Goal: Task Accomplishment & Management: Complete application form

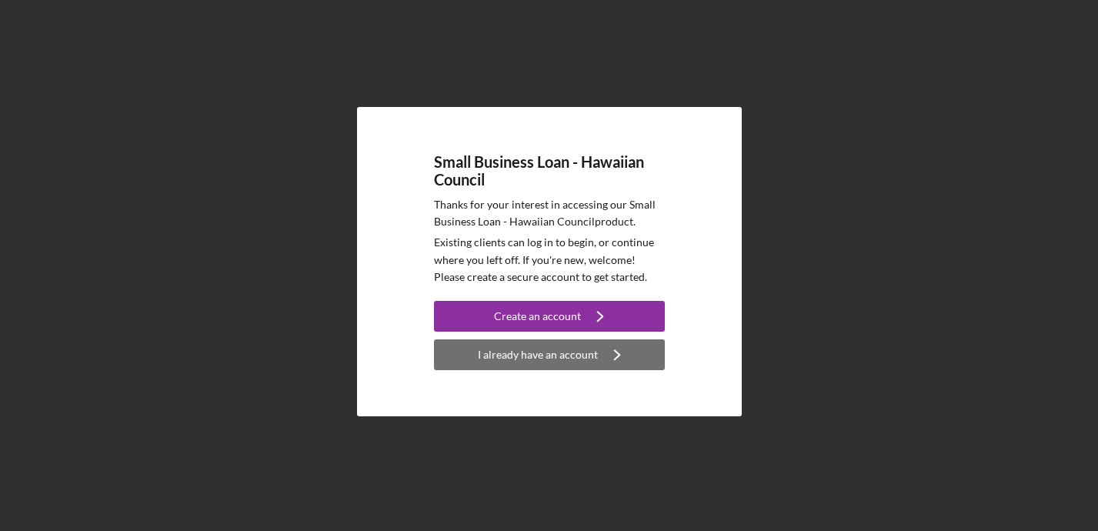
click at [571, 360] on div "I already have an account" at bounding box center [538, 354] width 120 height 31
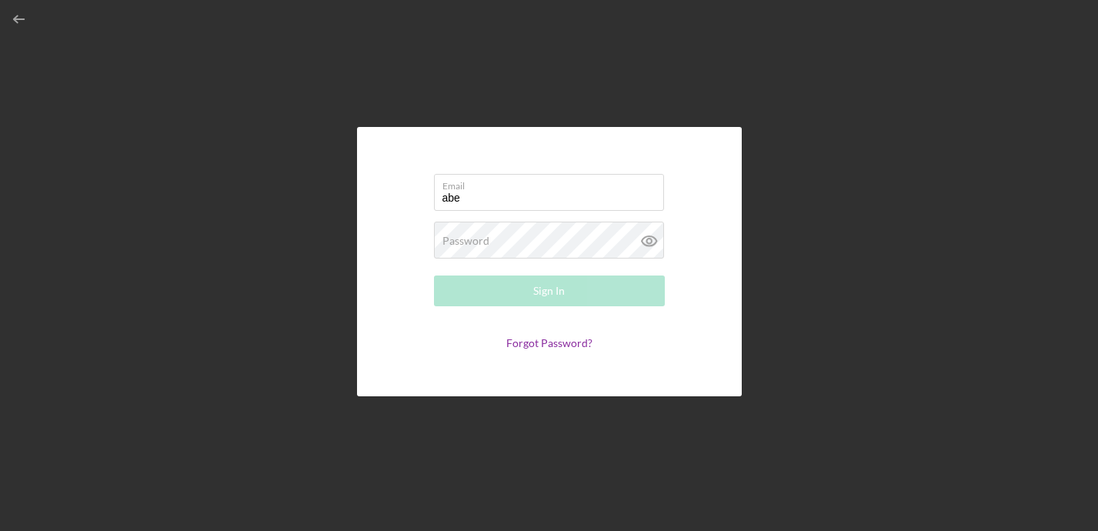
type input "[EMAIL_ADDRESS][DOMAIN_NAME]"
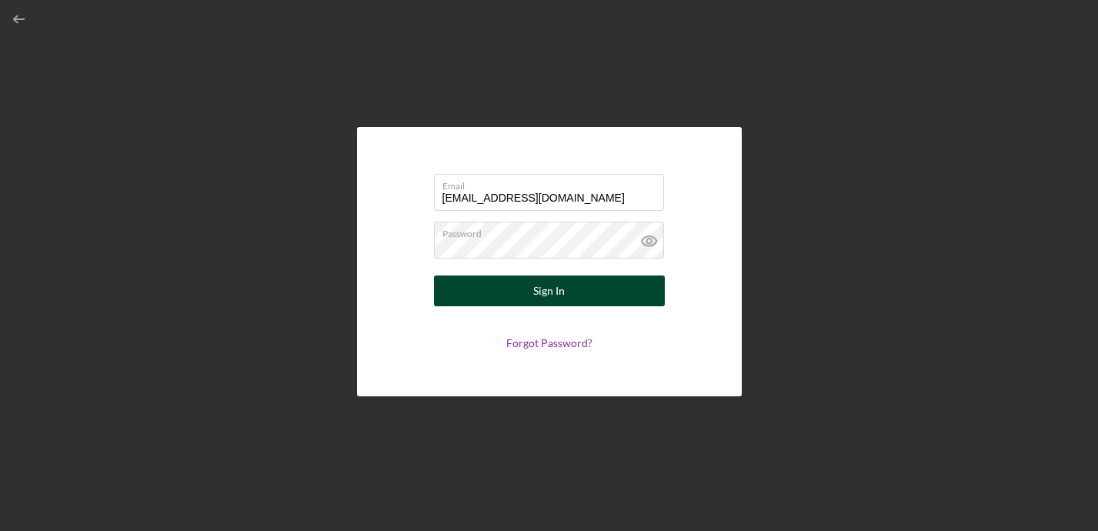
click at [573, 297] on button "Sign In" at bounding box center [549, 290] width 231 height 31
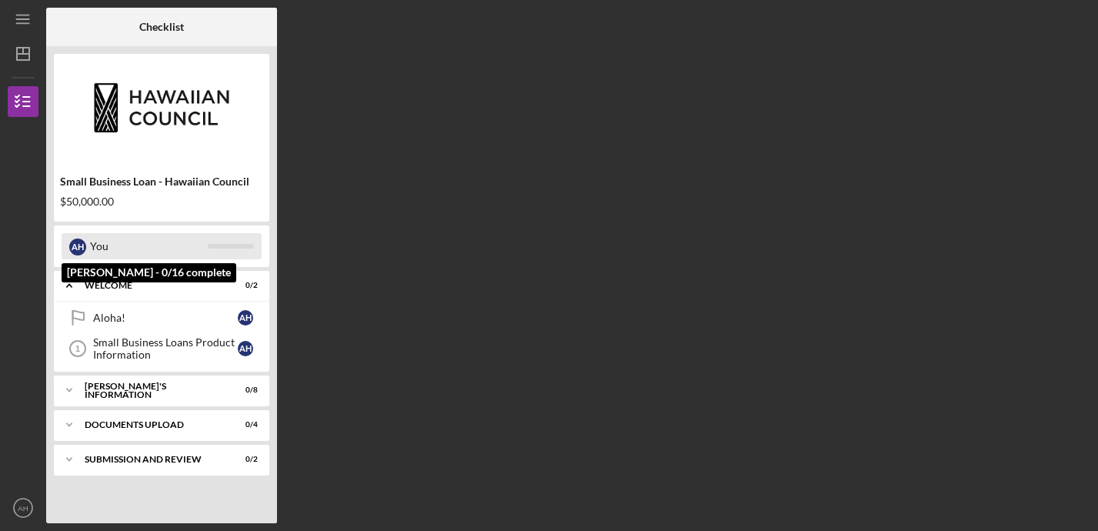
click at [153, 243] on div "You" at bounding box center [149, 246] width 118 height 26
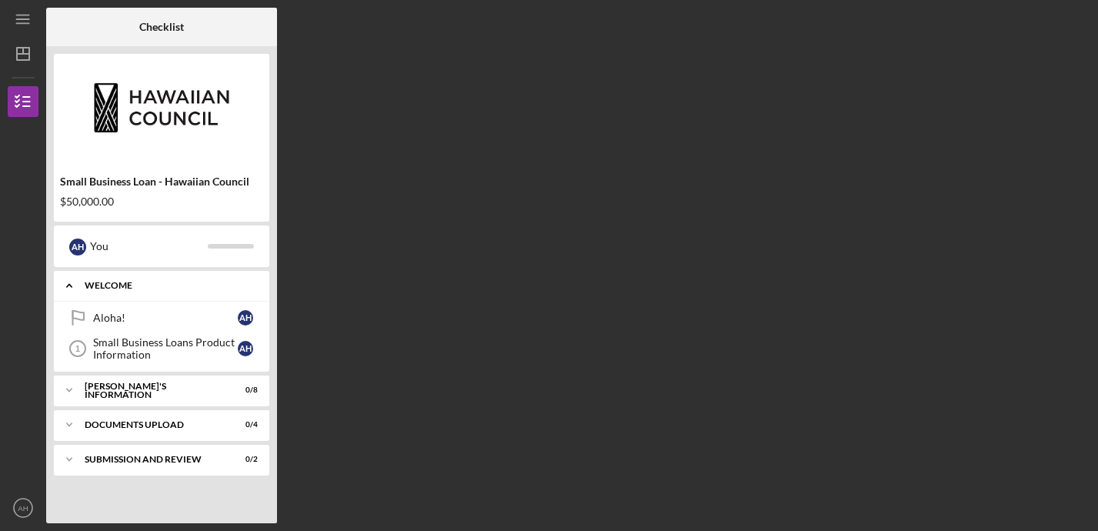
click at [135, 289] on div "WELCOME" at bounding box center [167, 285] width 165 height 9
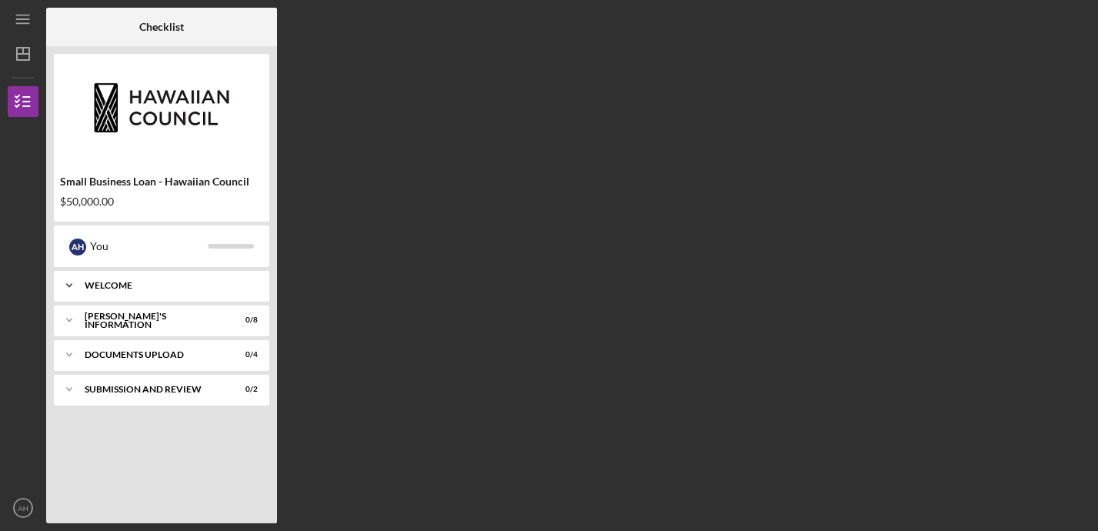
click at [135, 289] on div "WELCOME" at bounding box center [167, 285] width 165 height 9
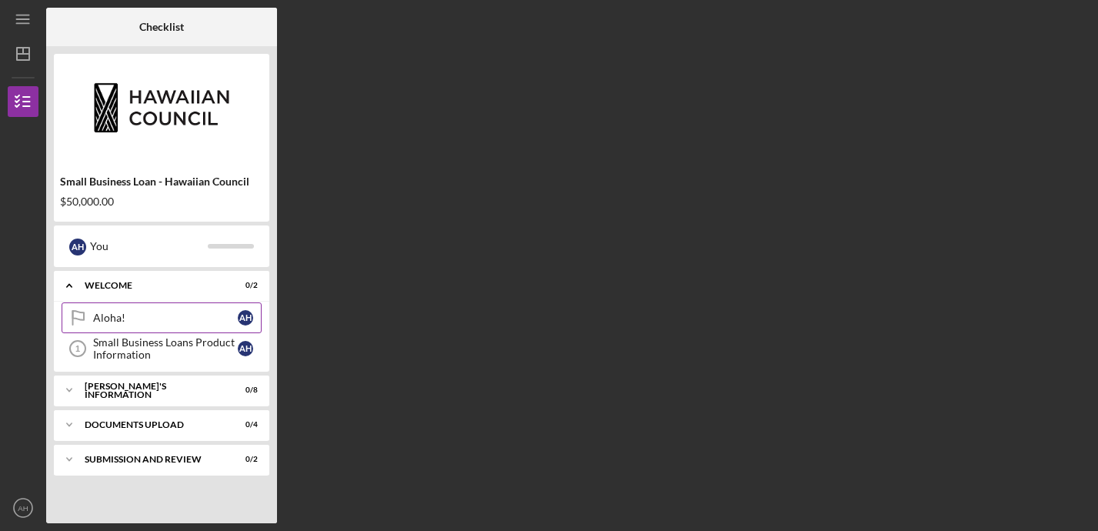
click at [119, 320] on div "Aloha!" at bounding box center [165, 318] width 145 height 12
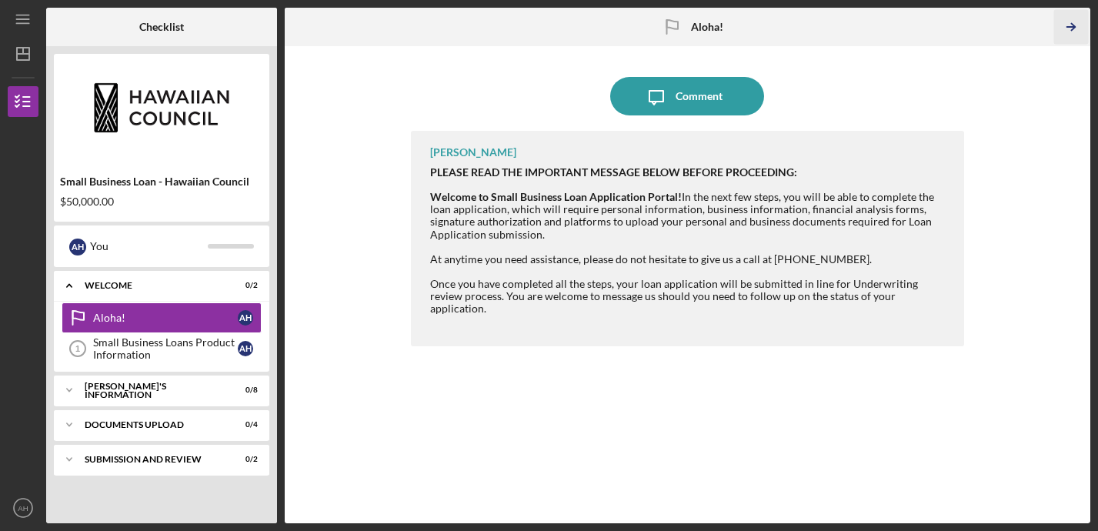
click at [1069, 28] on icon "Icon/Table Pagination Arrow" at bounding box center [1071, 27] width 35 height 35
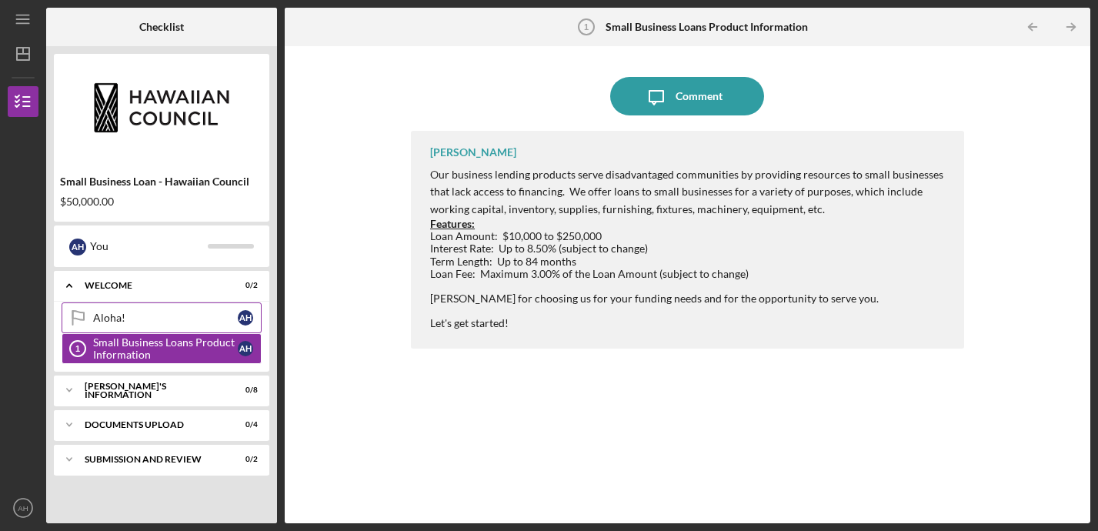
click at [145, 317] on div "Aloha!" at bounding box center [165, 318] width 145 height 12
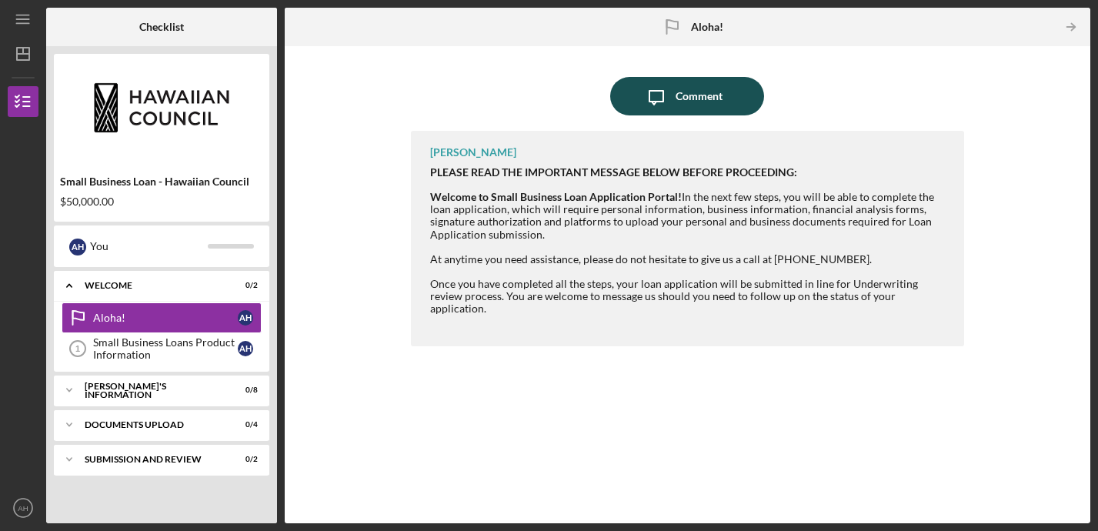
click at [689, 96] on div "Comment" at bounding box center [698, 96] width 47 height 38
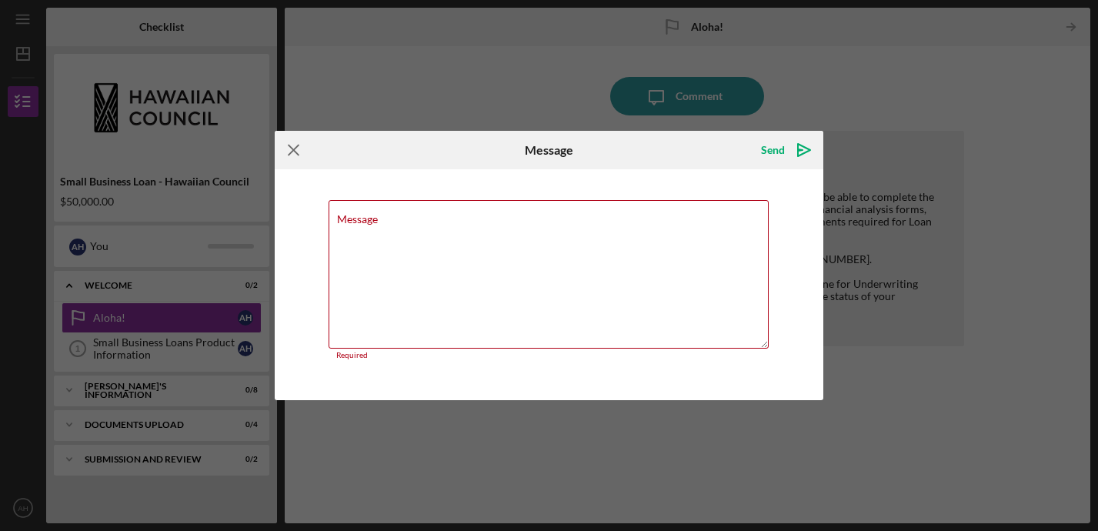
click at [295, 156] on icon "Icon/Menu Close" at bounding box center [294, 150] width 38 height 38
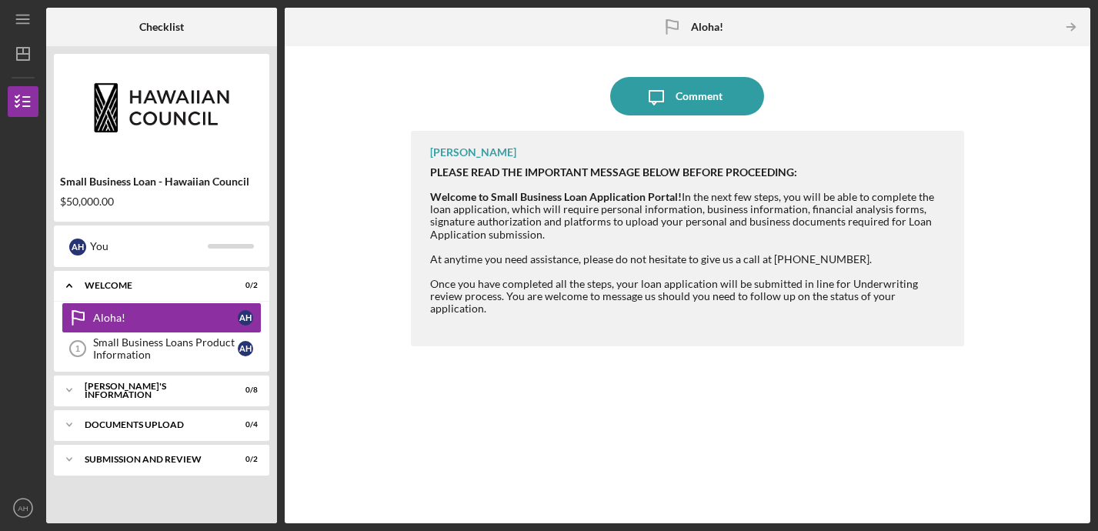
click at [667, 26] on icon "Aloha!" at bounding box center [671, 27] width 38 height 38
click at [1068, 28] on icon "Icon/Table Pagination Arrow" at bounding box center [1071, 27] width 35 height 35
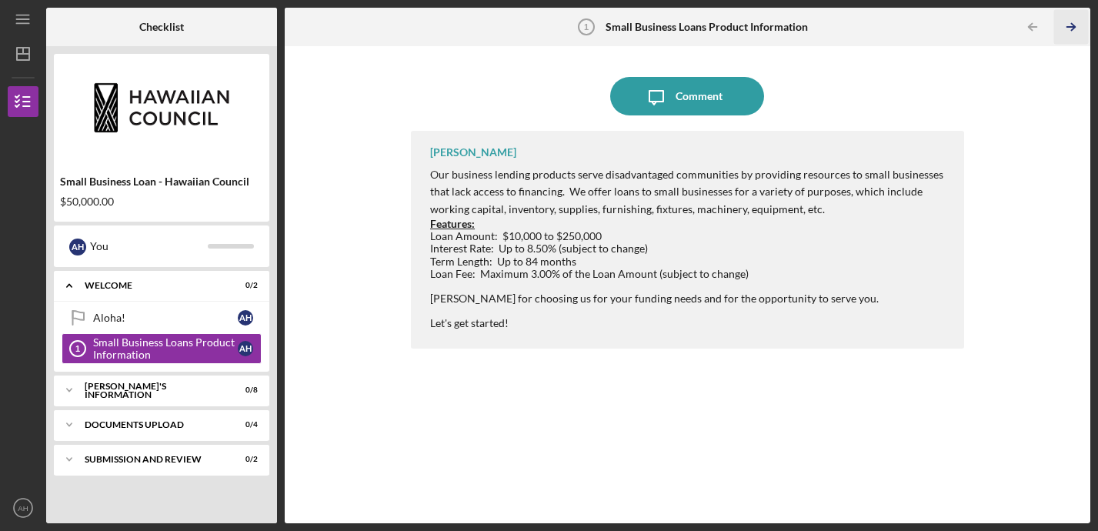
click at [1068, 28] on icon "Icon/Table Pagination Arrow" at bounding box center [1071, 27] width 35 height 35
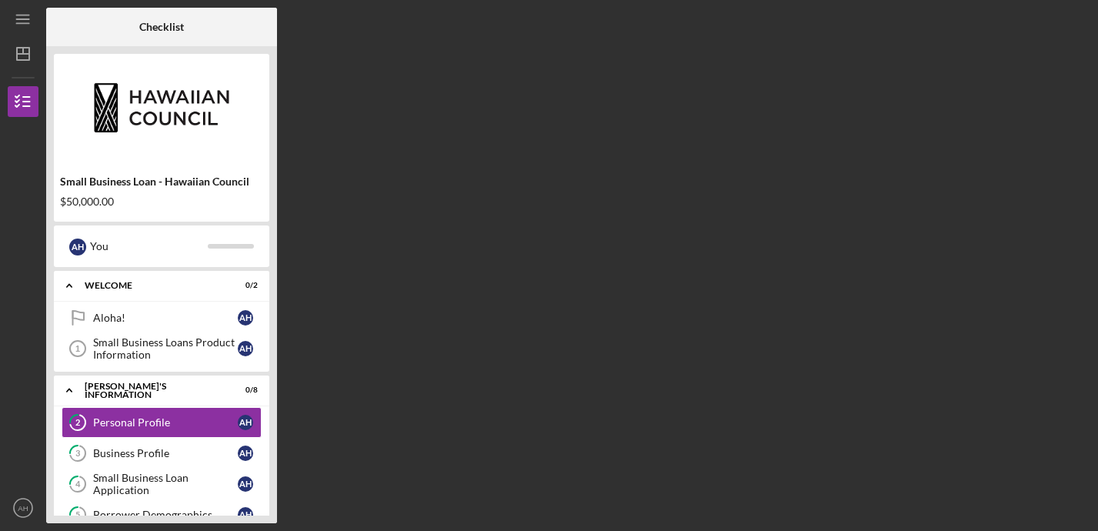
scroll to position [29, 0]
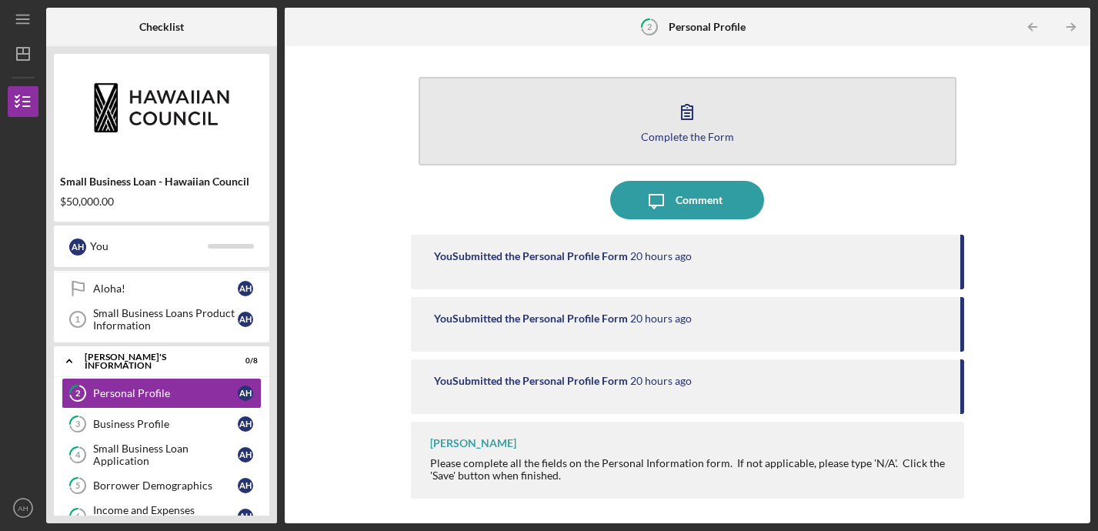
click at [684, 148] on button "Complete the Form Form" at bounding box center [687, 121] width 538 height 88
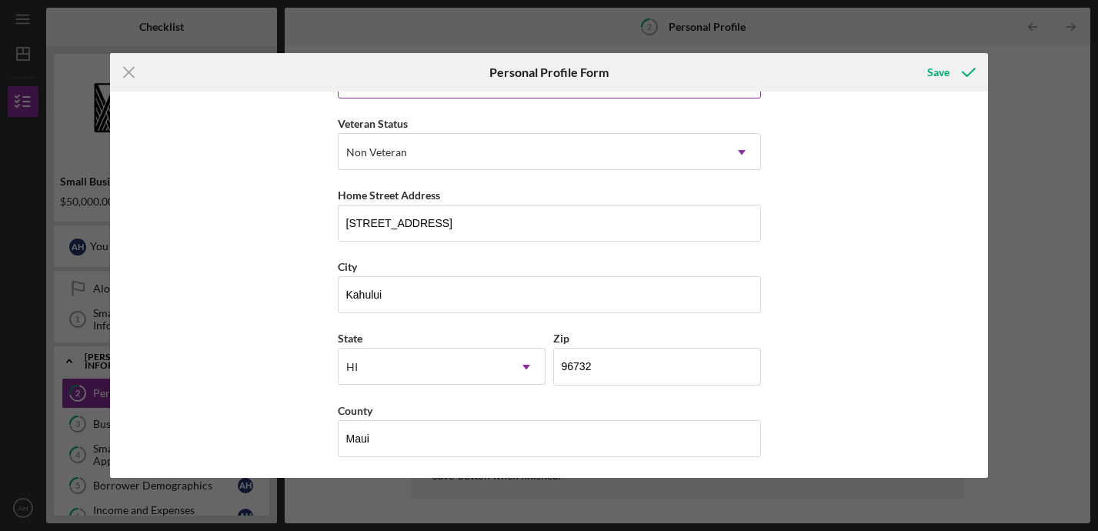
scroll to position [202, 0]
click at [939, 77] on div "Save" at bounding box center [938, 72] width 22 height 31
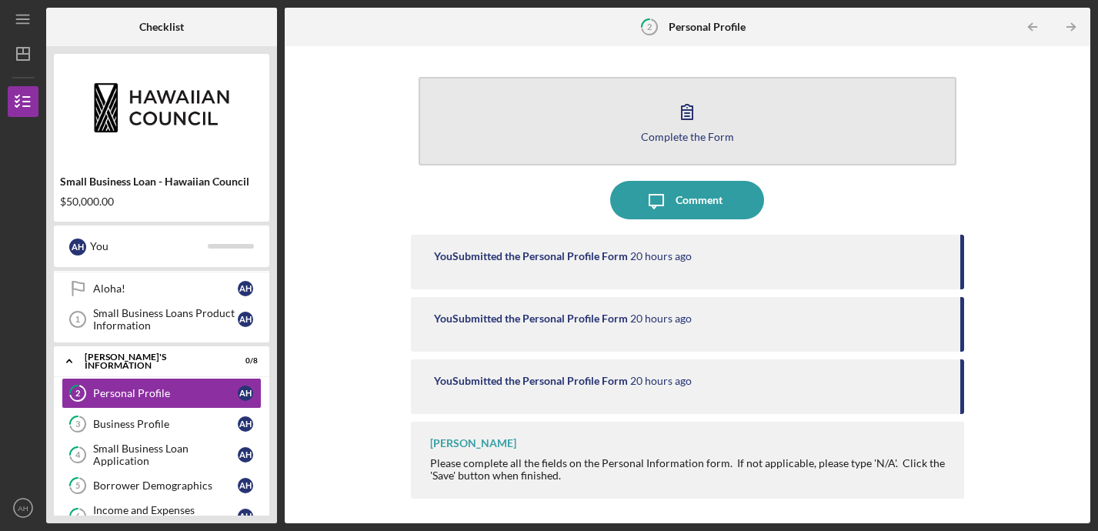
click at [689, 135] on div "Complete the Form" at bounding box center [687, 137] width 93 height 12
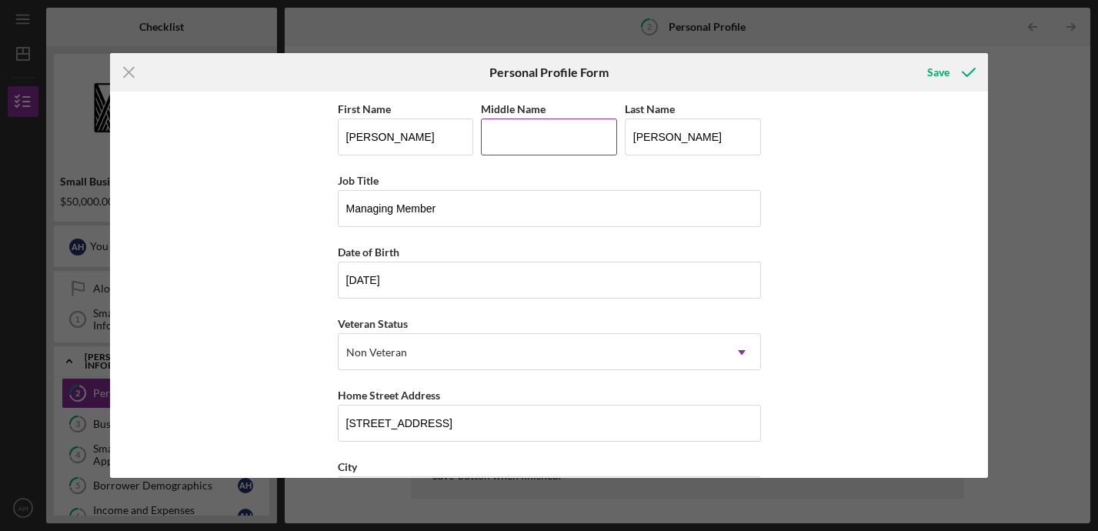
click at [516, 143] on input "Middle Name" at bounding box center [549, 136] width 136 height 37
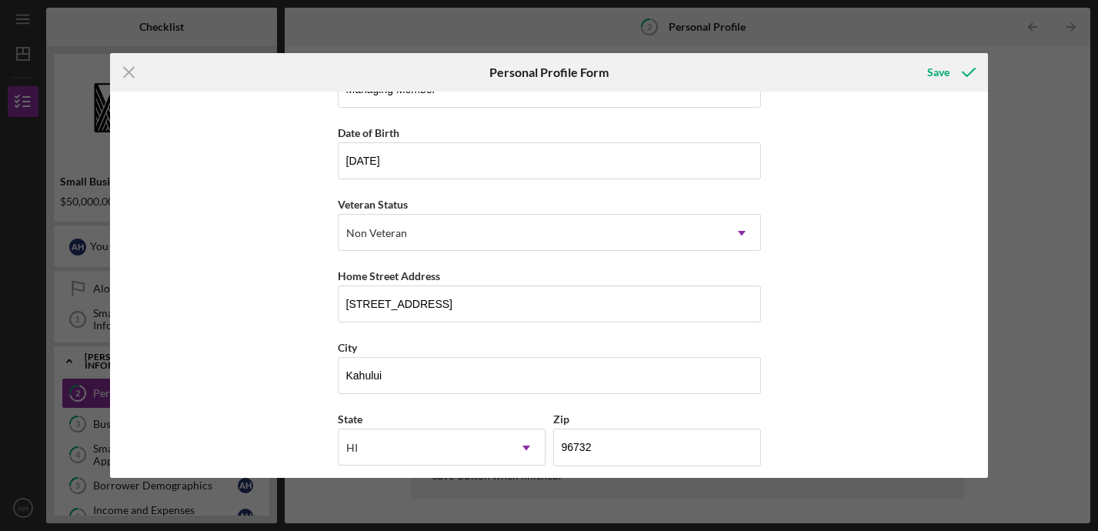
scroll to position [202, 0]
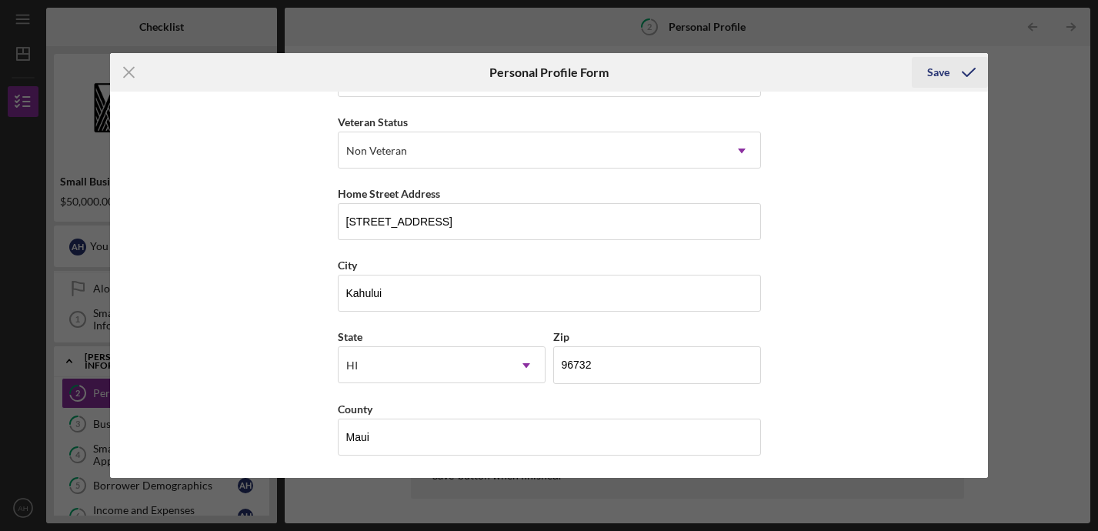
type input "N/A"
click at [942, 75] on div "Save" at bounding box center [938, 72] width 22 height 31
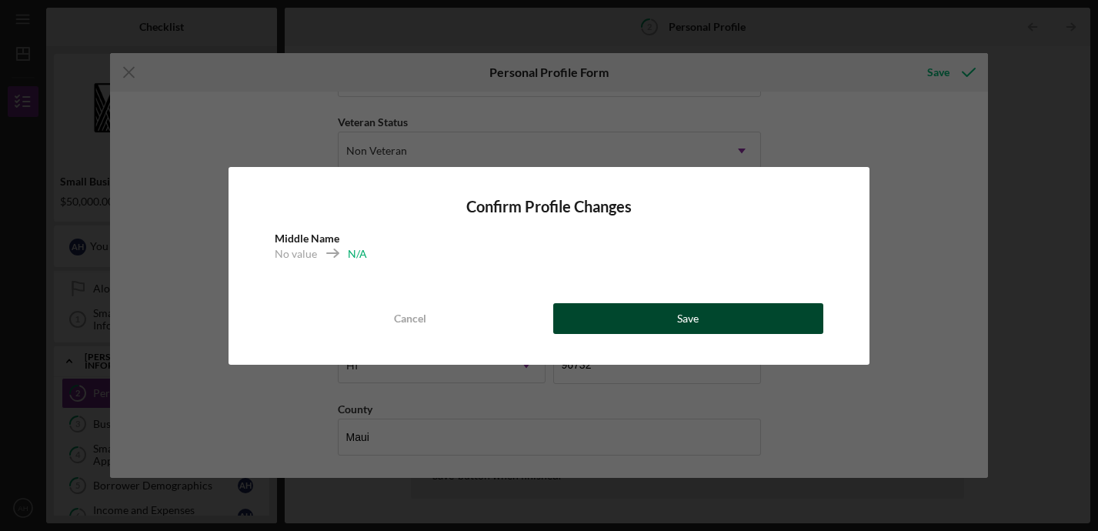
click at [710, 312] on button "Save" at bounding box center [688, 318] width 271 height 31
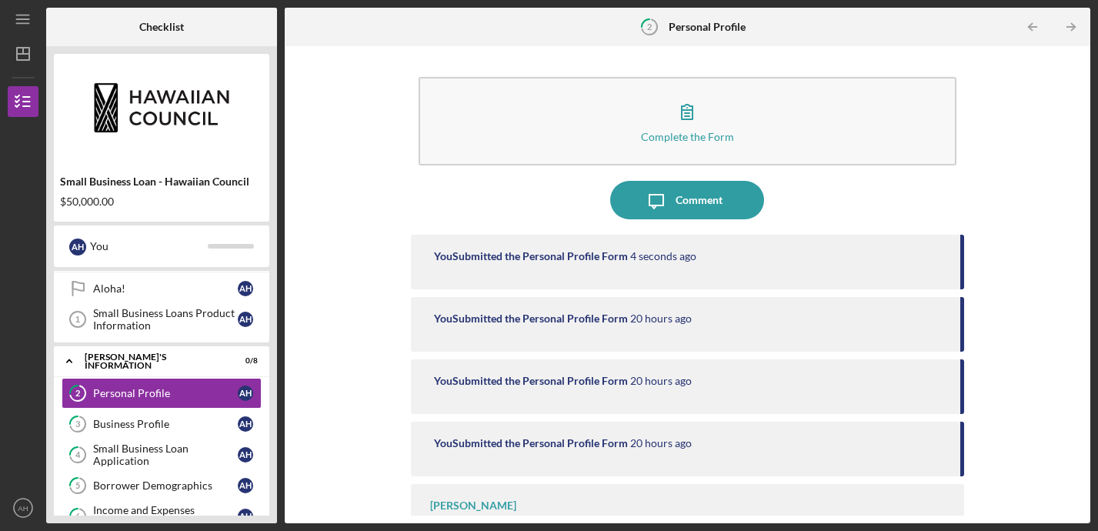
scroll to position [45, 0]
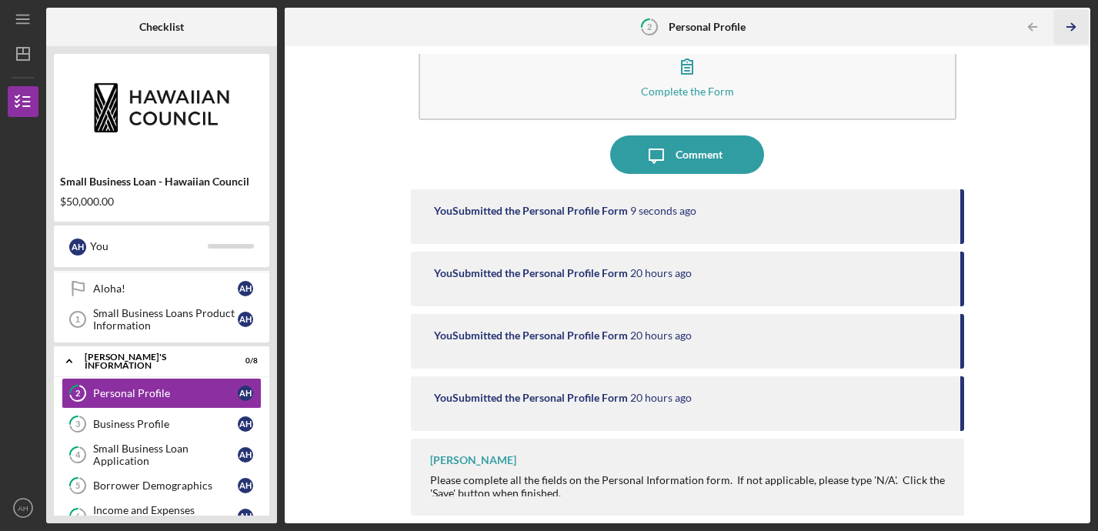
click at [1076, 25] on icon "Icon/Table Pagination Arrow" at bounding box center [1071, 27] width 35 height 35
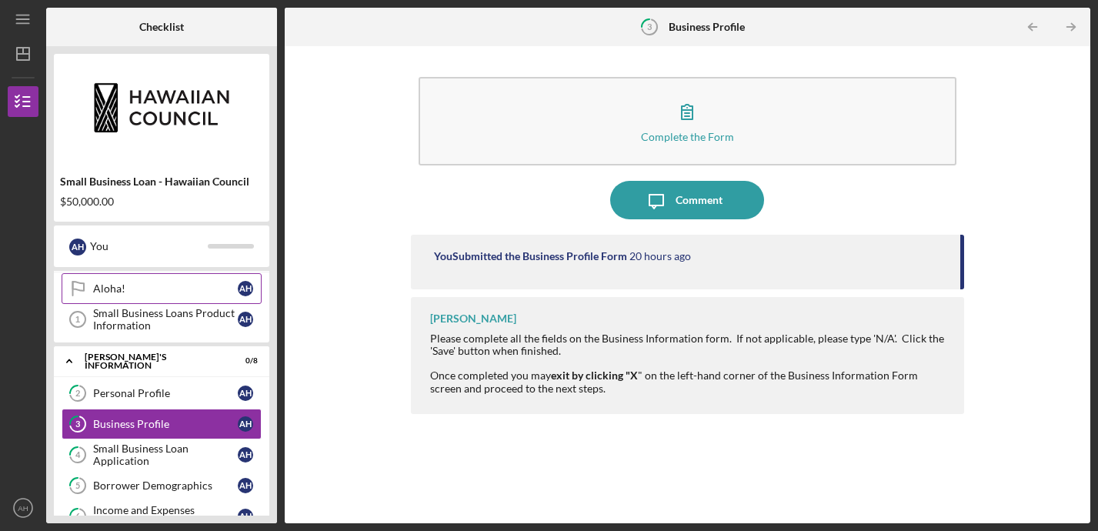
click at [169, 292] on div "Aloha!" at bounding box center [165, 288] width 145 height 12
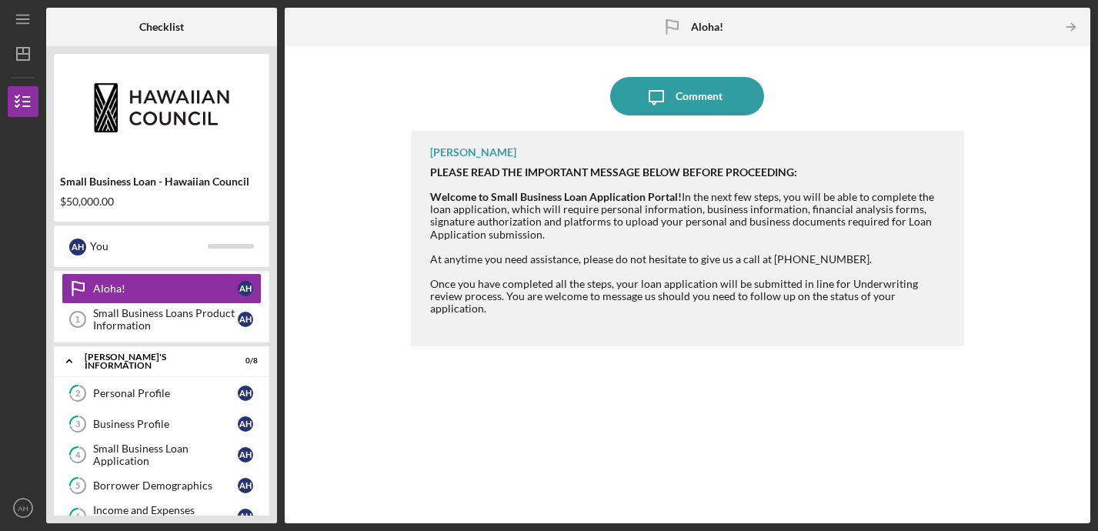
click at [670, 30] on icon "Aloha!" at bounding box center [671, 27] width 38 height 38
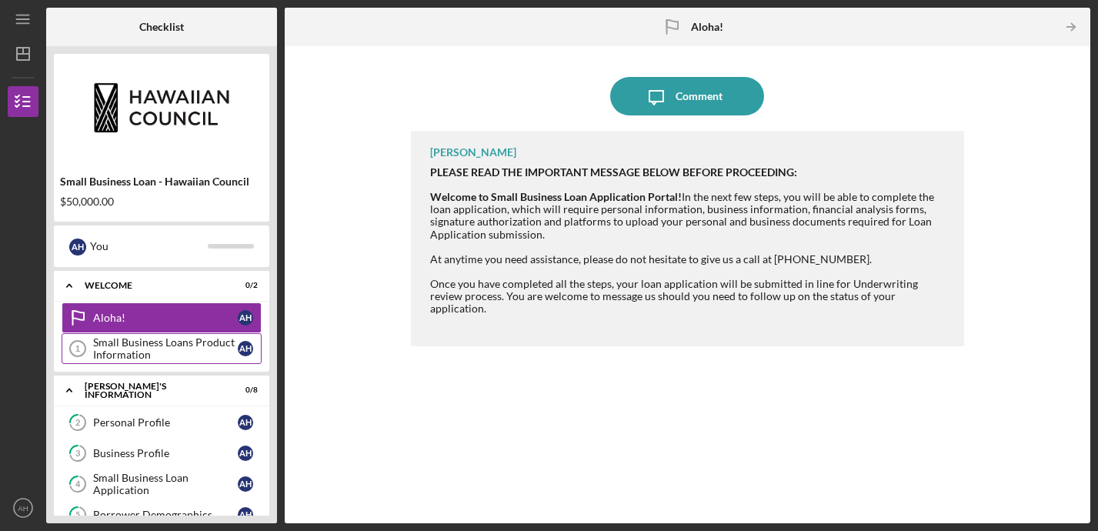
click at [157, 351] on div "Small Business Loans Product Information" at bounding box center [165, 348] width 145 height 25
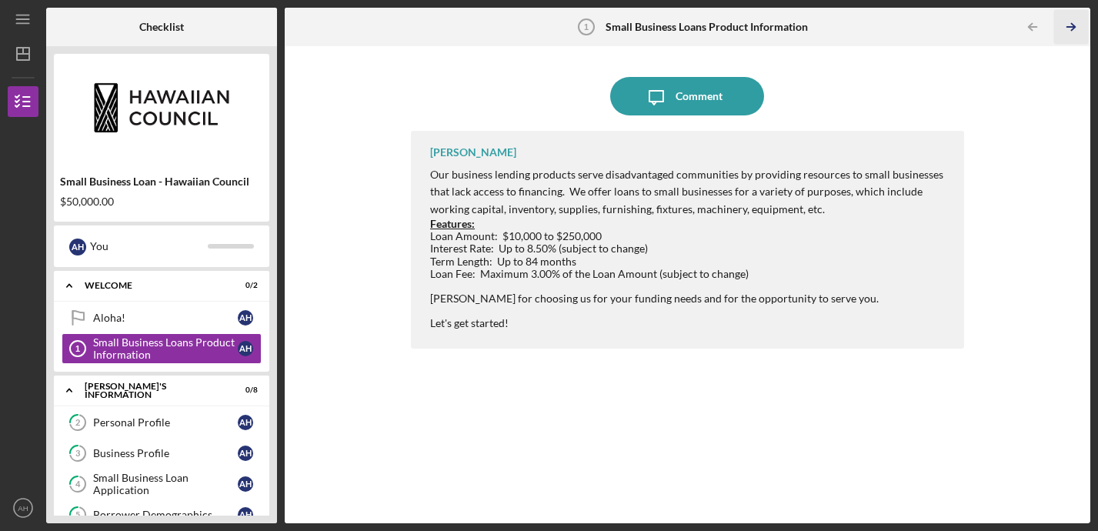
click at [1071, 28] on icon "Icon/Table Pagination Arrow" at bounding box center [1071, 27] width 35 height 35
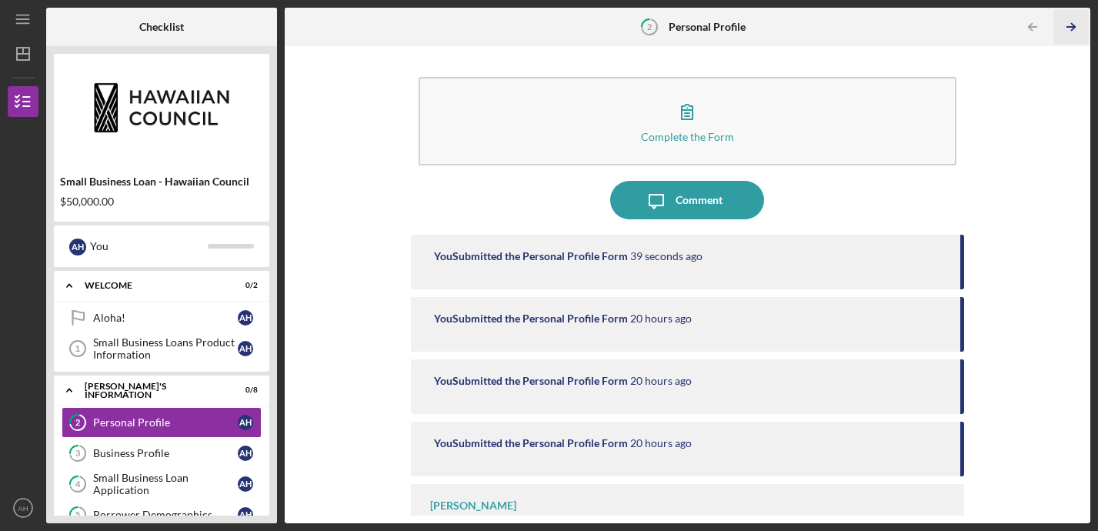
click at [1071, 28] on icon "Icon/Table Pagination Arrow" at bounding box center [1071, 27] width 35 height 35
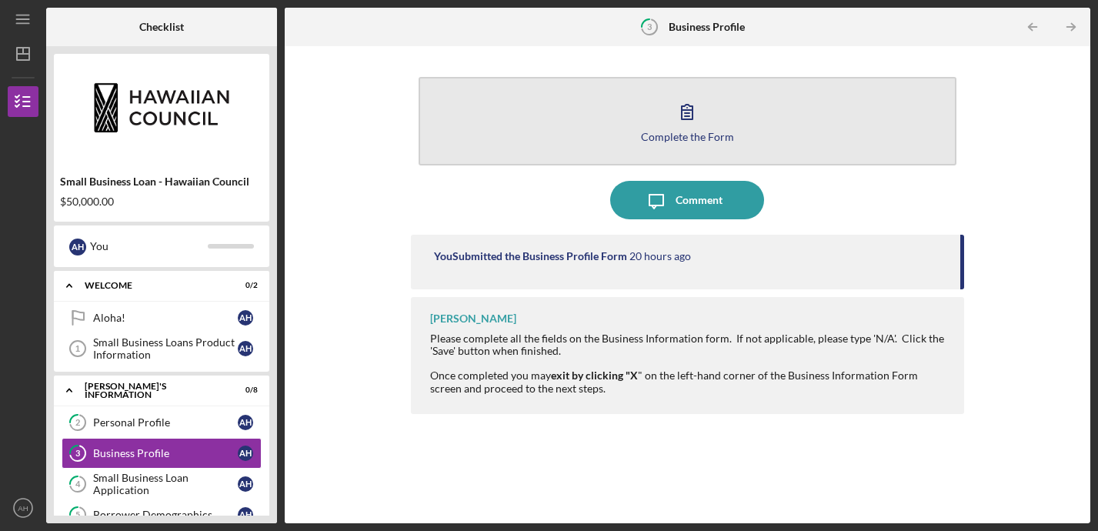
click at [681, 161] on button "Complete the Form Form" at bounding box center [687, 121] width 538 height 88
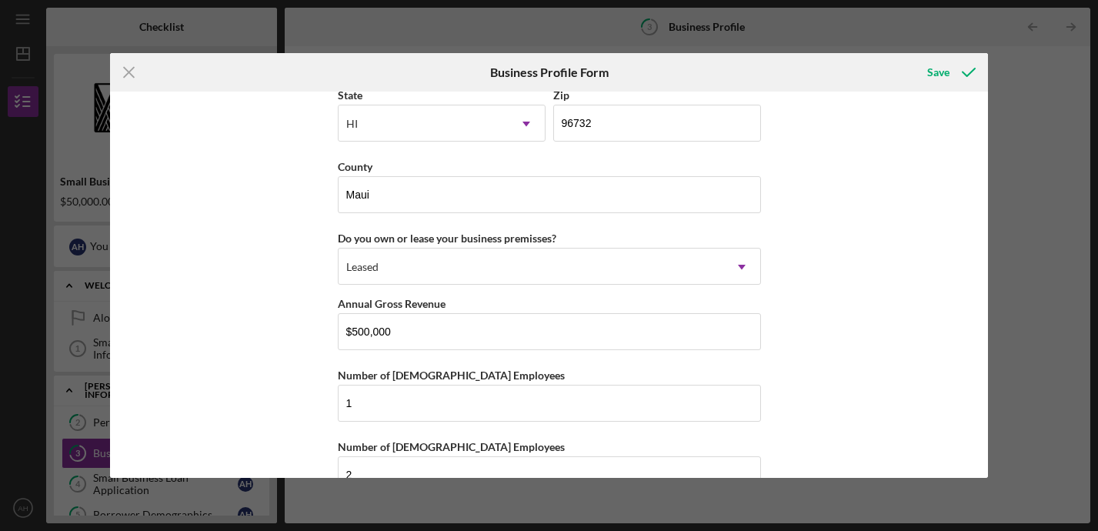
scroll to position [1473, 0]
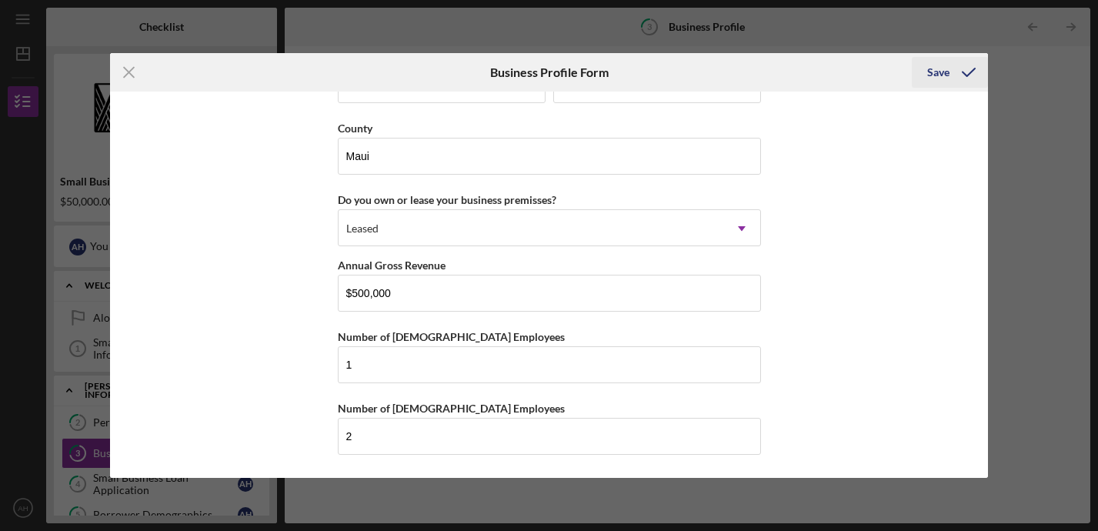
click at [940, 72] on div "Save" at bounding box center [938, 72] width 22 height 31
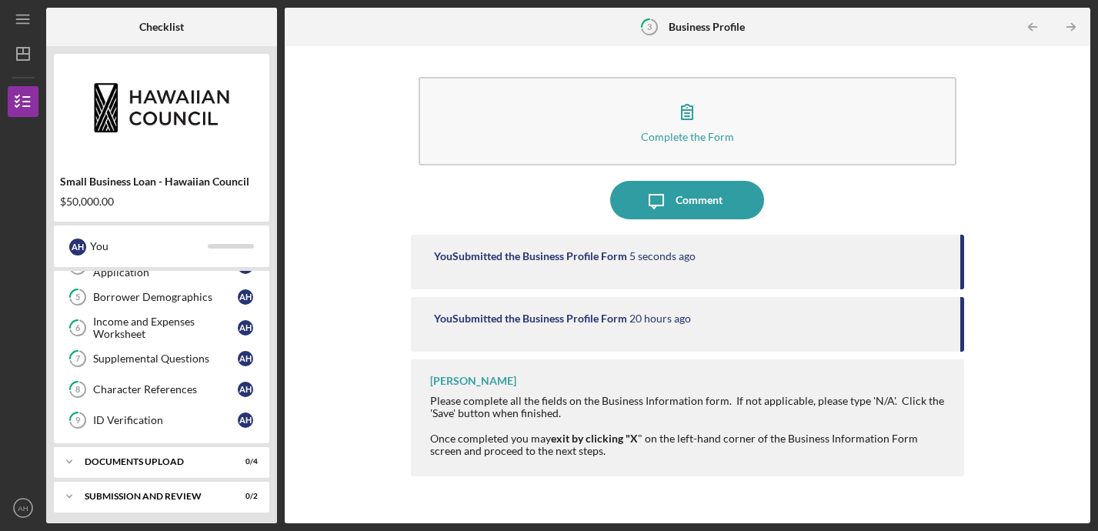
scroll to position [222, 0]
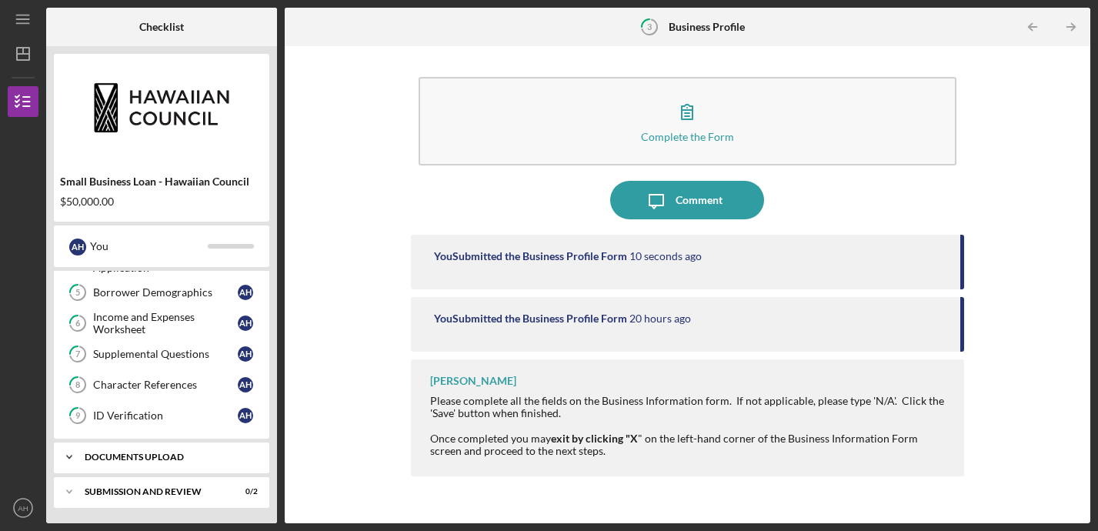
click at [149, 457] on div "DOCUMENTS UPLOAD" at bounding box center [167, 456] width 165 height 9
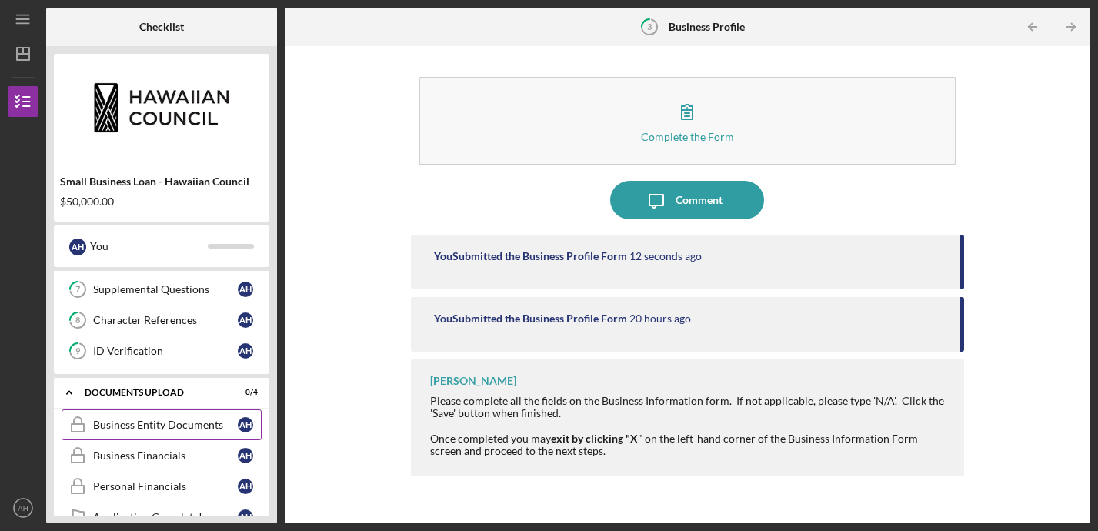
scroll to position [292, 0]
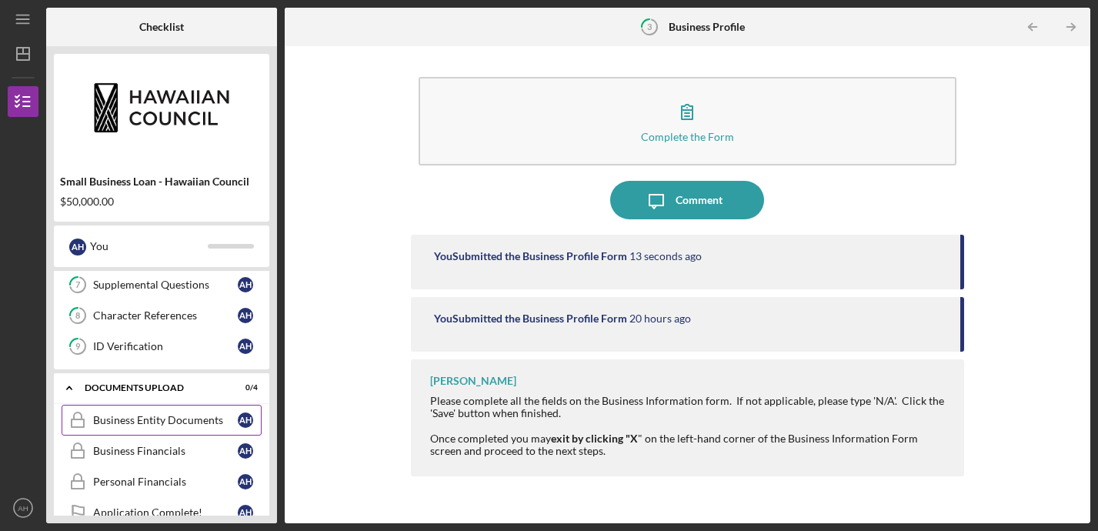
click at [175, 424] on div "Business Entity Documents" at bounding box center [165, 420] width 145 height 12
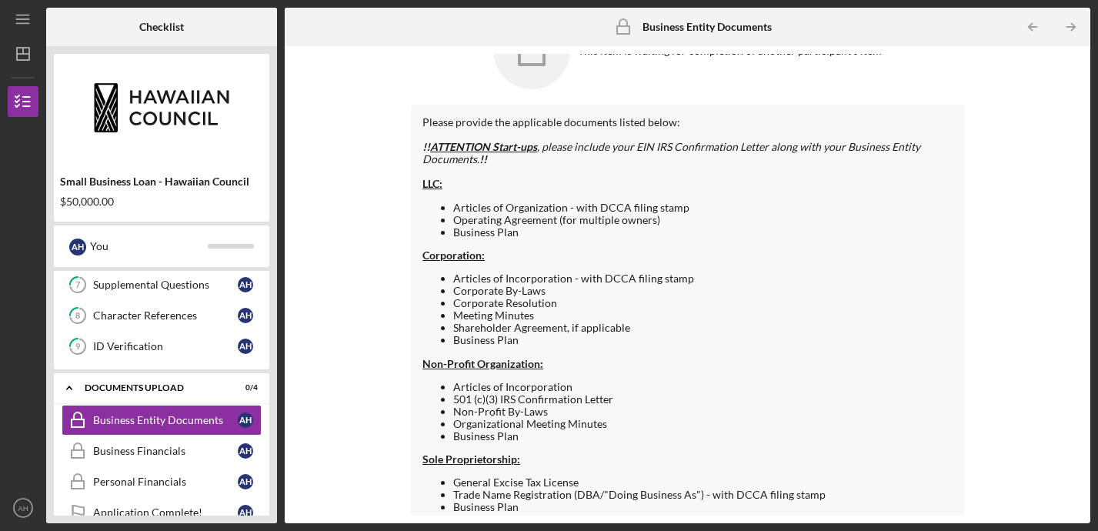
scroll to position [85, 0]
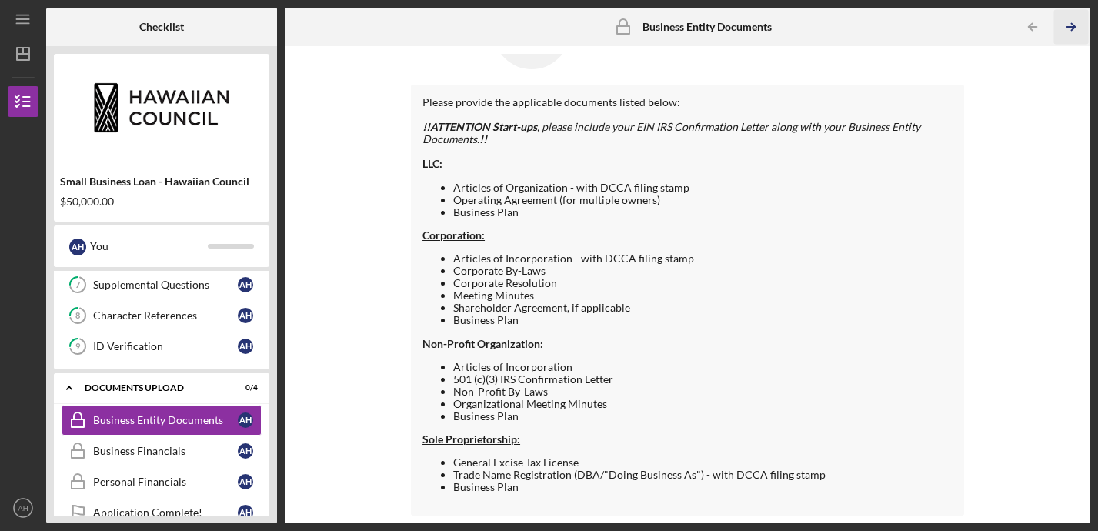
click at [1065, 28] on icon "Icon/Table Pagination Arrow" at bounding box center [1071, 27] width 35 height 35
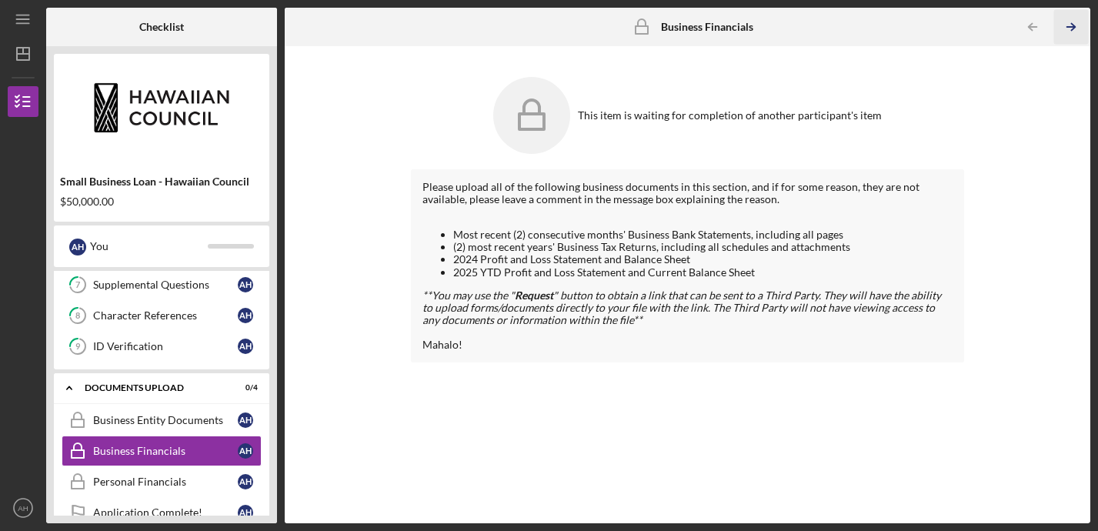
click at [1069, 25] on icon "Icon/Table Pagination Arrow" at bounding box center [1071, 27] width 35 height 35
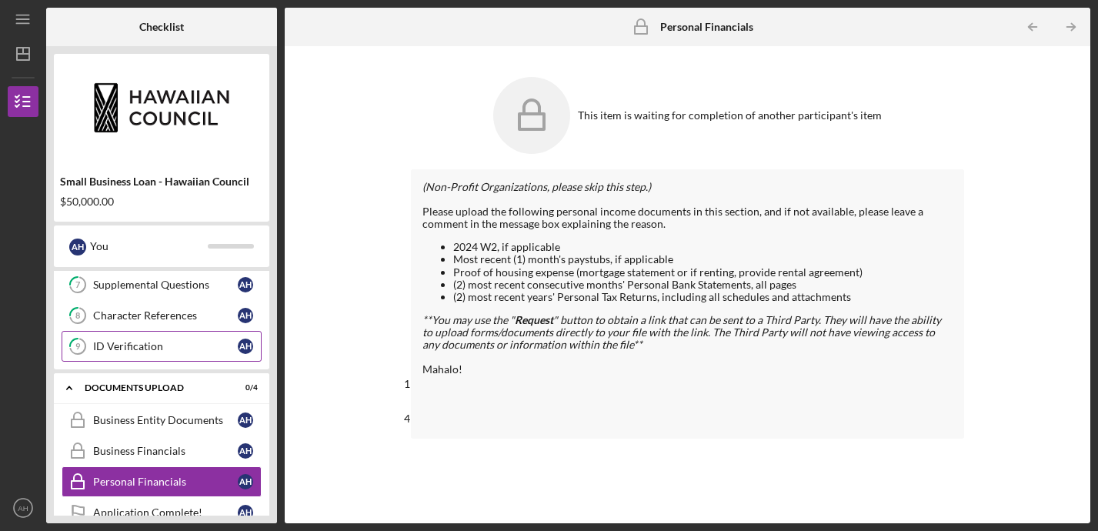
click at [160, 352] on div "ID Verification" at bounding box center [165, 346] width 145 height 12
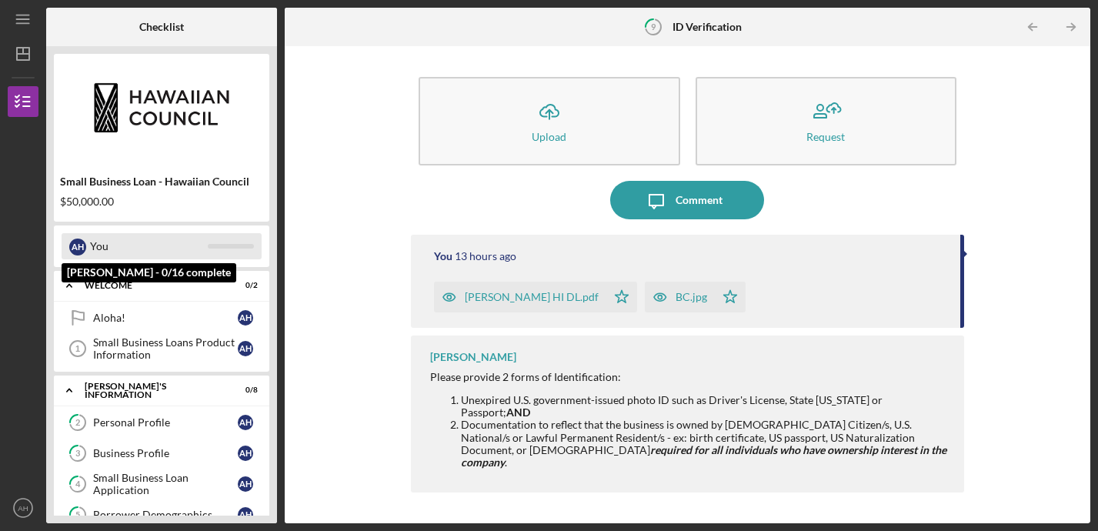
click at [230, 248] on div at bounding box center [231, 246] width 46 height 5
click at [101, 247] on div "You" at bounding box center [149, 246] width 118 height 26
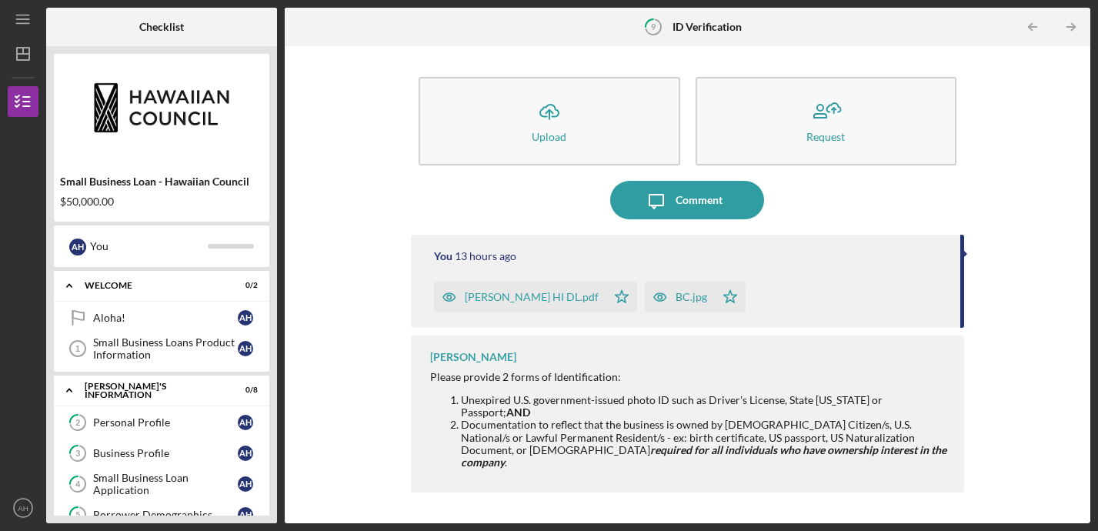
click at [136, 179] on div "Small Business Loan - Hawaiian Council" at bounding box center [161, 181] width 203 height 12
click at [25, 54] on line "button" at bounding box center [23, 54] width 12 height 0
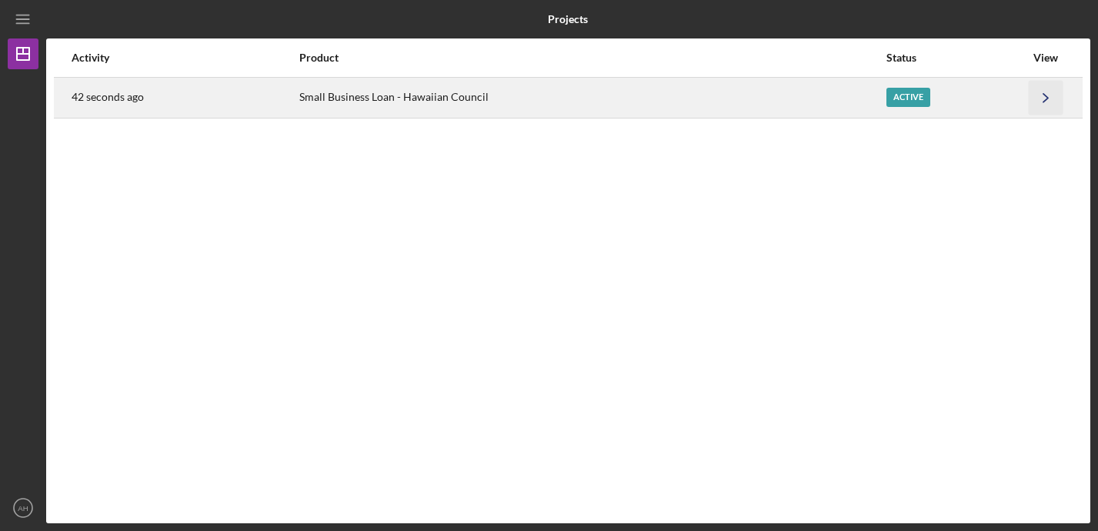
click at [1047, 99] on icon "Icon/Navigate" at bounding box center [1046, 97] width 35 height 35
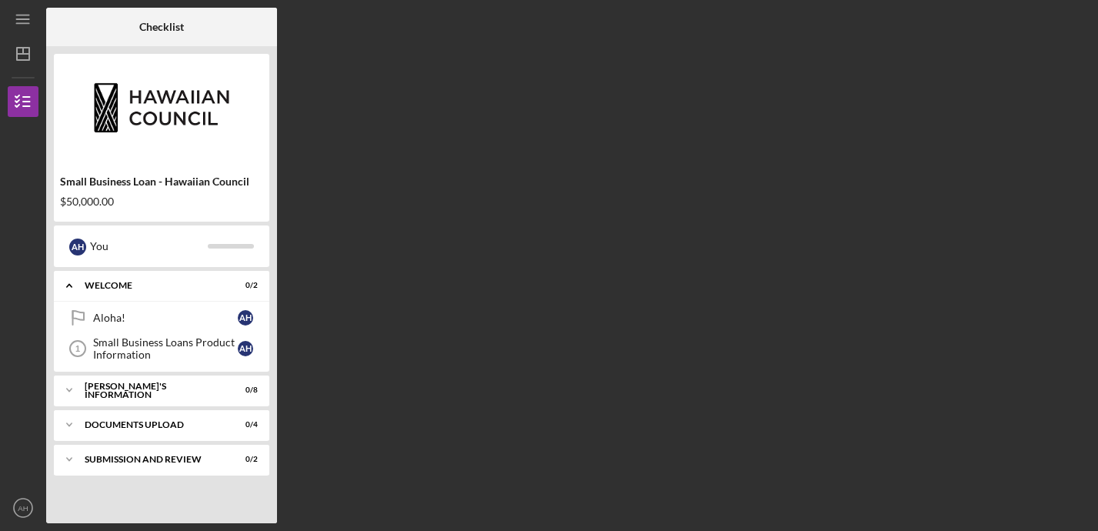
click at [170, 112] on img at bounding box center [161, 108] width 215 height 92
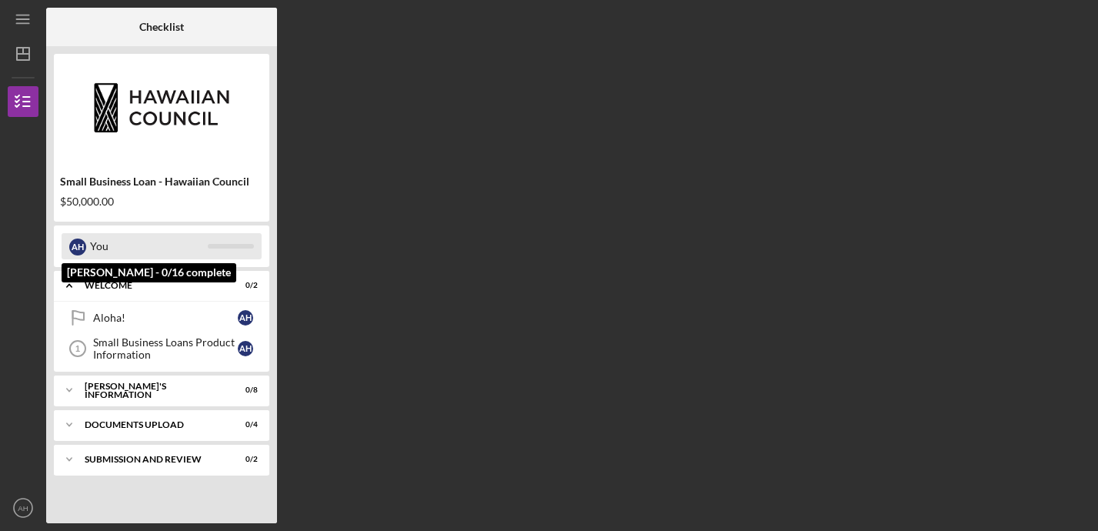
click at [209, 245] on div at bounding box center [231, 246] width 46 height 5
click at [112, 250] on div "You" at bounding box center [149, 246] width 118 height 26
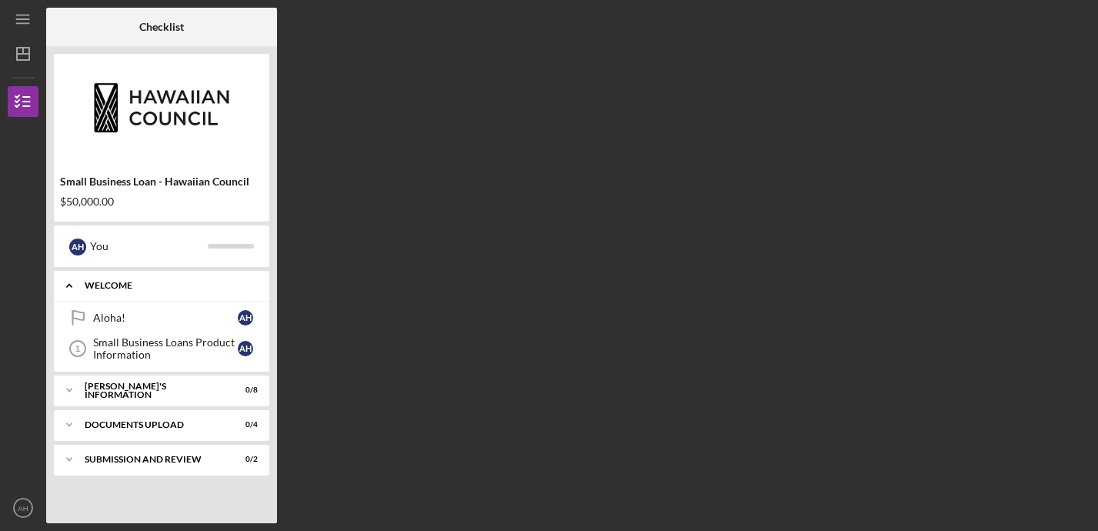
click at [114, 288] on div "WELCOME" at bounding box center [167, 285] width 165 height 9
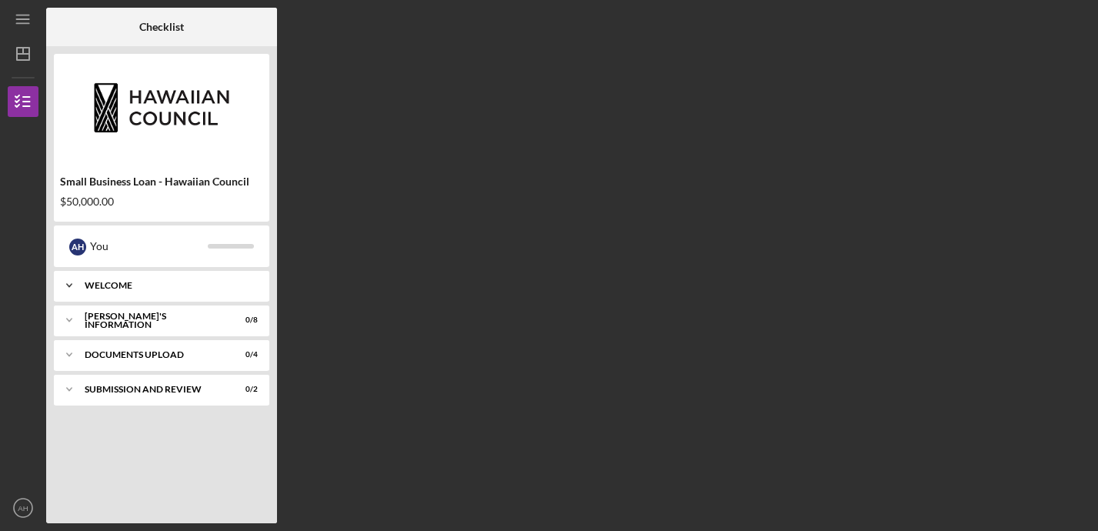
click at [114, 288] on div "WELCOME" at bounding box center [167, 285] width 165 height 9
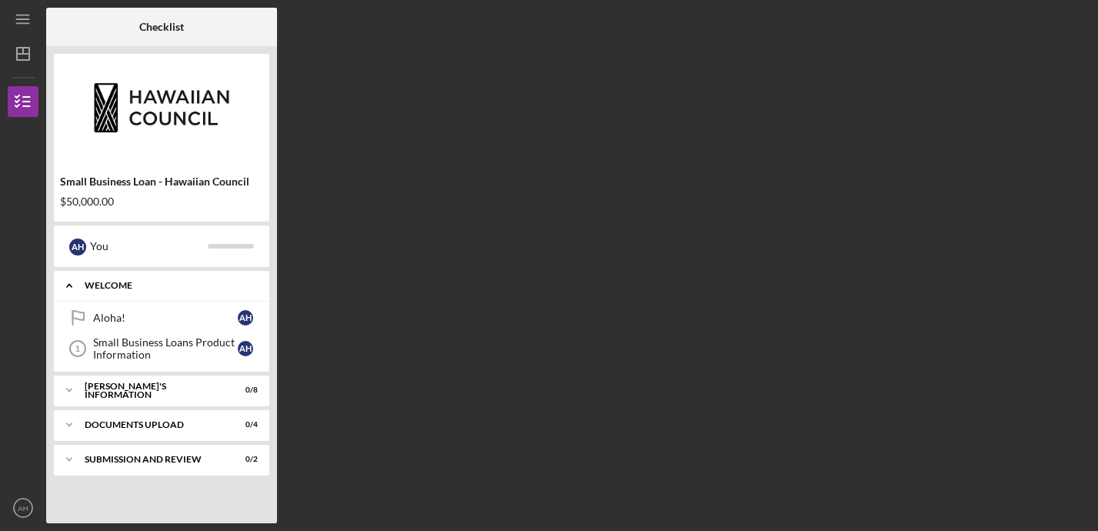
click at [114, 288] on div "WELCOME" at bounding box center [167, 285] width 165 height 9
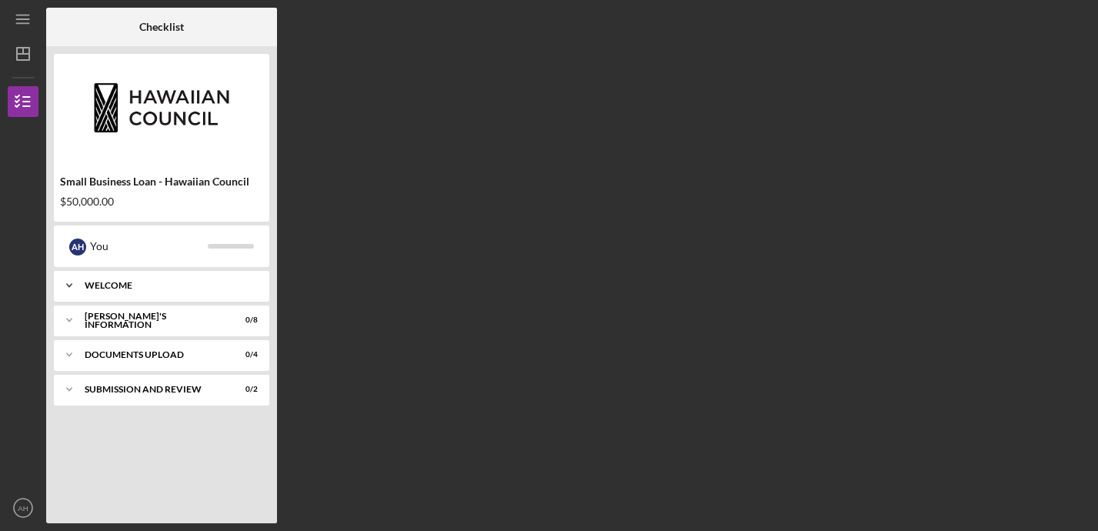
click at [114, 288] on div "WELCOME" at bounding box center [167, 285] width 165 height 9
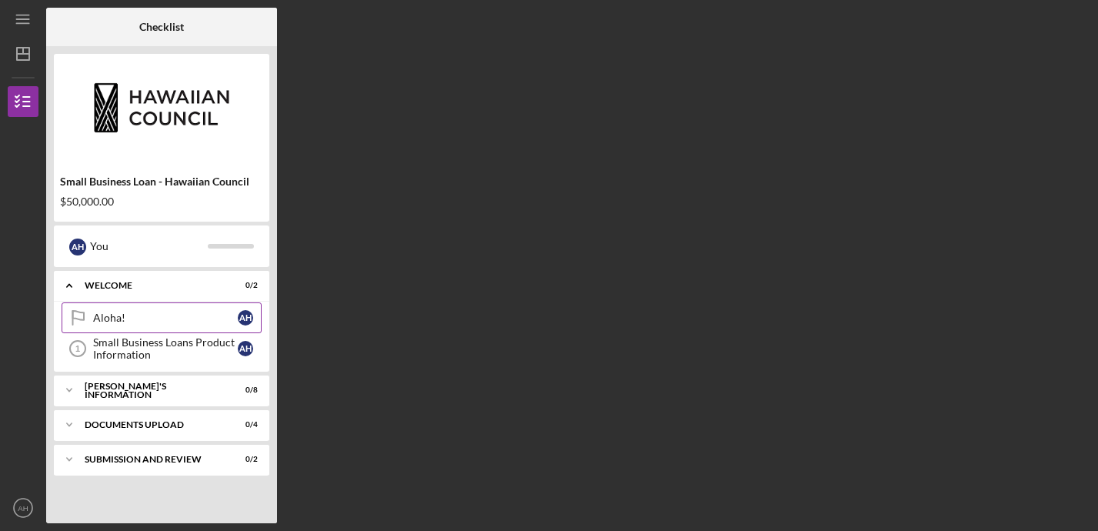
click at [105, 320] on div "Aloha!" at bounding box center [165, 318] width 145 height 12
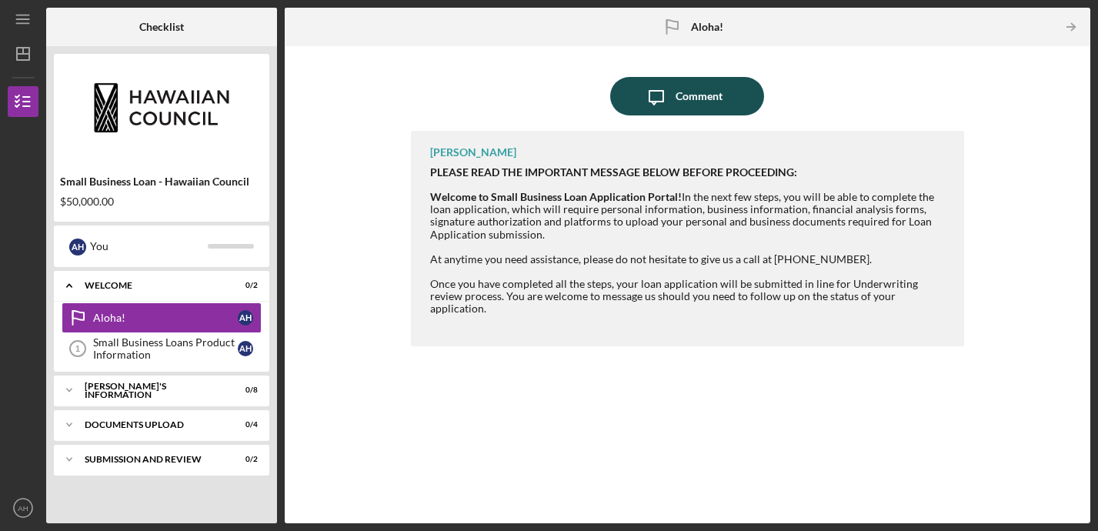
click at [689, 96] on div "Comment" at bounding box center [698, 96] width 47 height 38
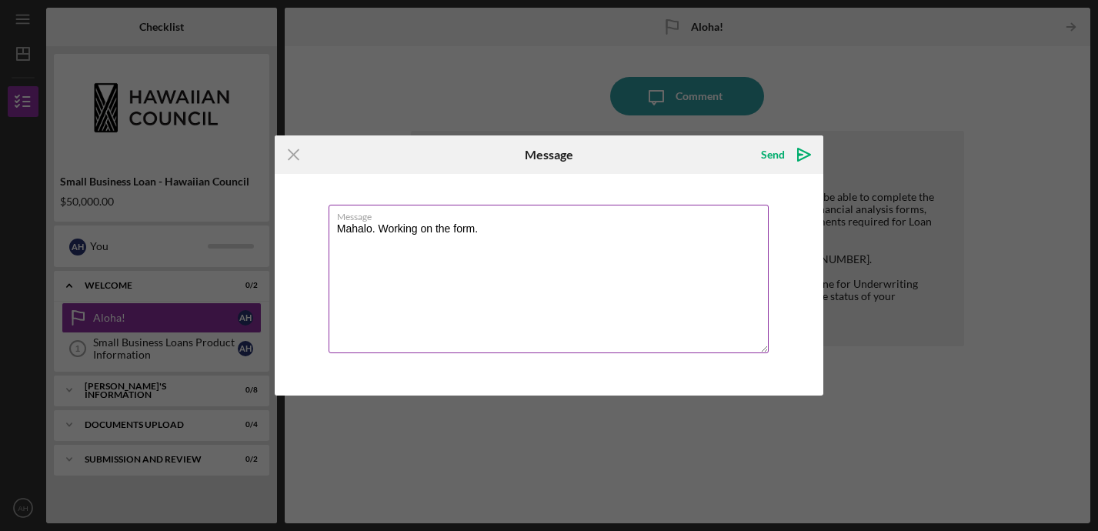
click at [387, 232] on textarea "Mahalo. Working on the form." at bounding box center [548, 279] width 441 height 148
click at [498, 228] on textarea "Mahalo. I am working on the form." at bounding box center [548, 279] width 441 height 148
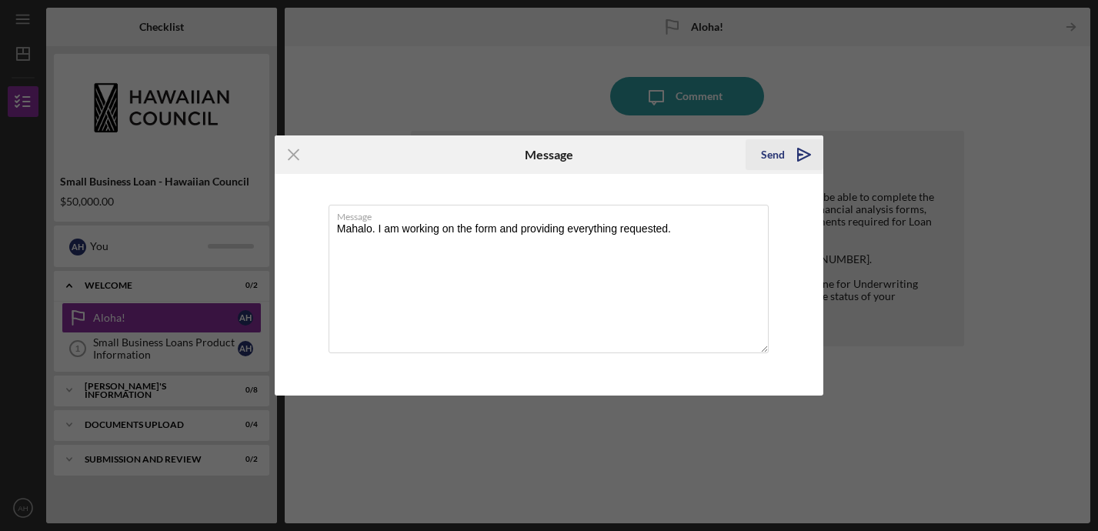
type textarea "Mahalo. I am working on the form and providing everything requested."
click at [772, 152] on div "Send" at bounding box center [773, 154] width 24 height 31
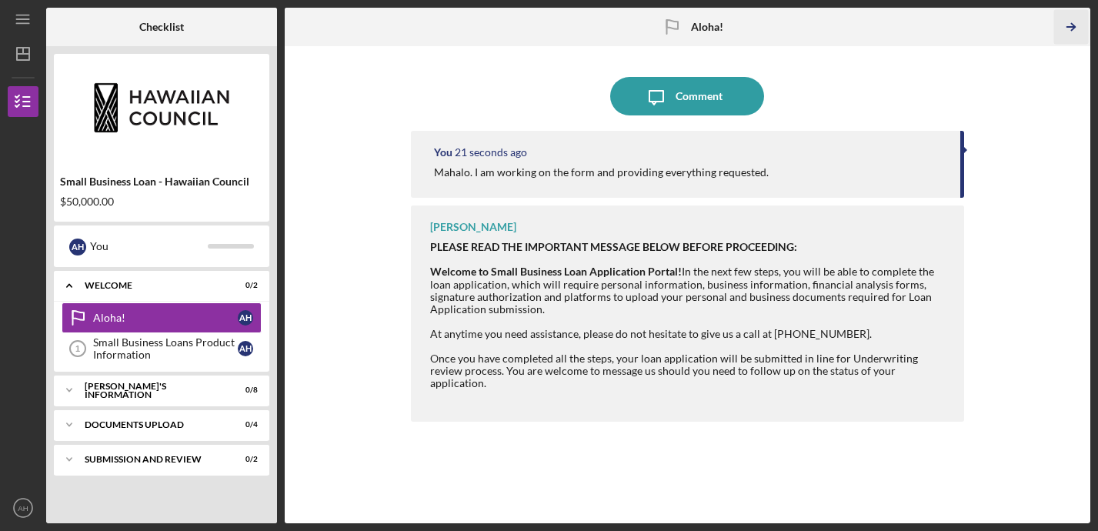
click at [1068, 27] on line "button" at bounding box center [1071, 27] width 8 height 0
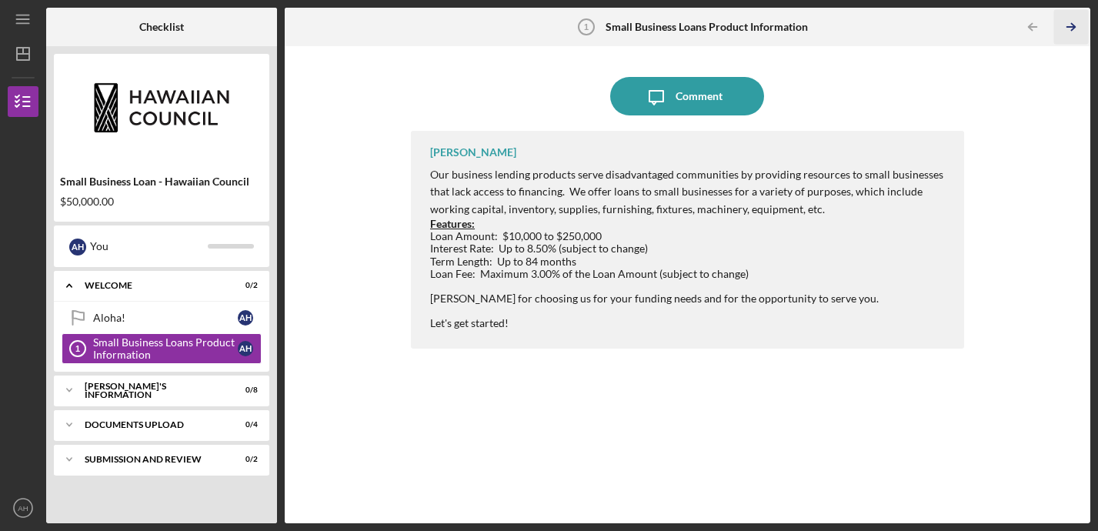
click at [1068, 27] on line "button" at bounding box center [1071, 27] width 8 height 0
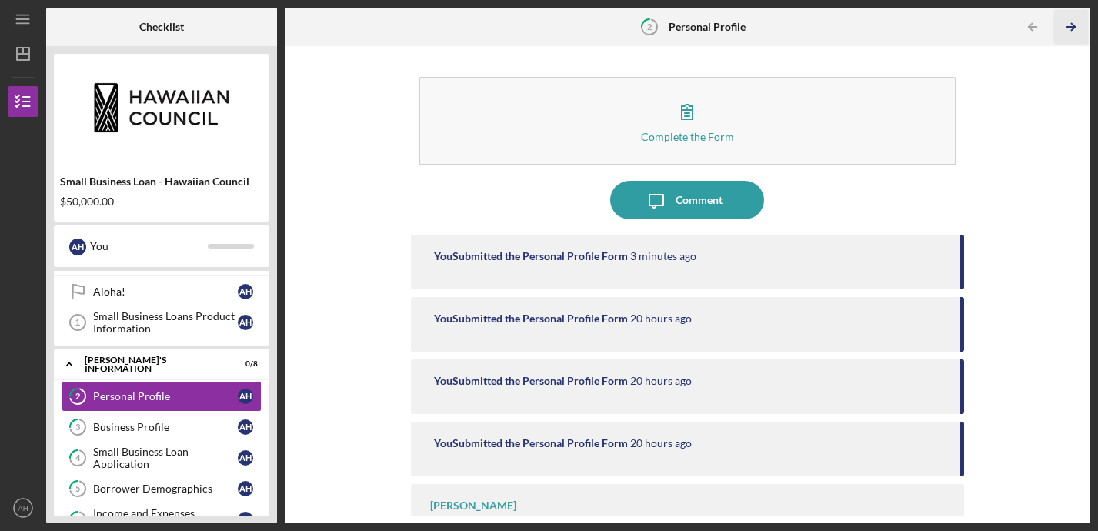
scroll to position [29, 0]
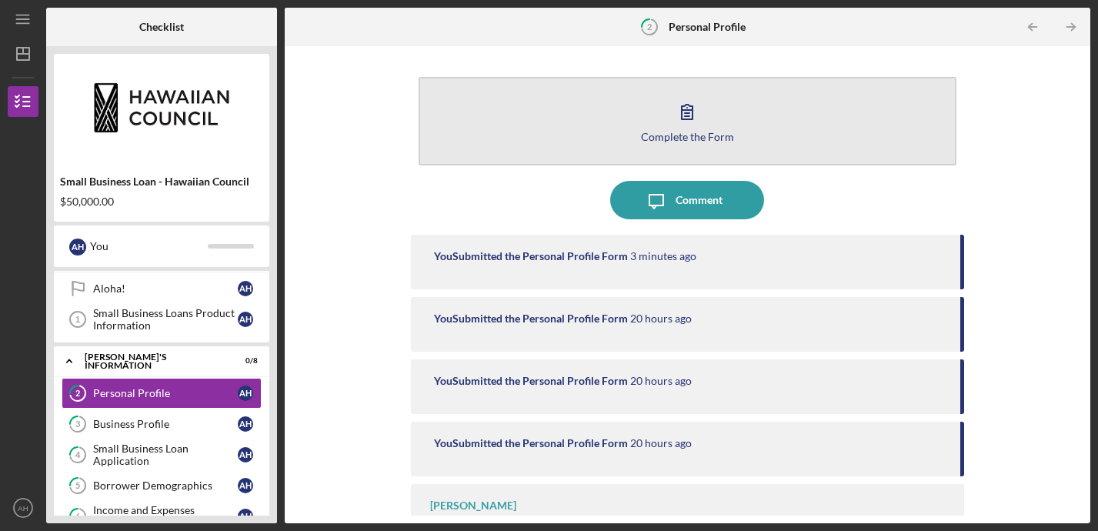
click at [731, 115] on button "Complete the Form Form" at bounding box center [687, 121] width 538 height 88
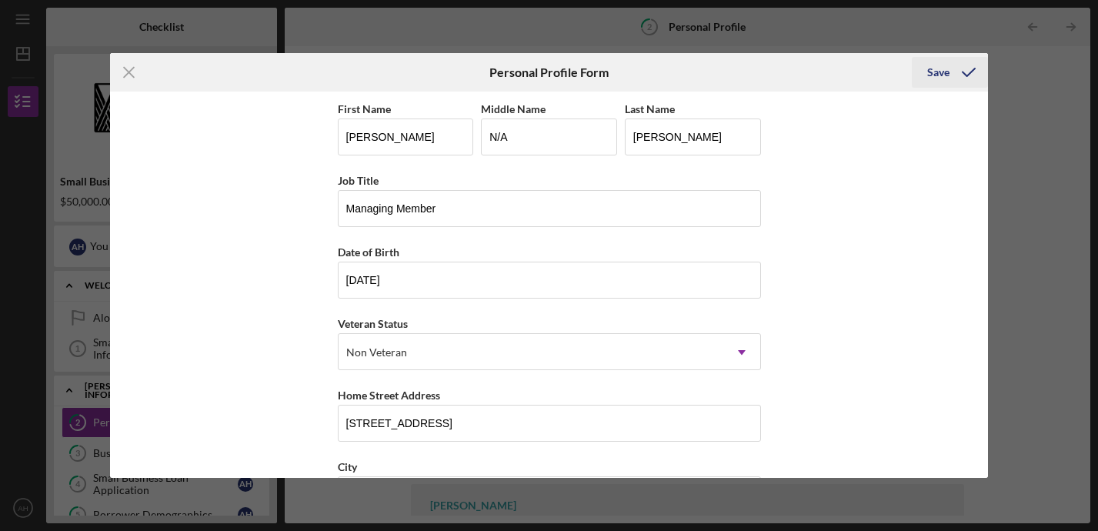
click at [929, 69] on div "Save" at bounding box center [938, 72] width 22 height 31
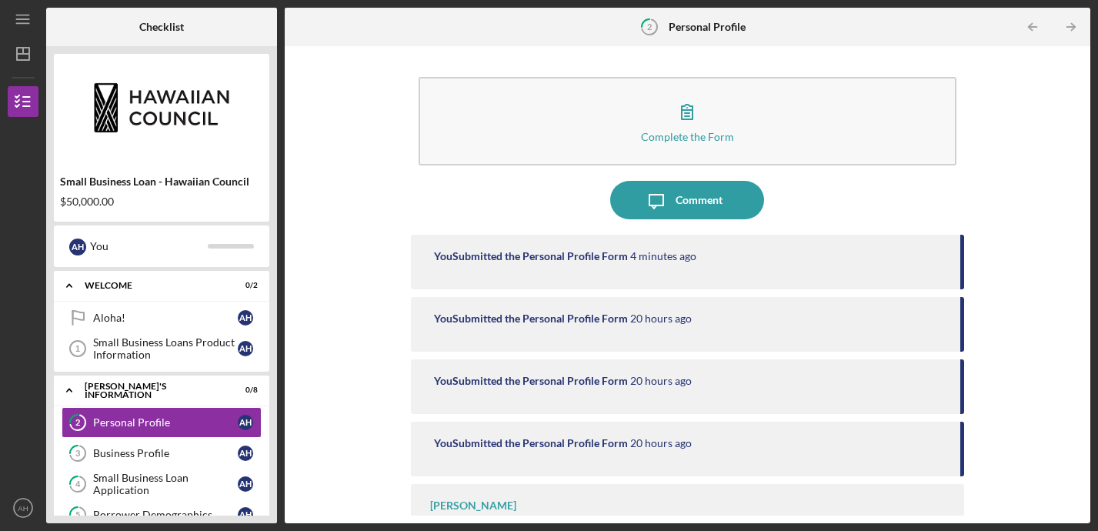
scroll to position [45, 0]
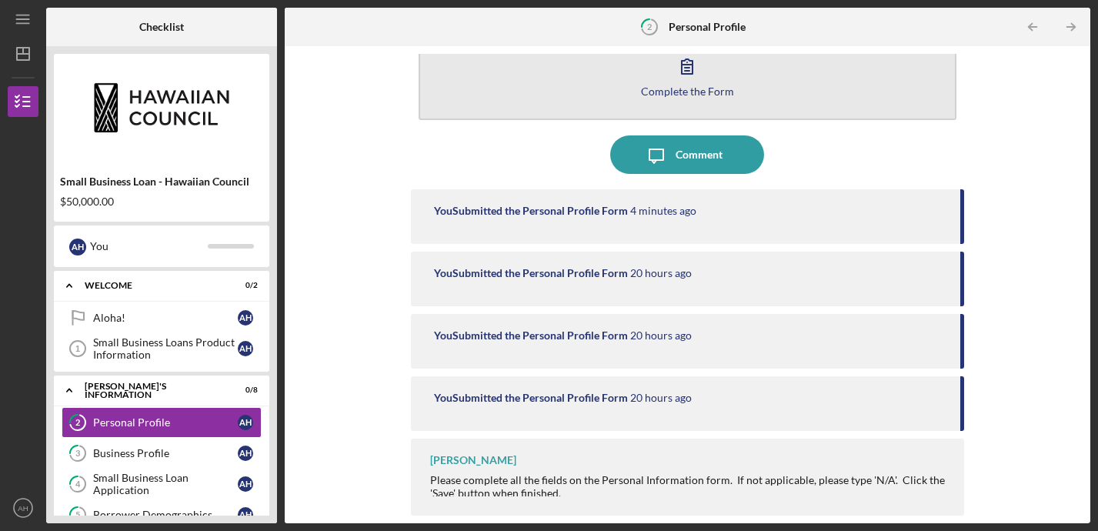
click at [688, 95] on div "Complete the Form" at bounding box center [687, 91] width 93 height 12
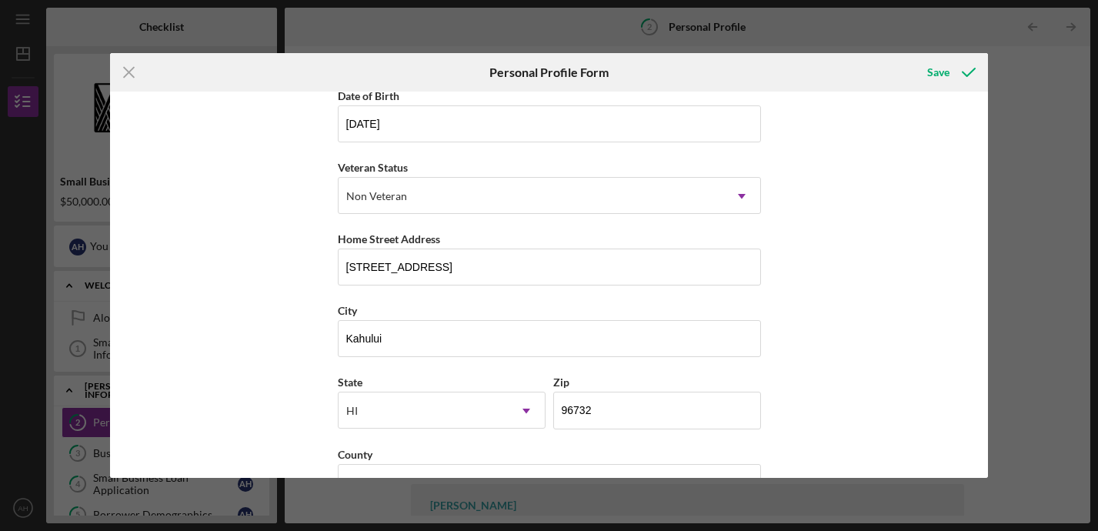
scroll to position [202, 0]
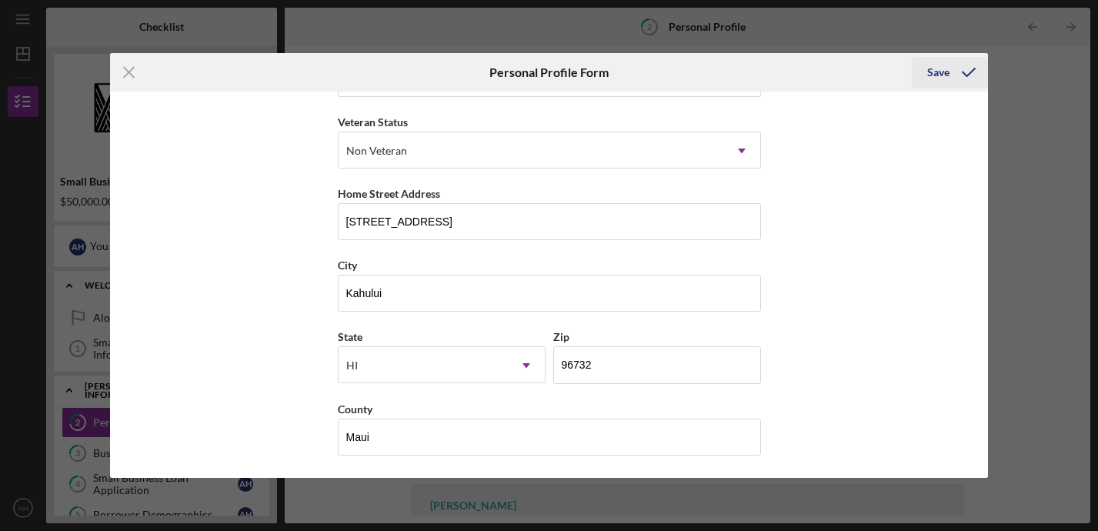
click at [939, 74] on div "Save" at bounding box center [938, 72] width 22 height 31
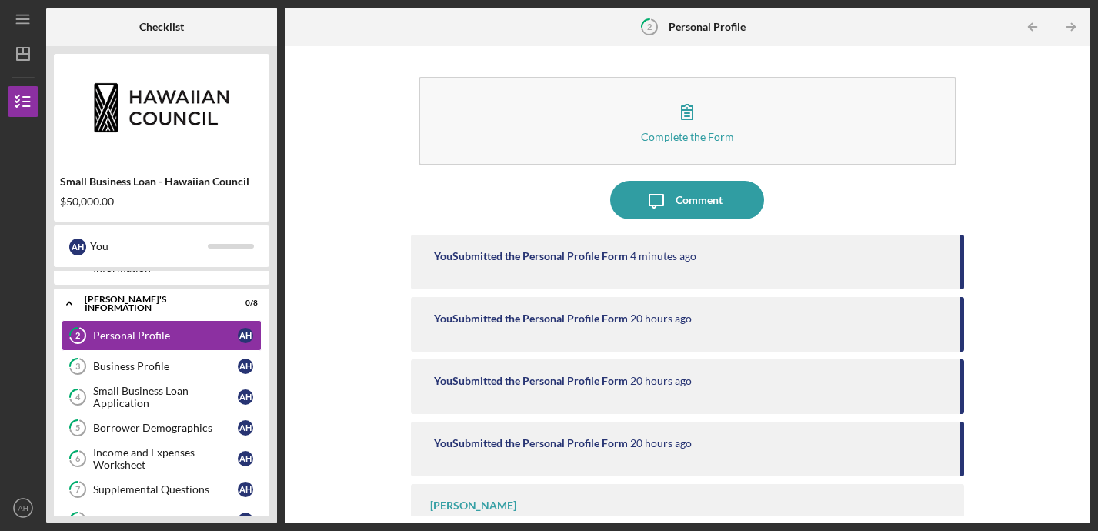
scroll to position [108, 0]
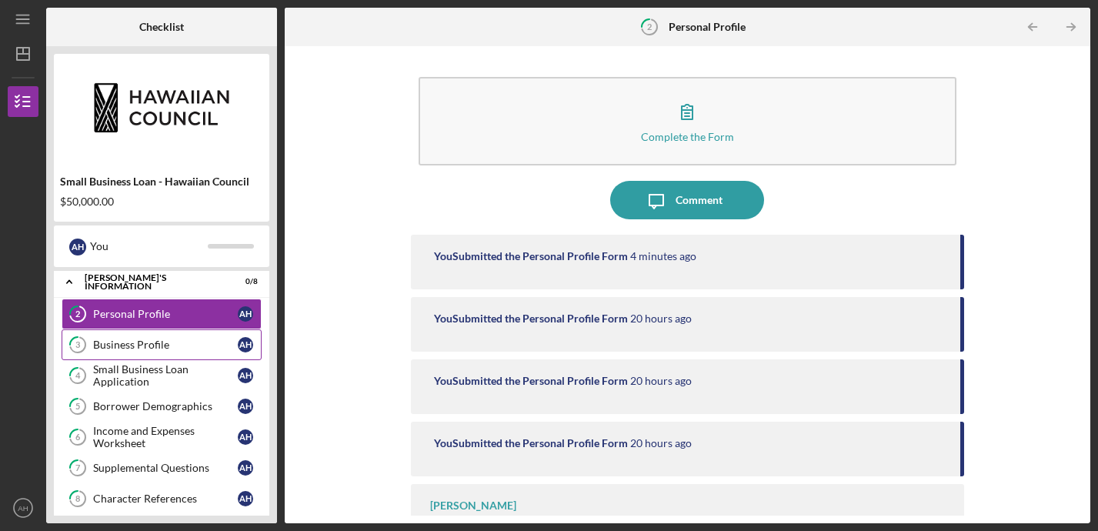
click at [148, 344] on div "Business Profile" at bounding box center [165, 344] width 145 height 12
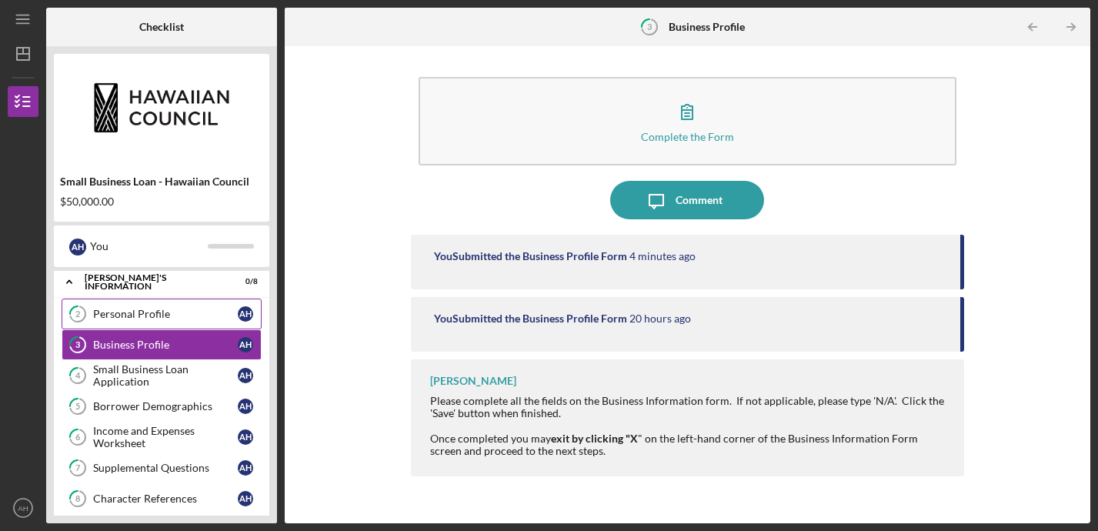
click at [150, 316] on div "Personal Profile" at bounding box center [165, 314] width 145 height 12
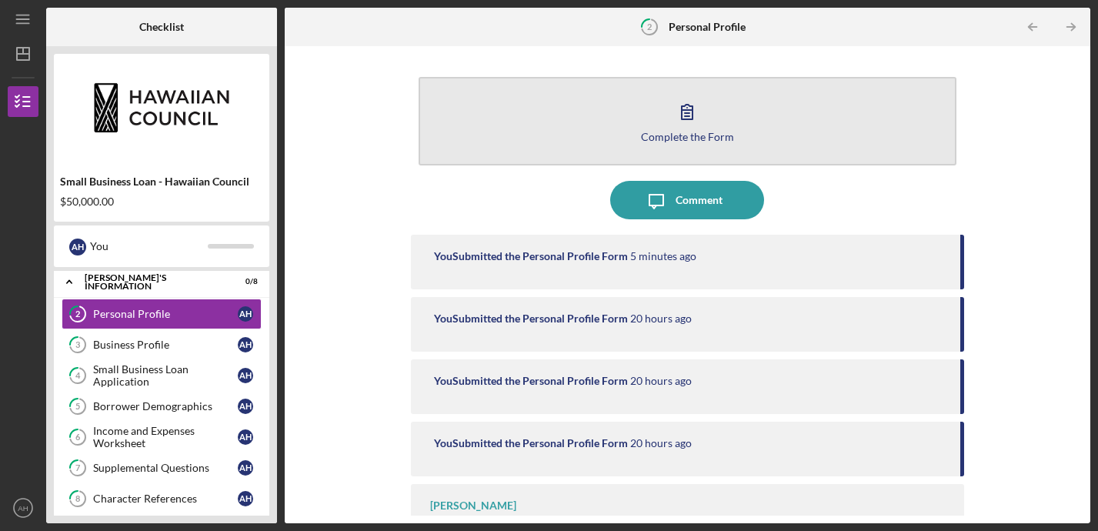
click at [699, 118] on icon "button" at bounding box center [687, 111] width 38 height 38
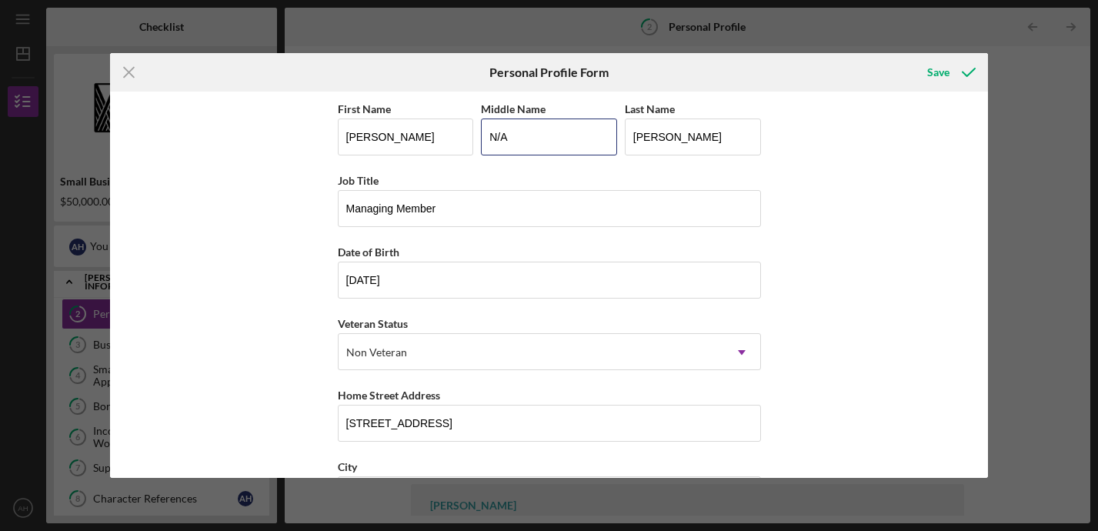
drag, startPoint x: 535, startPoint y: 141, endPoint x: 478, endPoint y: 141, distance: 56.9
click at [478, 141] on div "First Name Abelardo Middle Name N/A Last Name Herrera" at bounding box center [549, 135] width 423 height 72
click at [949, 68] on div "Save" at bounding box center [938, 72] width 22 height 31
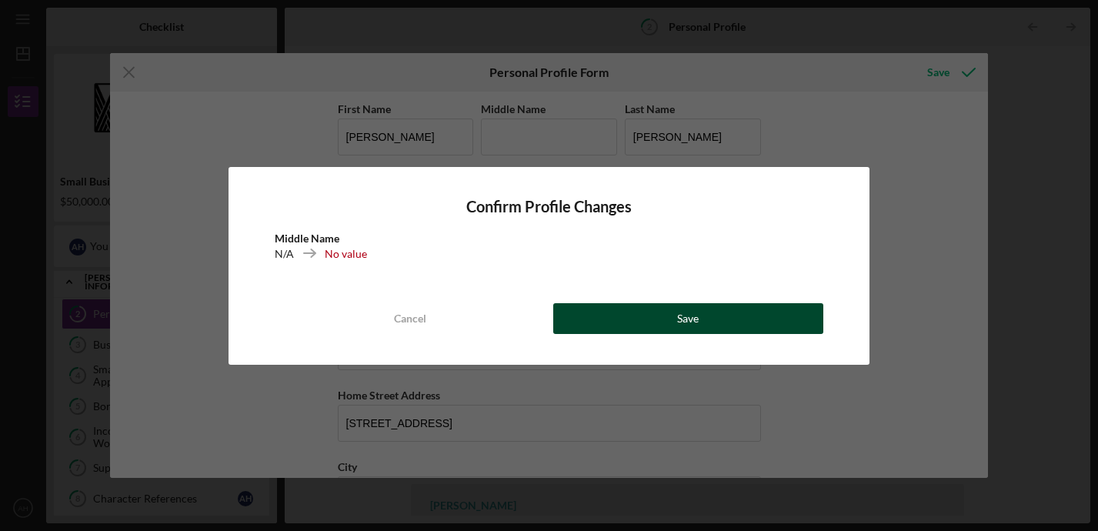
click at [638, 315] on button "Save" at bounding box center [688, 318] width 271 height 31
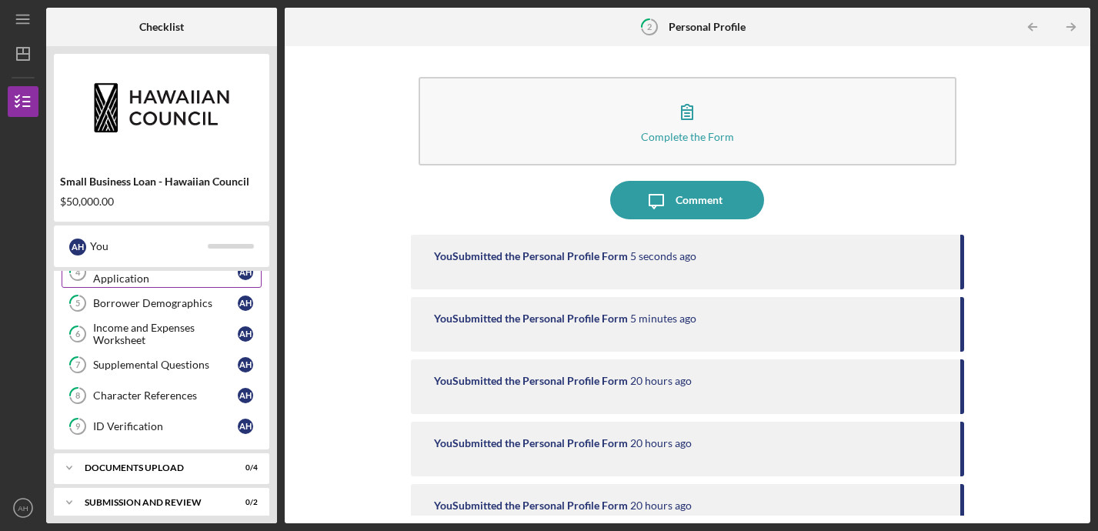
scroll to position [222, 0]
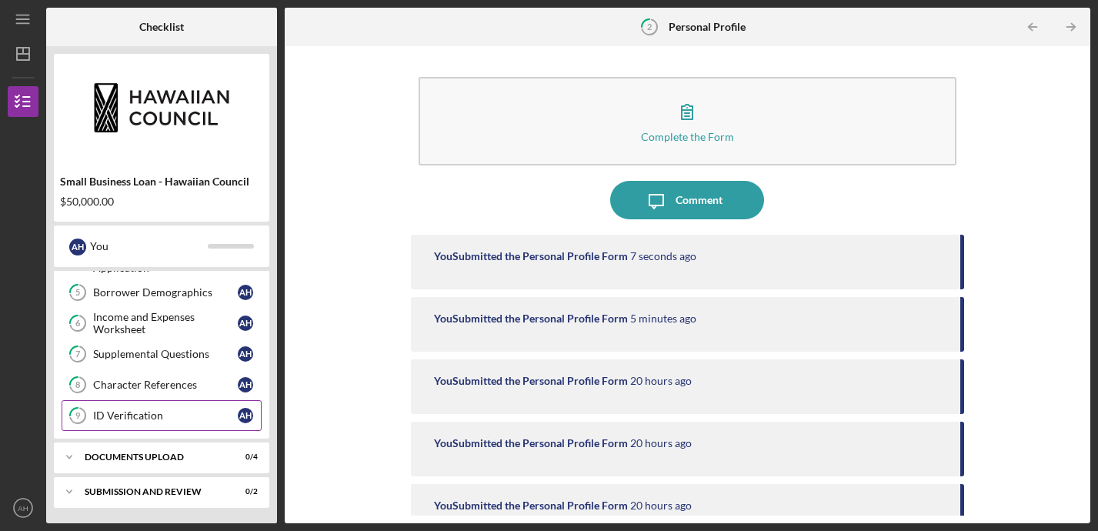
click at [122, 410] on div "ID Verification" at bounding box center [165, 415] width 145 height 12
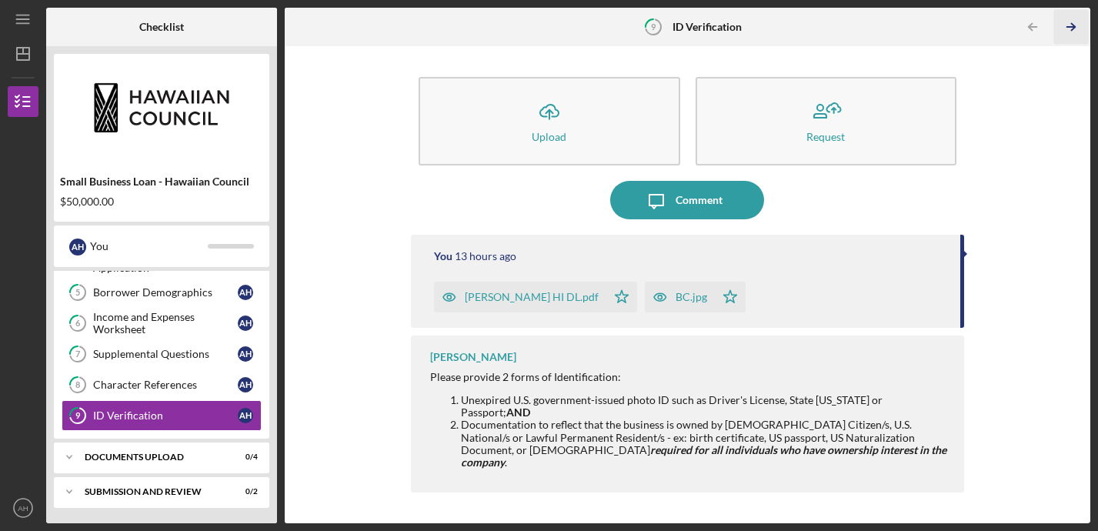
click at [1075, 24] on icon "Icon/Table Pagination Arrow" at bounding box center [1071, 27] width 35 height 35
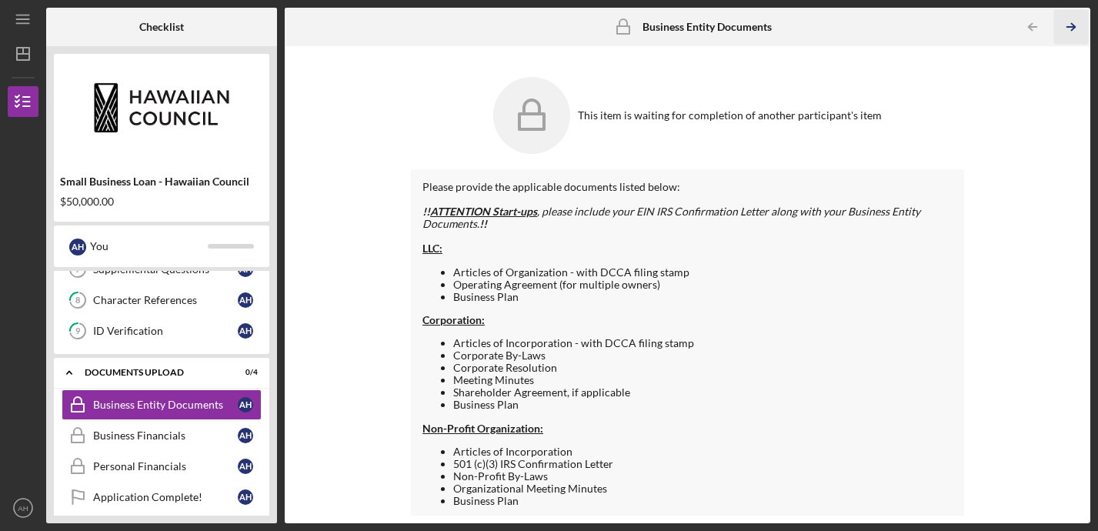
scroll to position [318, 0]
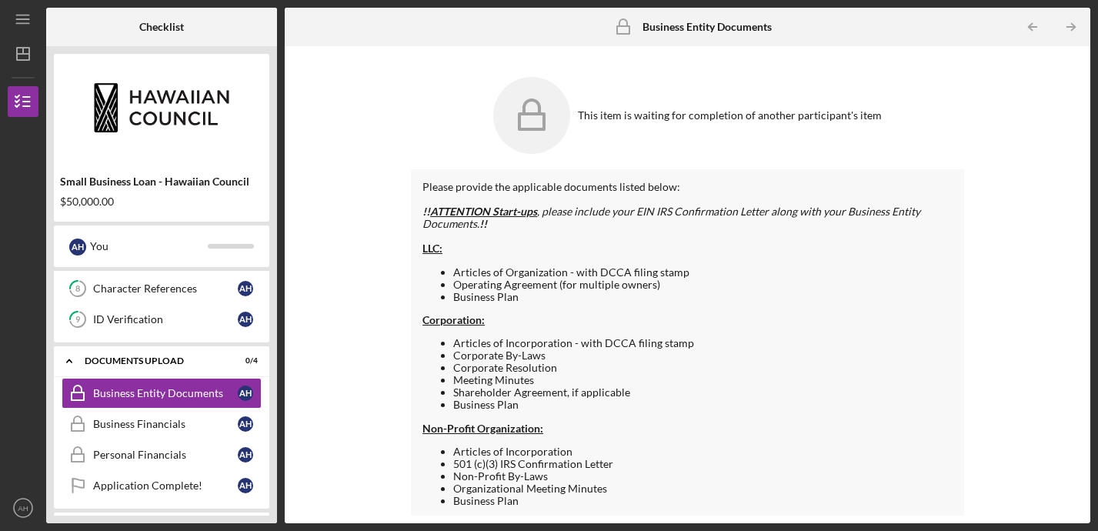
click at [532, 129] on rect at bounding box center [531, 121] width 25 height 15
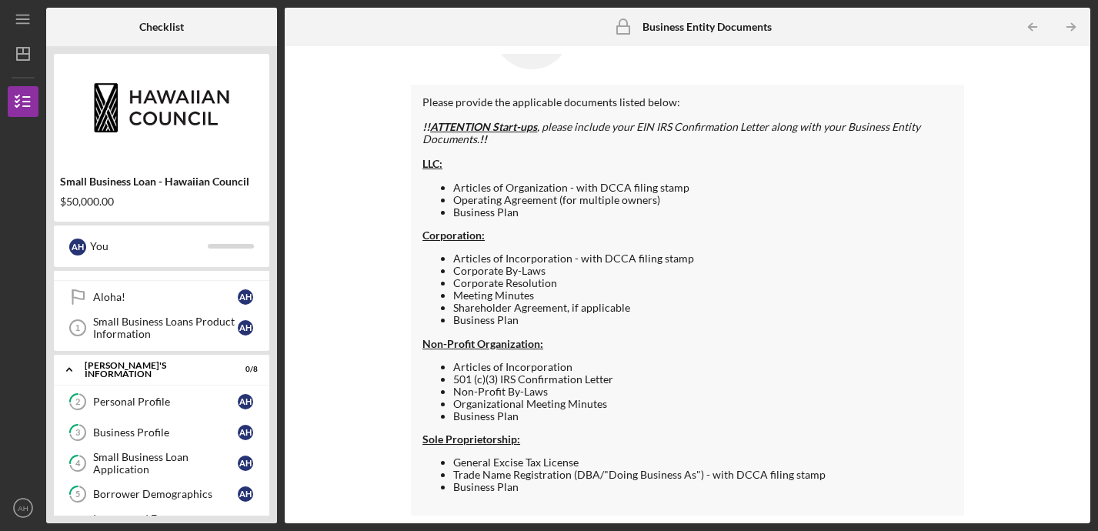
scroll to position [0, 0]
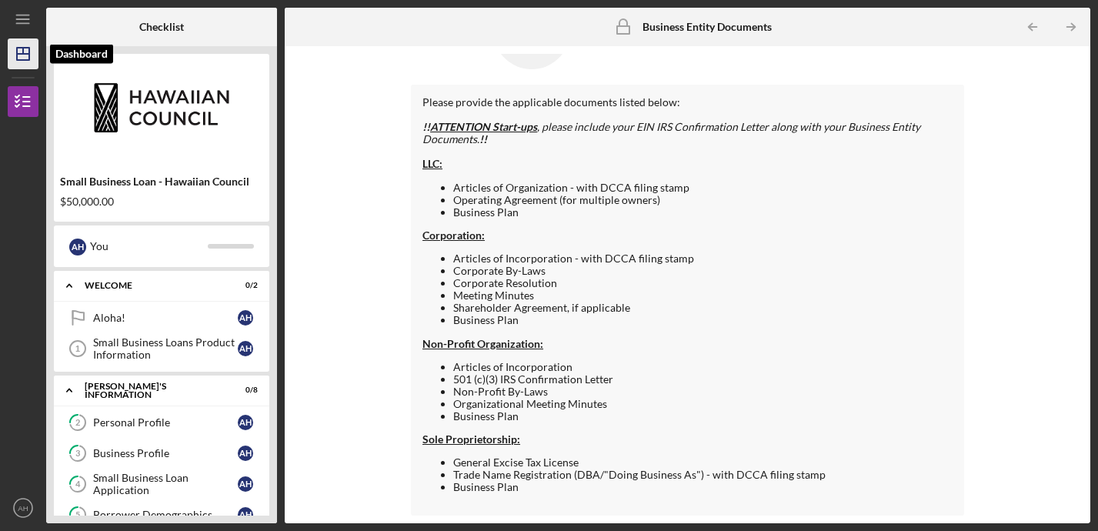
click at [25, 57] on icon "Icon/Dashboard" at bounding box center [23, 54] width 38 height 38
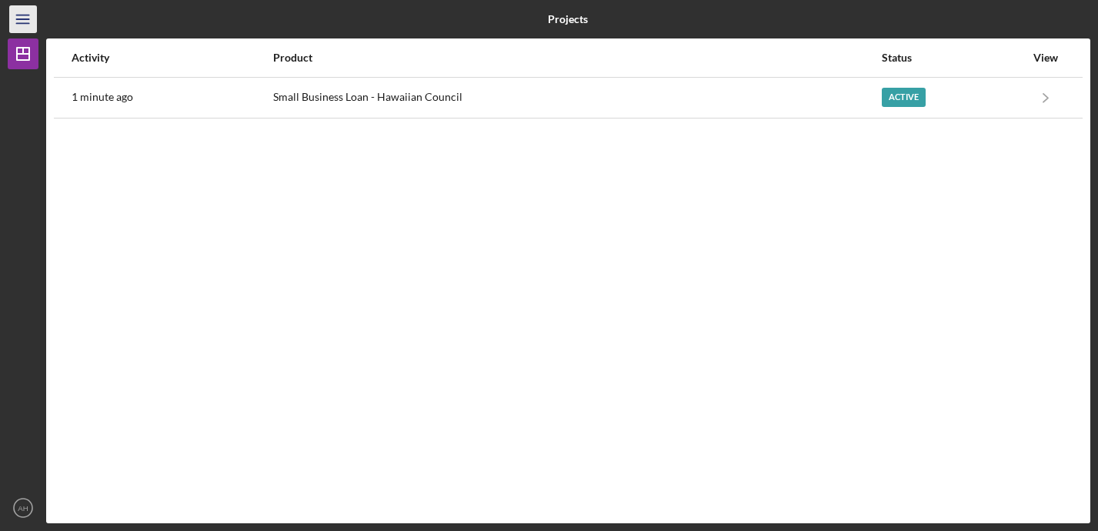
click at [19, 18] on icon "Icon/Menu" at bounding box center [23, 19] width 35 height 35
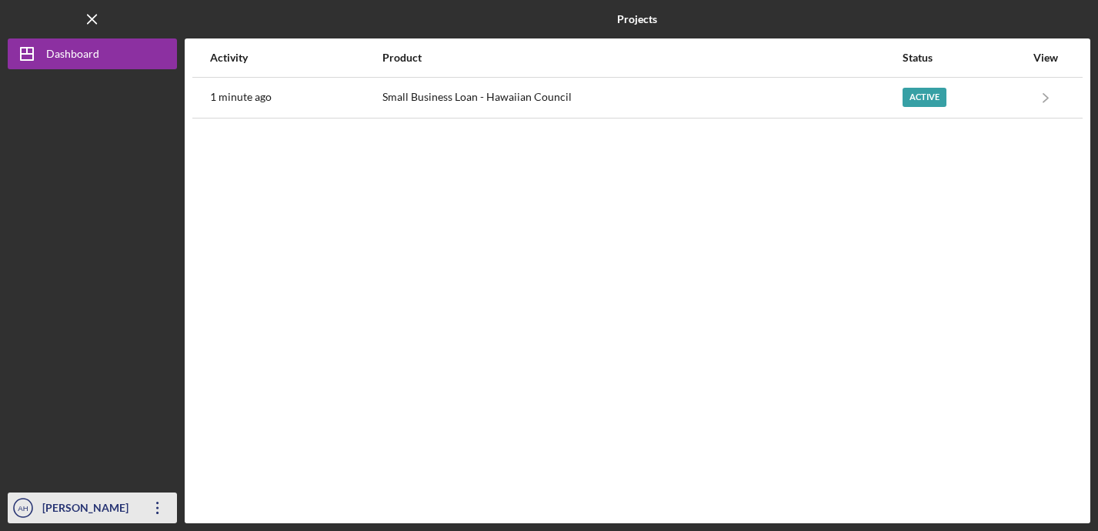
click at [159, 507] on icon "Icon/Overflow" at bounding box center [157, 507] width 38 height 38
click at [151, 511] on icon "Icon/Overflow" at bounding box center [157, 507] width 38 height 38
click at [153, 510] on icon "Icon/Overflow" at bounding box center [157, 507] width 38 height 38
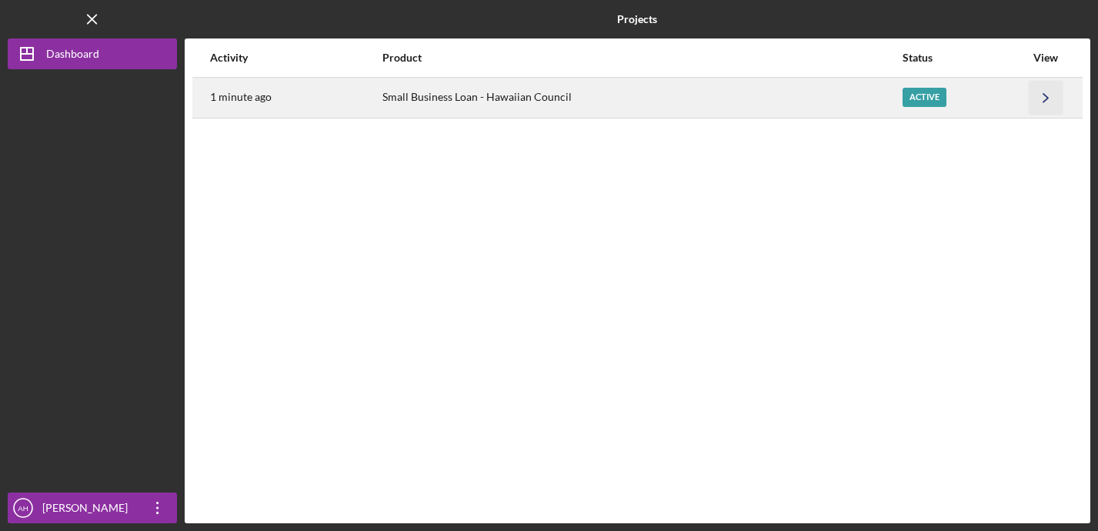
click at [1050, 95] on icon "Icon/Navigate" at bounding box center [1046, 97] width 35 height 35
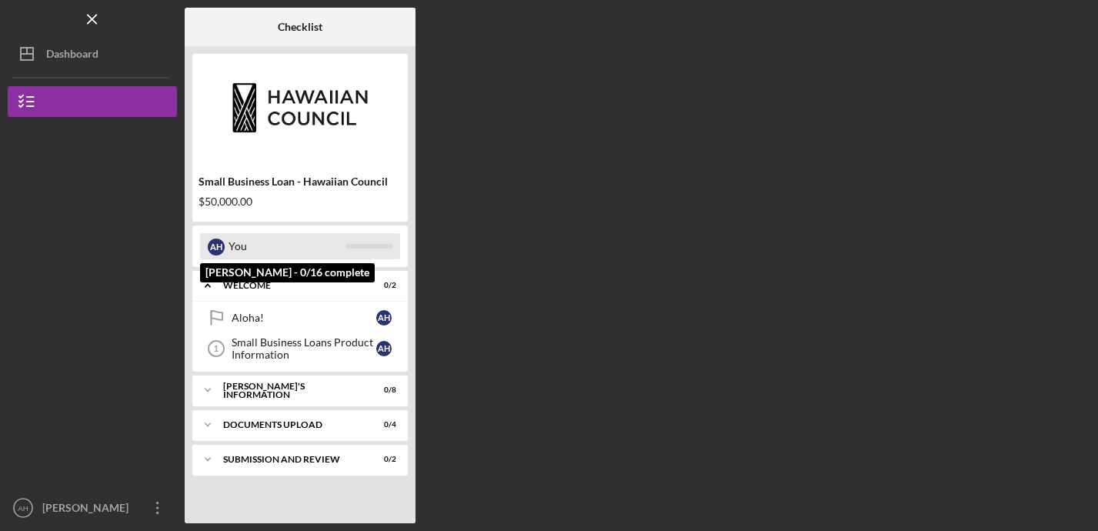
click at [282, 249] on div "You" at bounding box center [287, 246] width 118 height 26
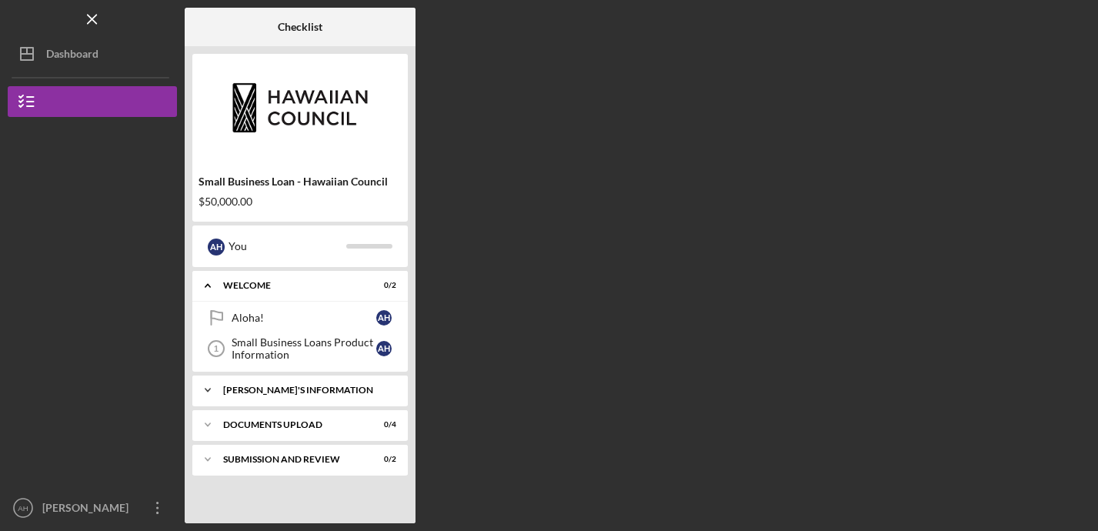
click at [243, 391] on div "[PERSON_NAME]'S INFORMATION" at bounding box center [305, 389] width 165 height 9
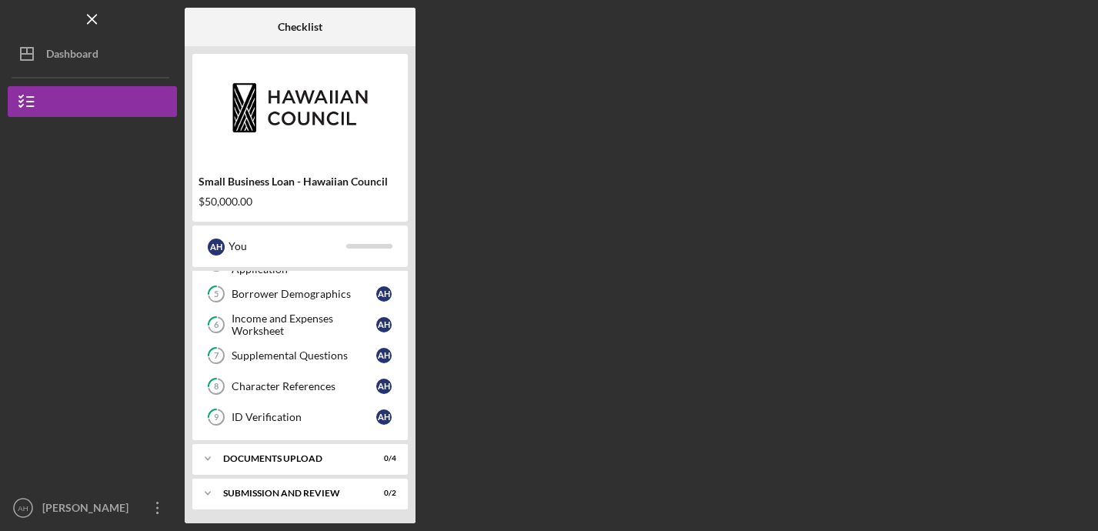
scroll to position [222, 0]
click at [238, 459] on div "DOCUMENTS UPLOAD" at bounding box center [305, 456] width 165 height 9
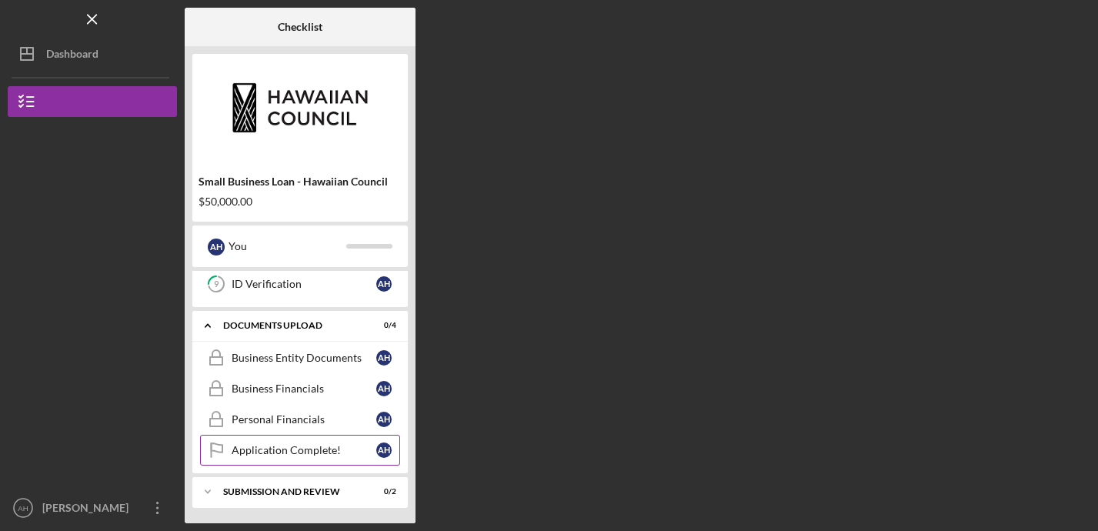
click at [249, 454] on div "Application Complete!" at bounding box center [304, 450] width 145 height 12
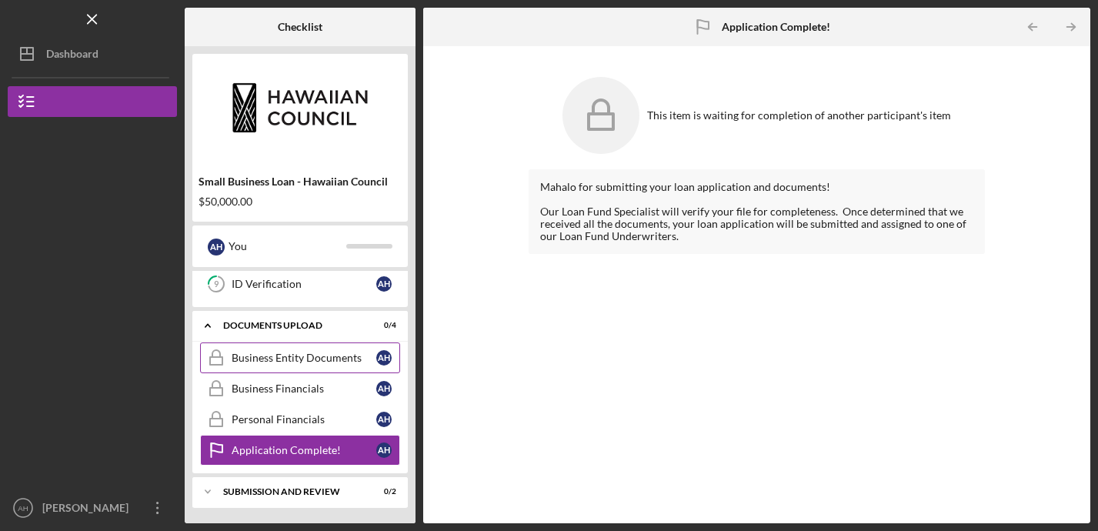
click at [277, 347] on link "Business Entity Documents Business Entity Documents A H" at bounding box center [300, 357] width 200 height 31
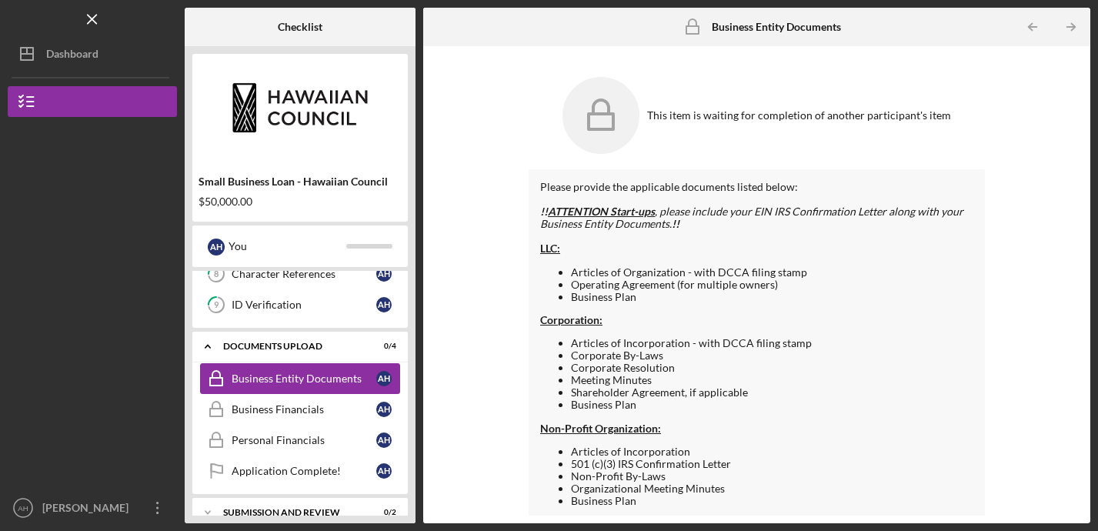
scroll to position [315, 0]
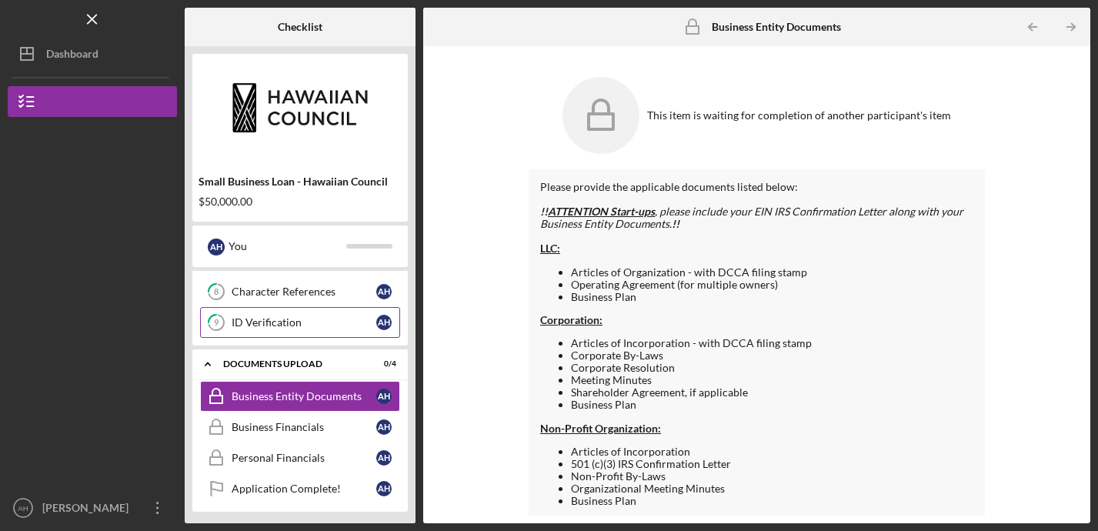
click at [283, 327] on div "ID Verification" at bounding box center [304, 322] width 145 height 12
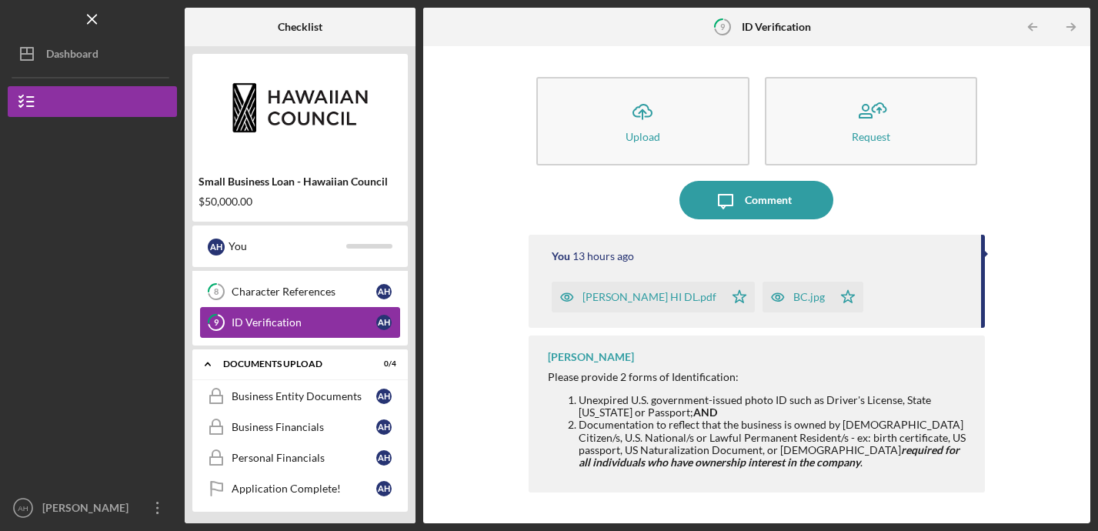
scroll to position [273, 0]
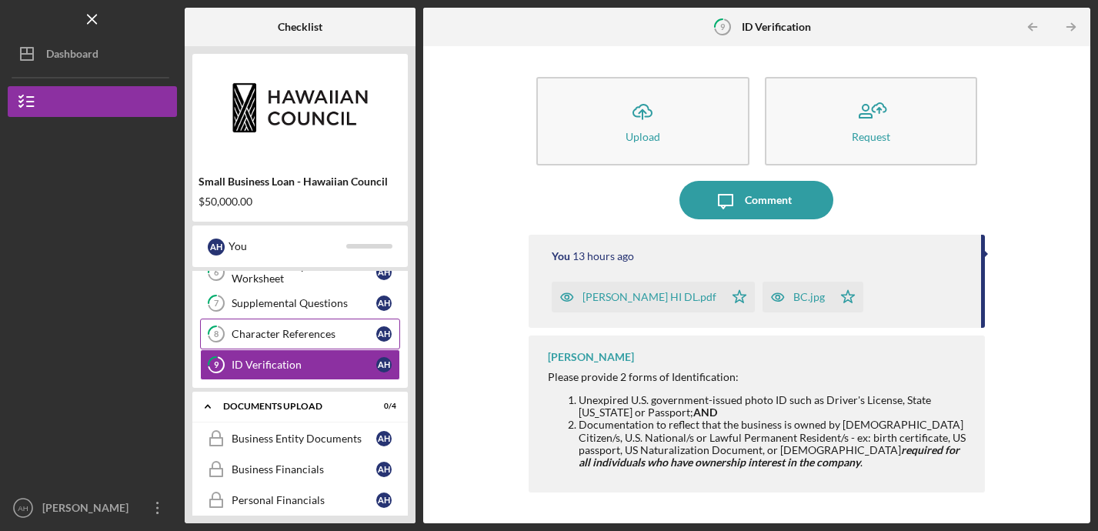
click at [304, 330] on div "Character References" at bounding box center [304, 334] width 145 height 12
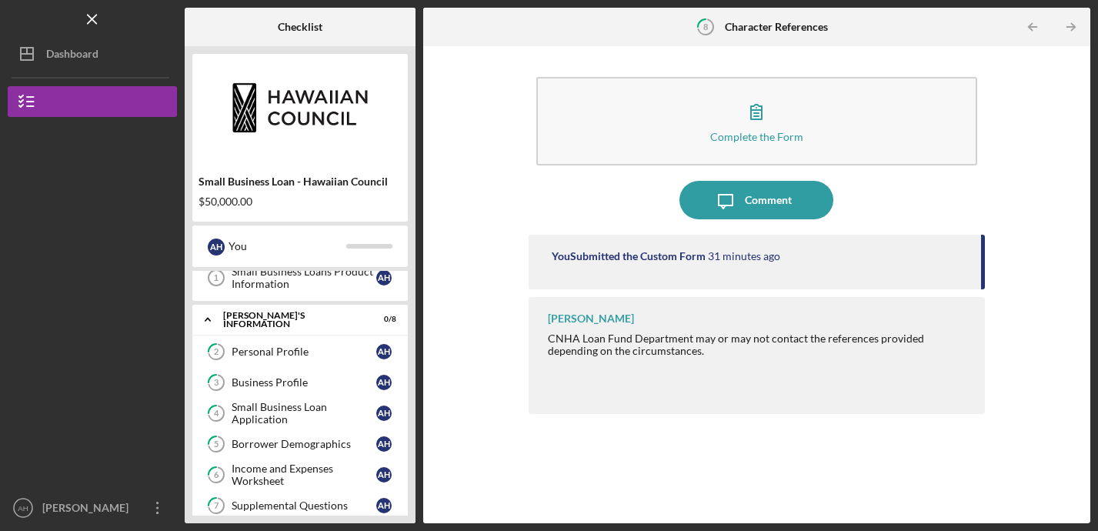
scroll to position [57, 0]
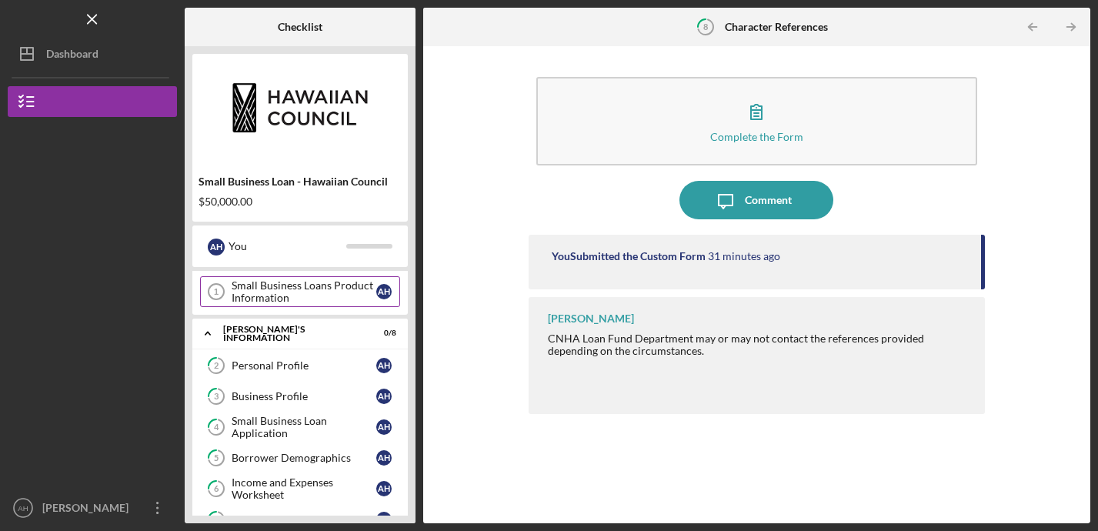
click at [270, 292] on div "Small Business Loans Product Information" at bounding box center [304, 291] width 145 height 25
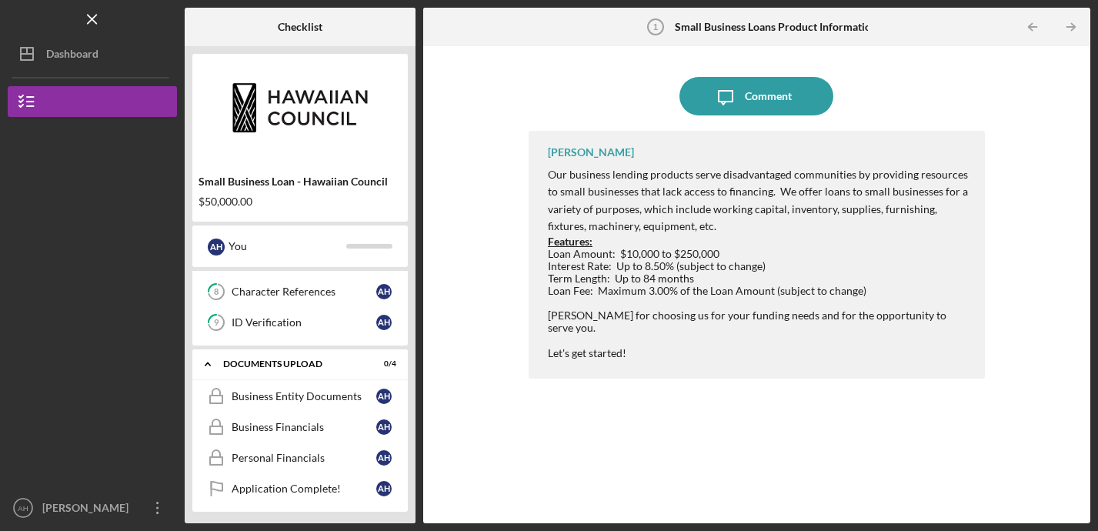
scroll to position [354, 0]
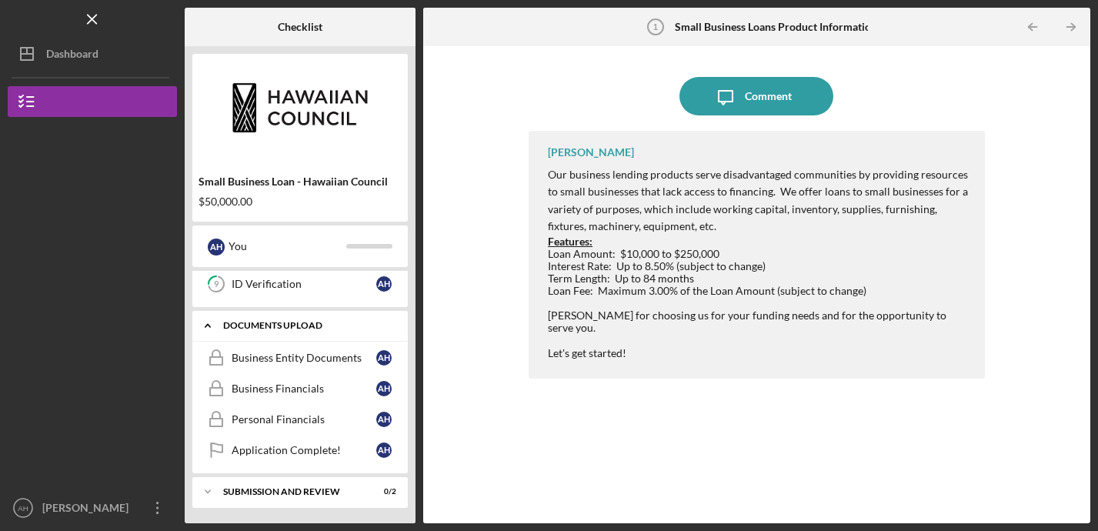
click at [292, 328] on div "DOCUMENTS UPLOAD" at bounding box center [305, 325] width 165 height 9
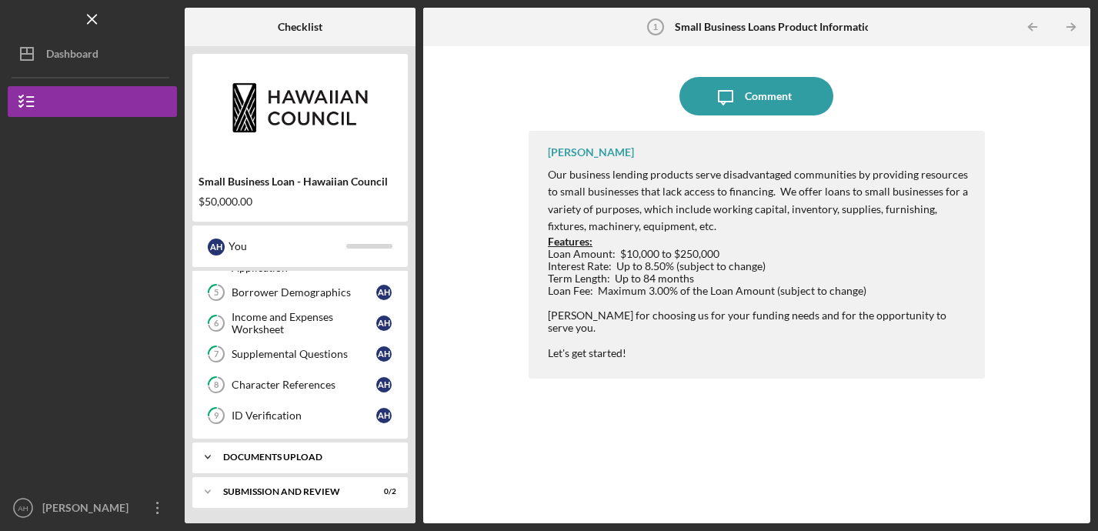
click at [290, 452] on div "DOCUMENTS UPLOAD" at bounding box center [305, 456] width 165 height 9
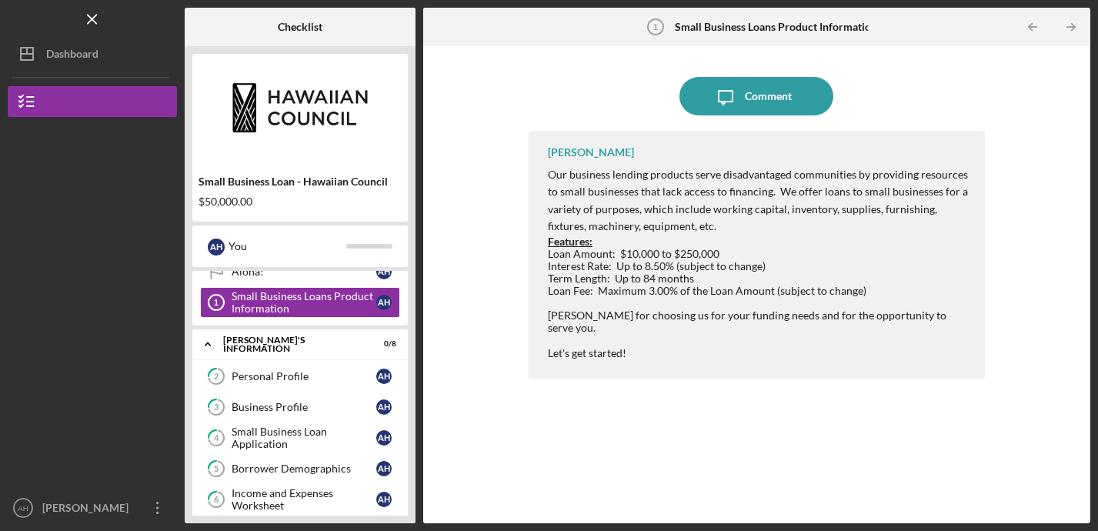
scroll to position [0, 0]
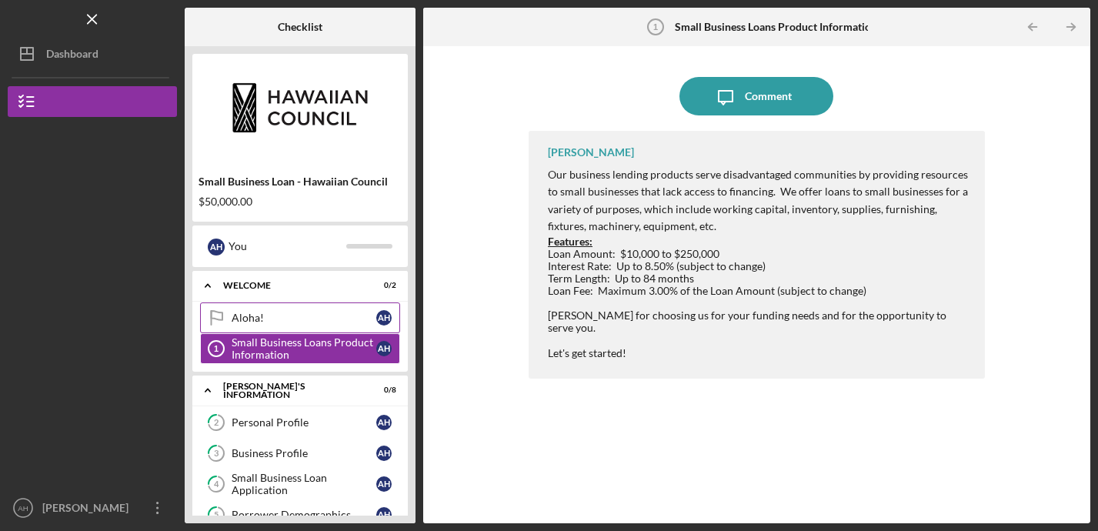
click at [262, 320] on div "Aloha!" at bounding box center [304, 318] width 145 height 12
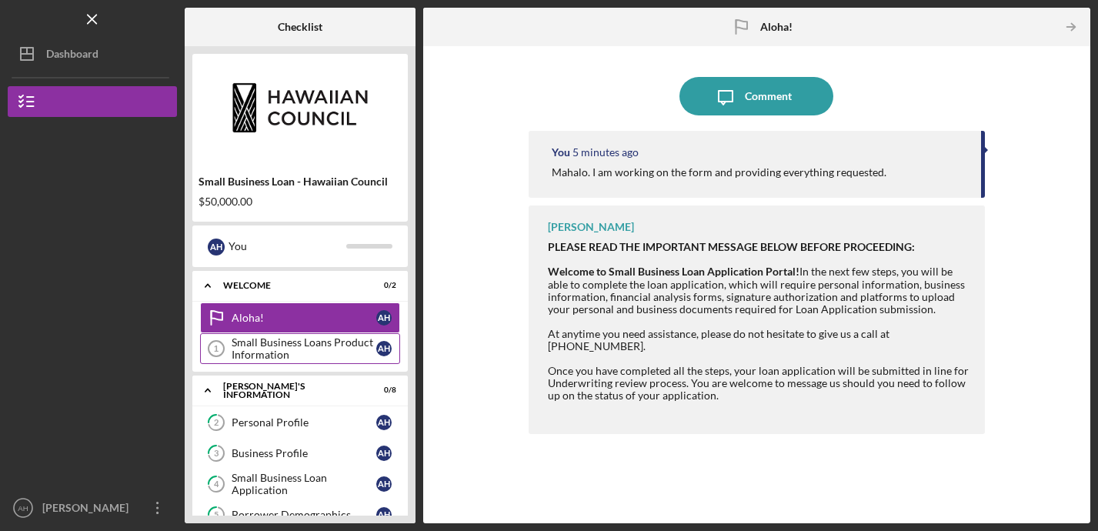
click at [318, 341] on div "Small Business Loans Product Information" at bounding box center [304, 348] width 145 height 25
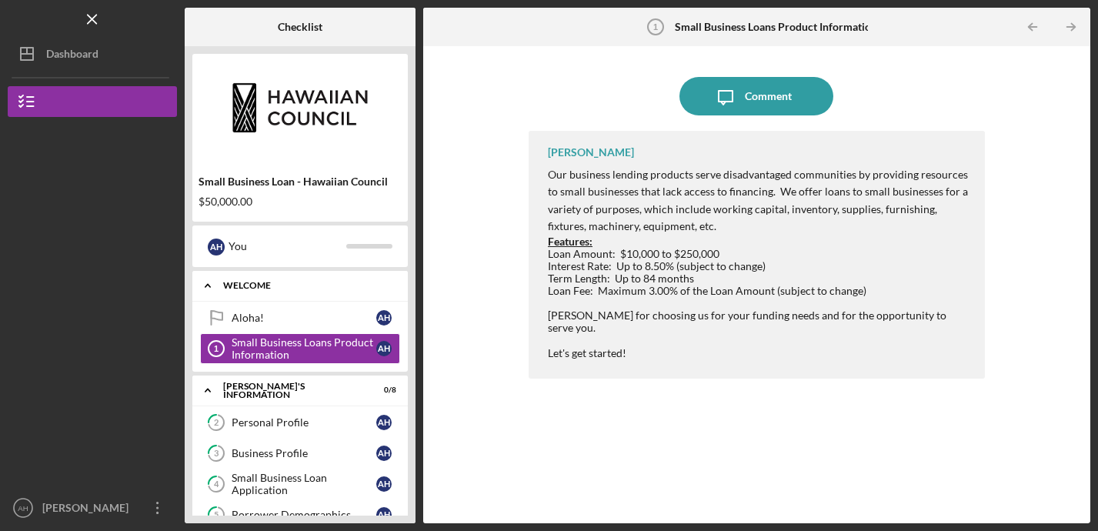
click at [277, 278] on div "Icon/Expander WELCOME 0 / 2" at bounding box center [299, 286] width 215 height 32
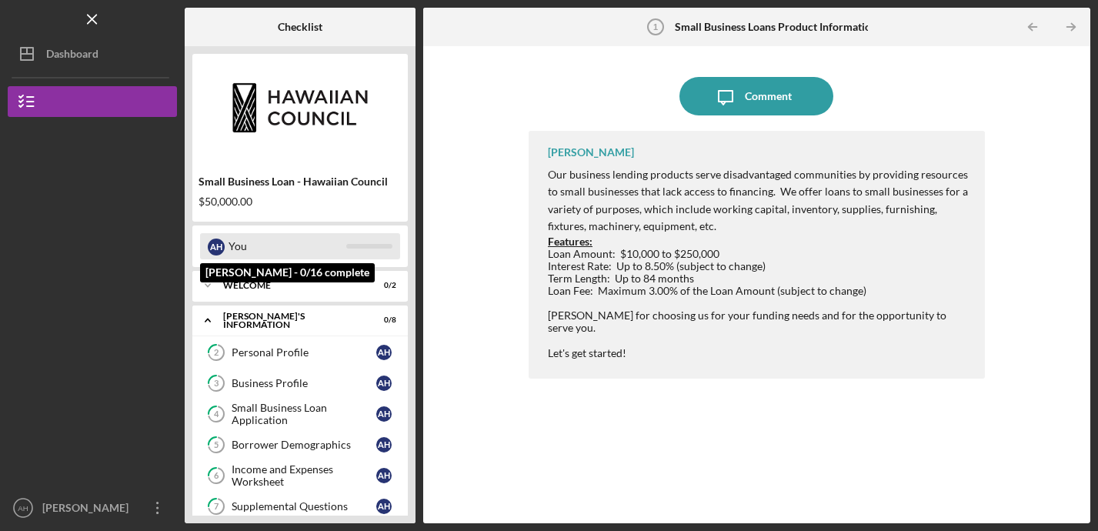
click at [257, 245] on div "You" at bounding box center [287, 246] width 118 height 26
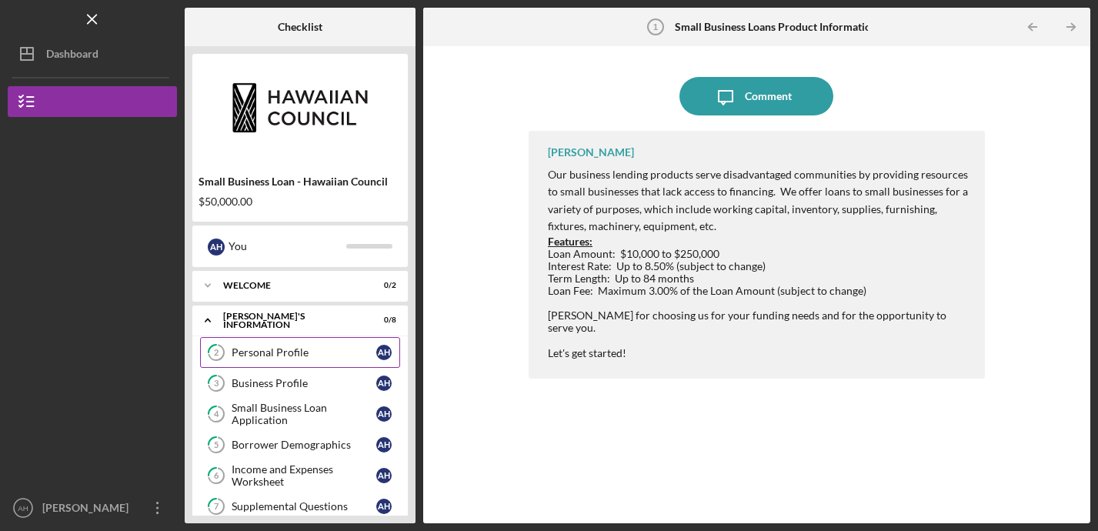
click at [249, 348] on div "Personal Profile" at bounding box center [304, 352] width 145 height 12
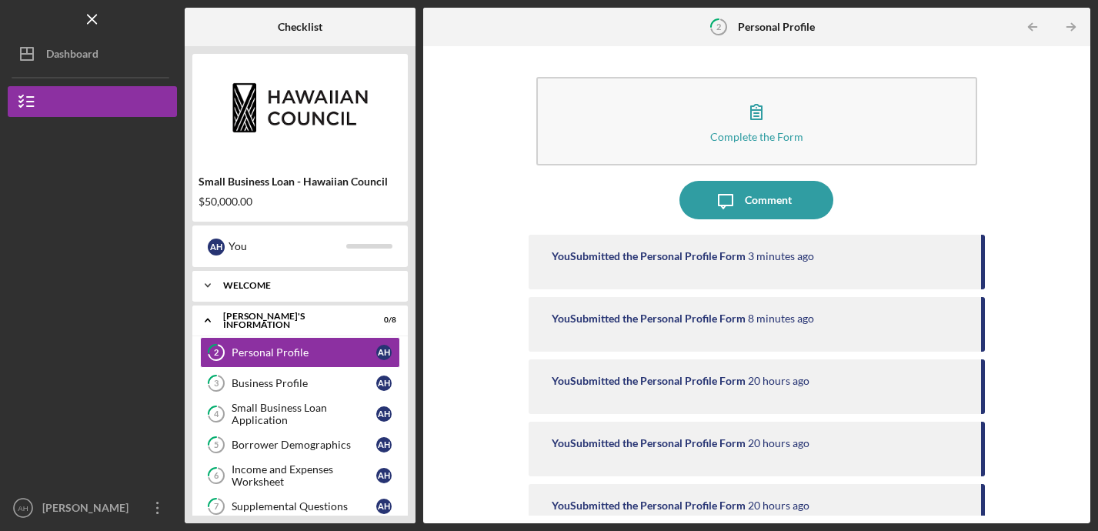
click at [265, 278] on div "Icon/Expander WELCOME 0 / 2" at bounding box center [299, 285] width 215 height 31
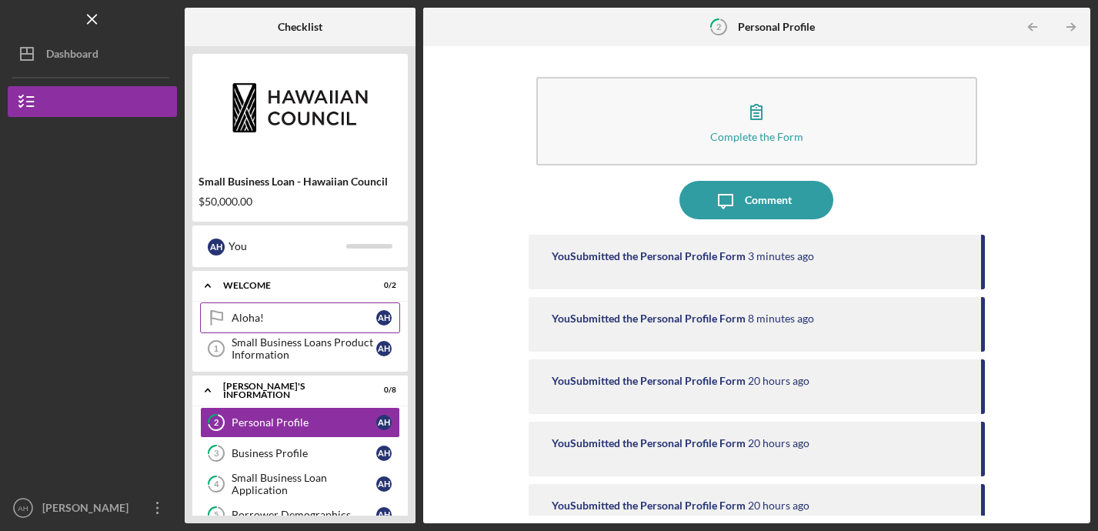
click at [252, 327] on link "Aloha! Aloha! A H" at bounding box center [300, 317] width 200 height 31
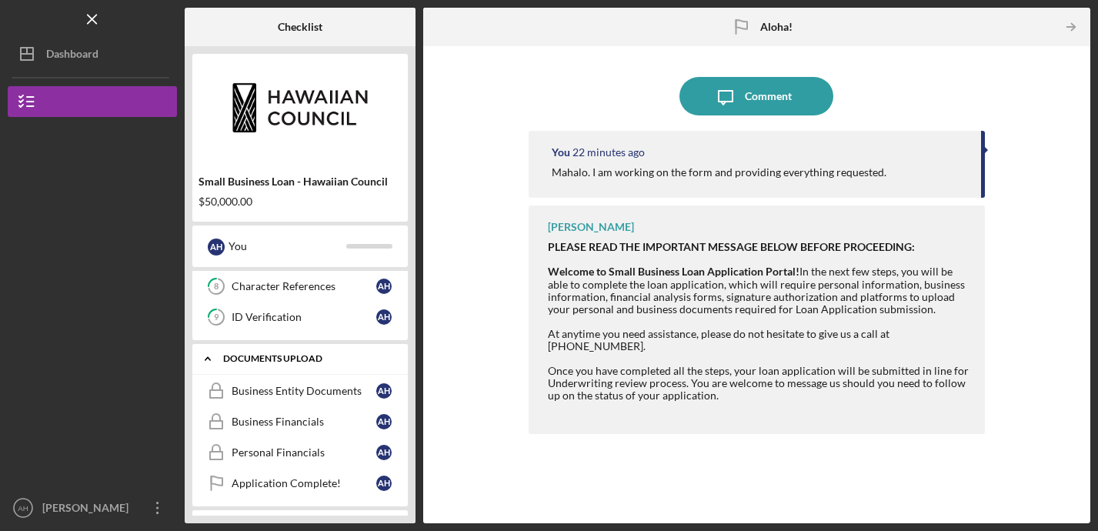
scroll to position [322, 0]
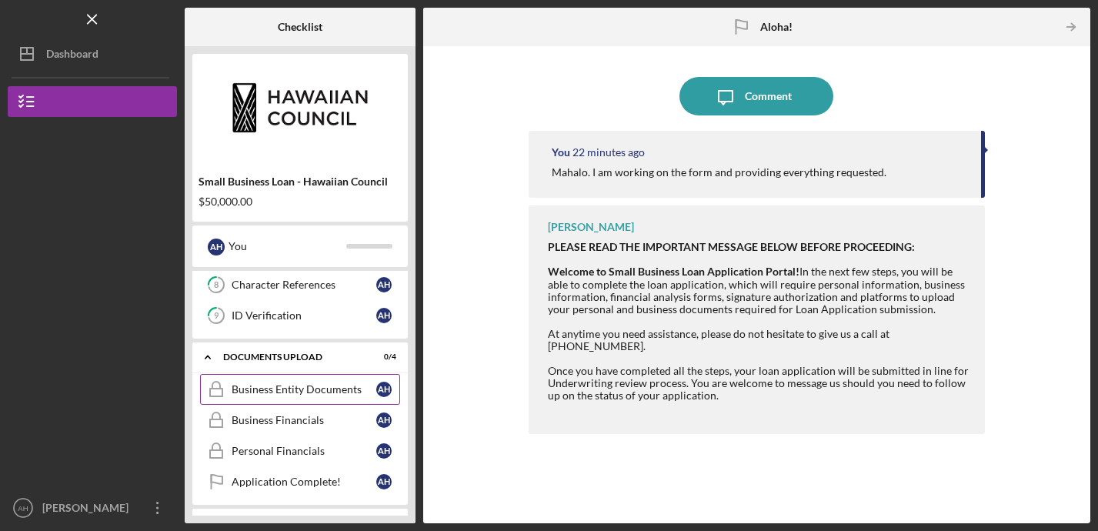
click at [285, 390] on div "Business Entity Documents" at bounding box center [304, 389] width 145 height 12
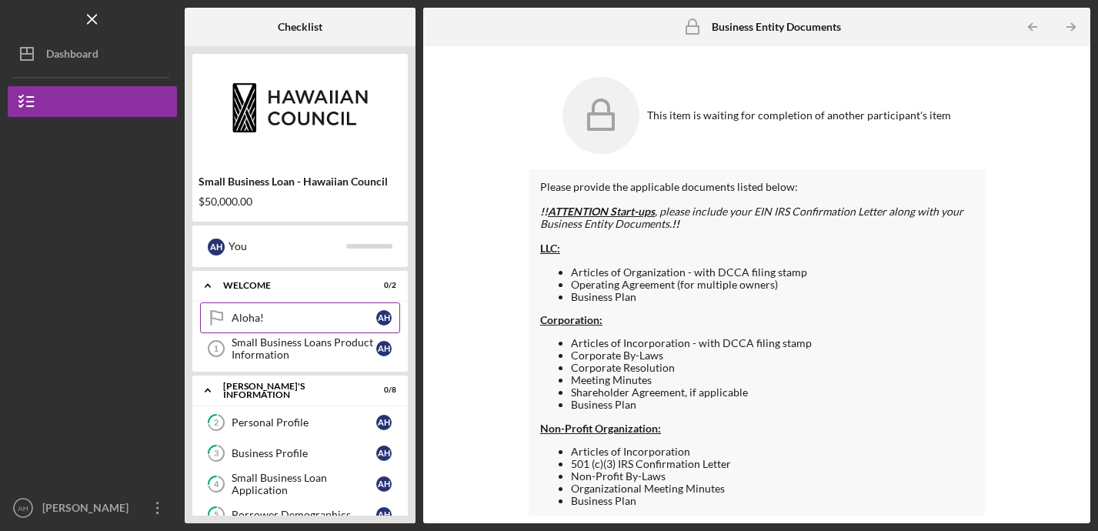
click at [275, 310] on link "Aloha! Aloha! A H" at bounding box center [300, 317] width 200 height 31
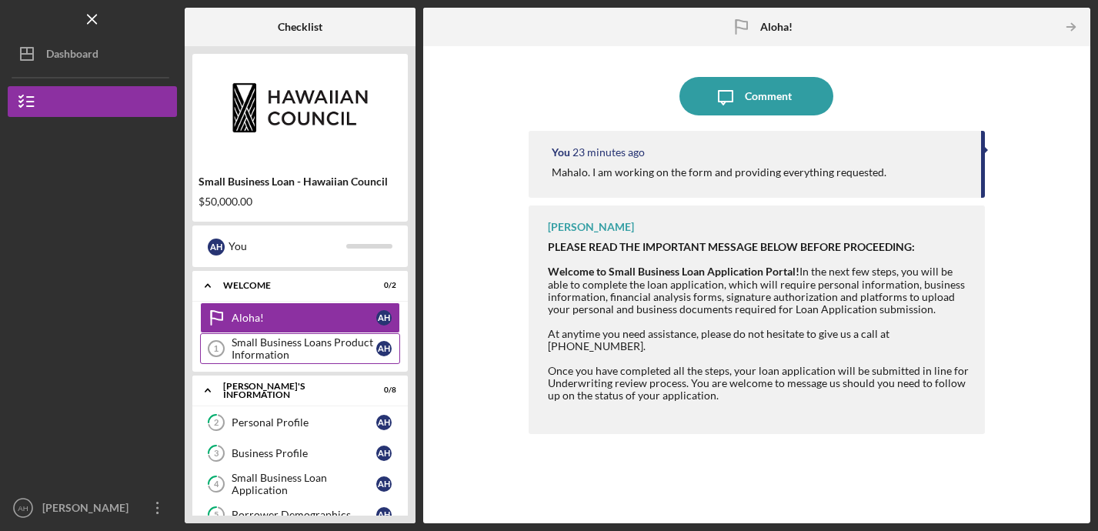
click at [306, 350] on div "Small Business Loans Product Information" at bounding box center [304, 348] width 145 height 25
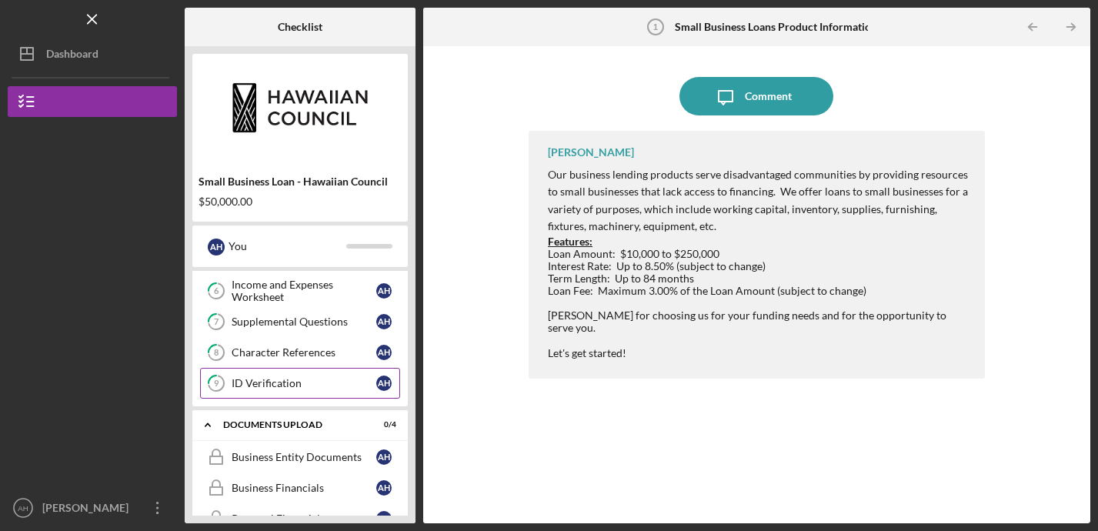
scroll to position [254, 0]
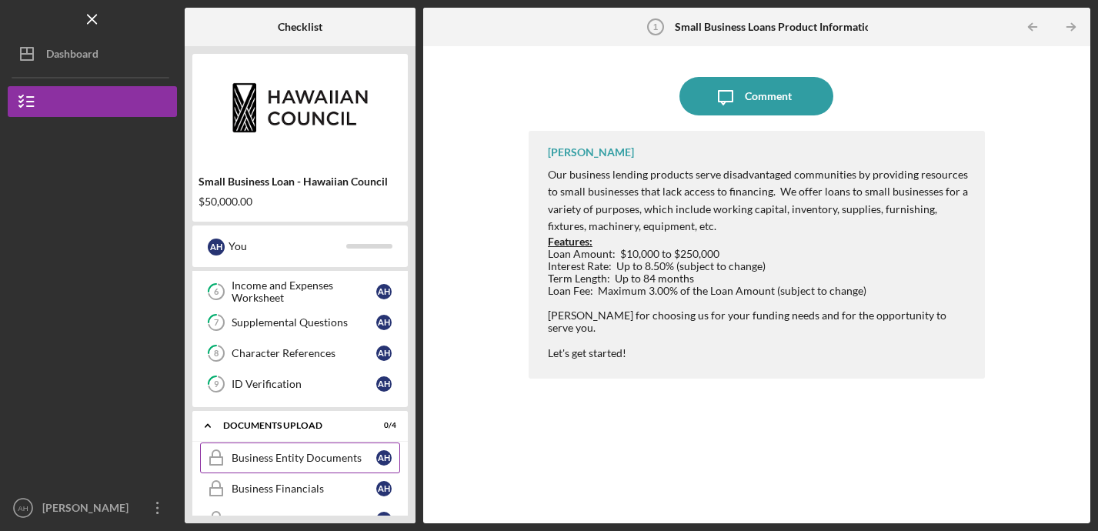
click at [288, 463] on div "Business Entity Documents" at bounding box center [304, 458] width 145 height 12
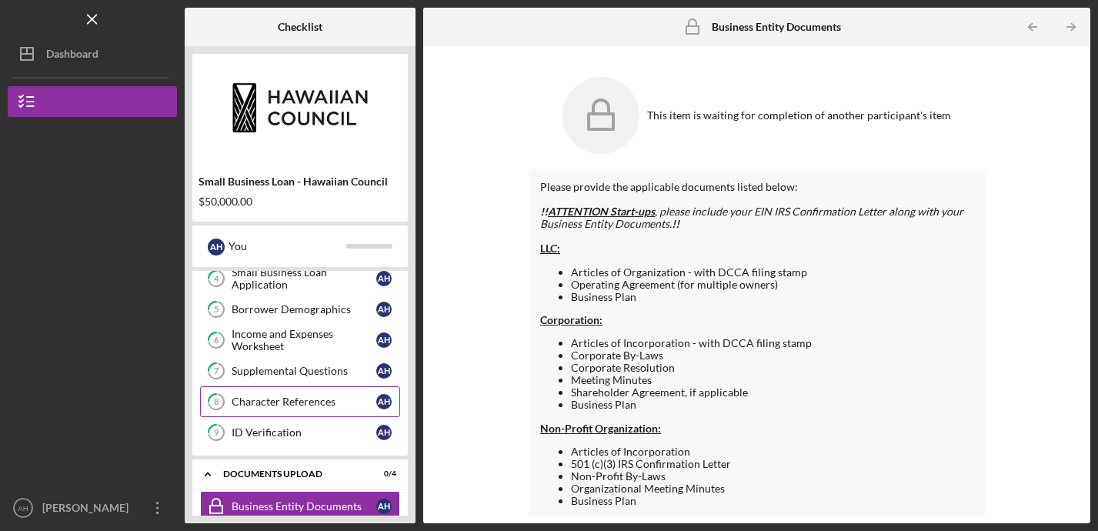
scroll to position [236, 0]
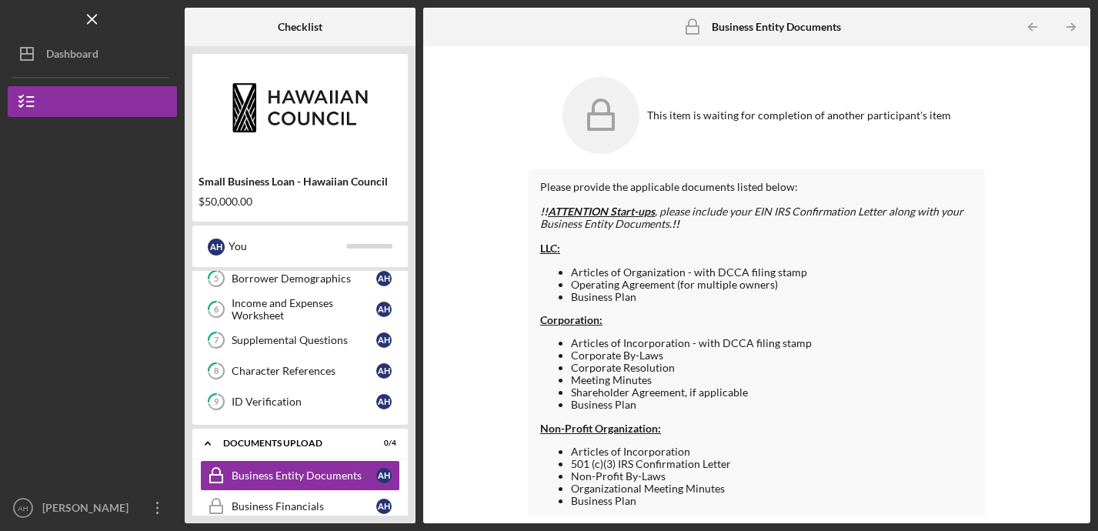
click at [482, 375] on div "This item is waiting for completion of another participant's item Please provid…" at bounding box center [757, 285] width 652 height 462
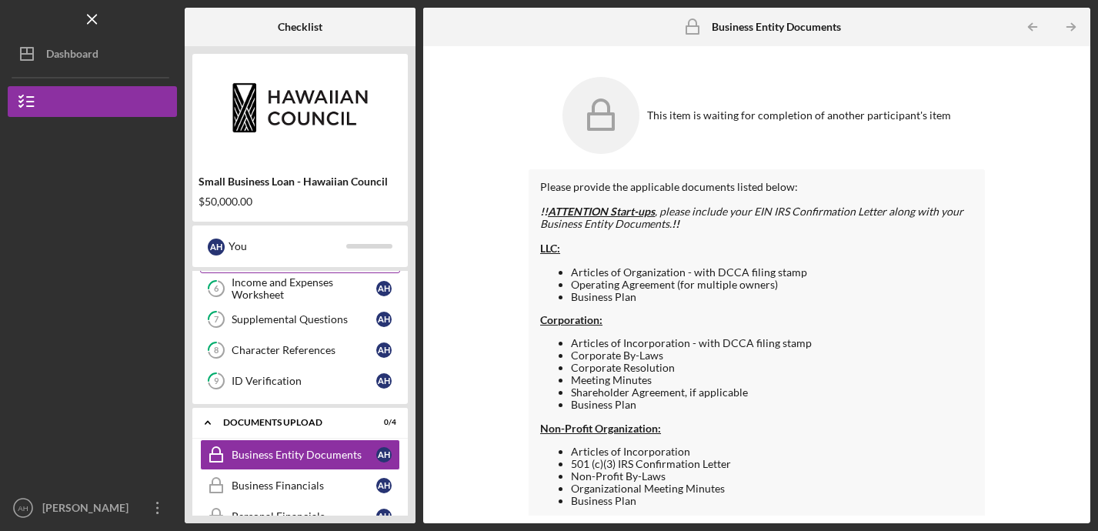
scroll to position [258, 0]
click at [265, 384] on div "ID Verification" at bounding box center [304, 380] width 145 height 12
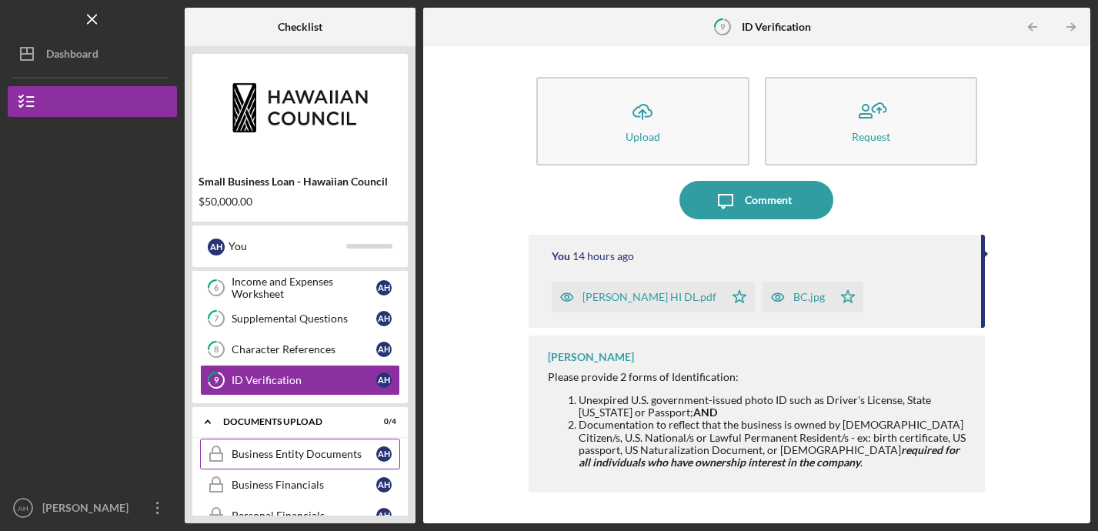
click at [288, 456] on div "Business Entity Documents" at bounding box center [304, 454] width 145 height 12
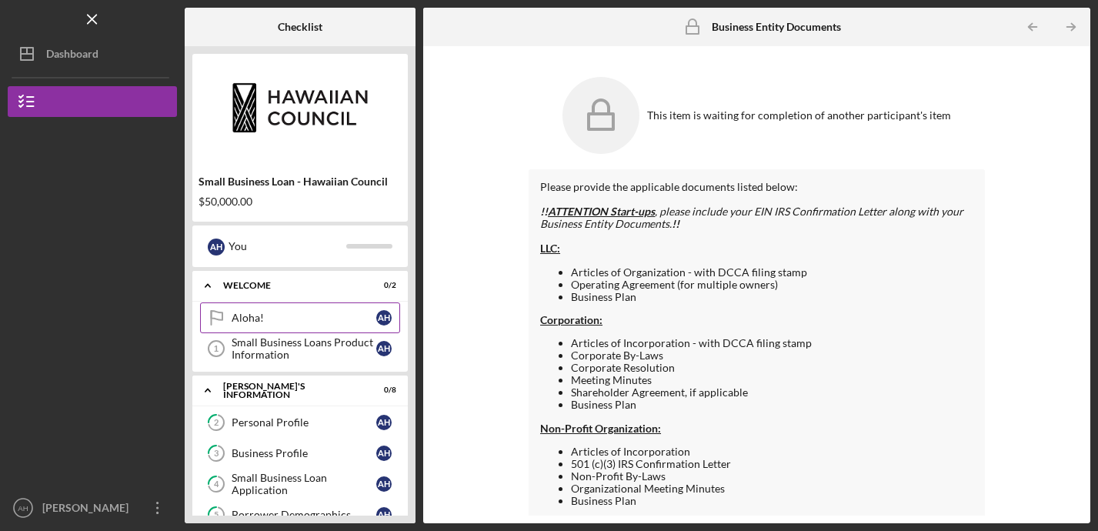
click at [252, 317] on div "Aloha!" at bounding box center [304, 318] width 145 height 12
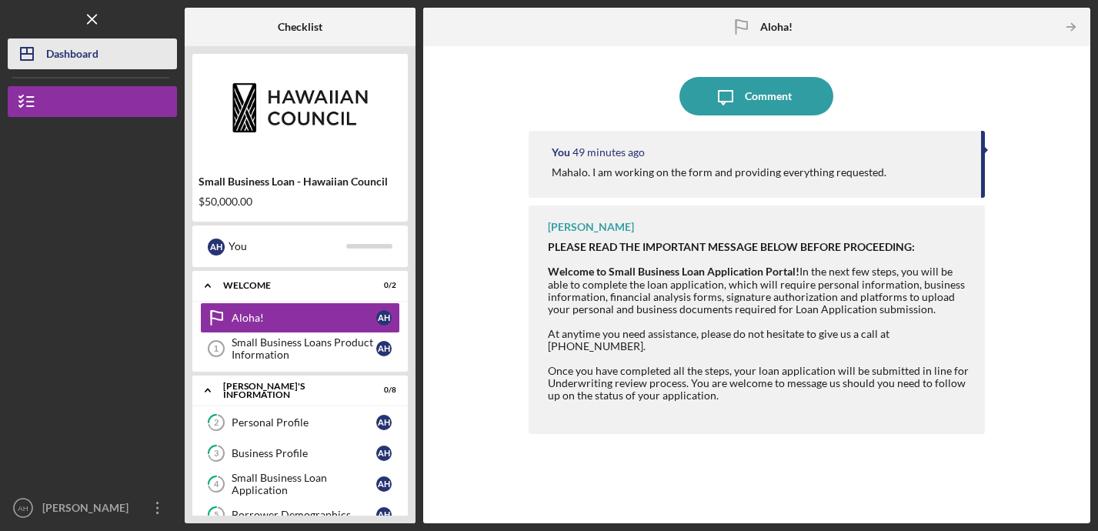
click at [76, 58] on div "Dashboard" at bounding box center [72, 55] width 52 height 35
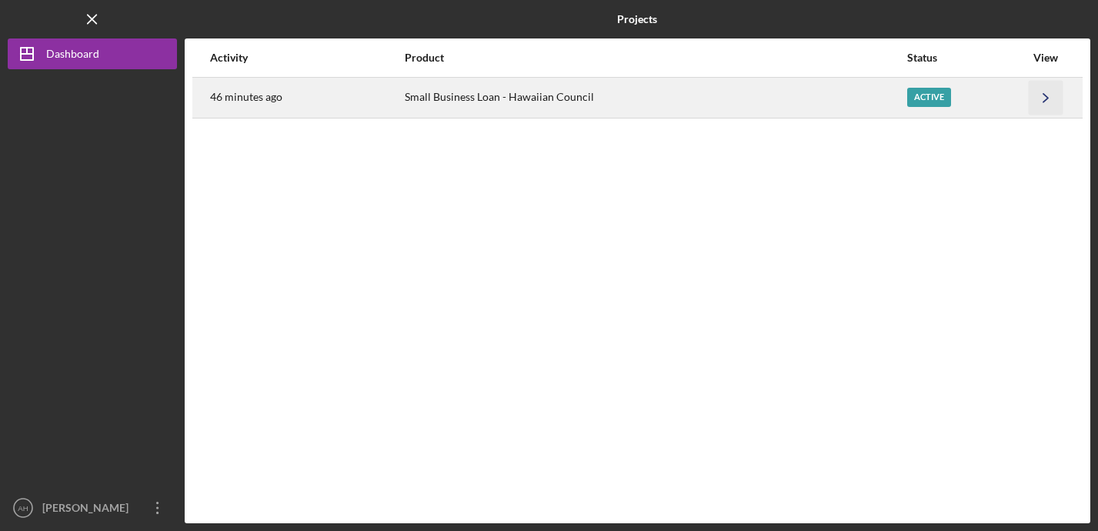
click at [1047, 95] on icon "Icon/Navigate" at bounding box center [1046, 97] width 35 height 35
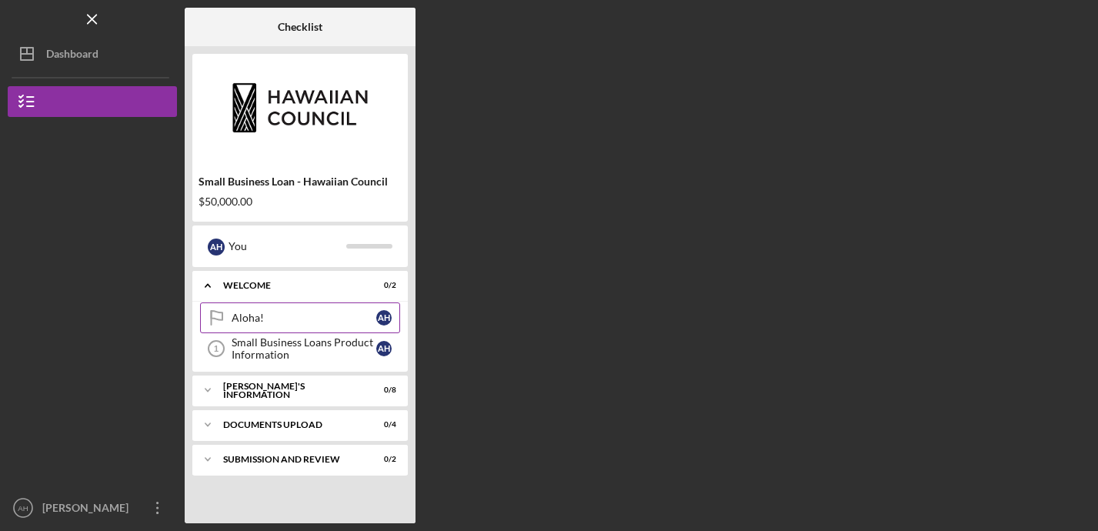
click at [298, 313] on div "Aloha!" at bounding box center [304, 318] width 145 height 12
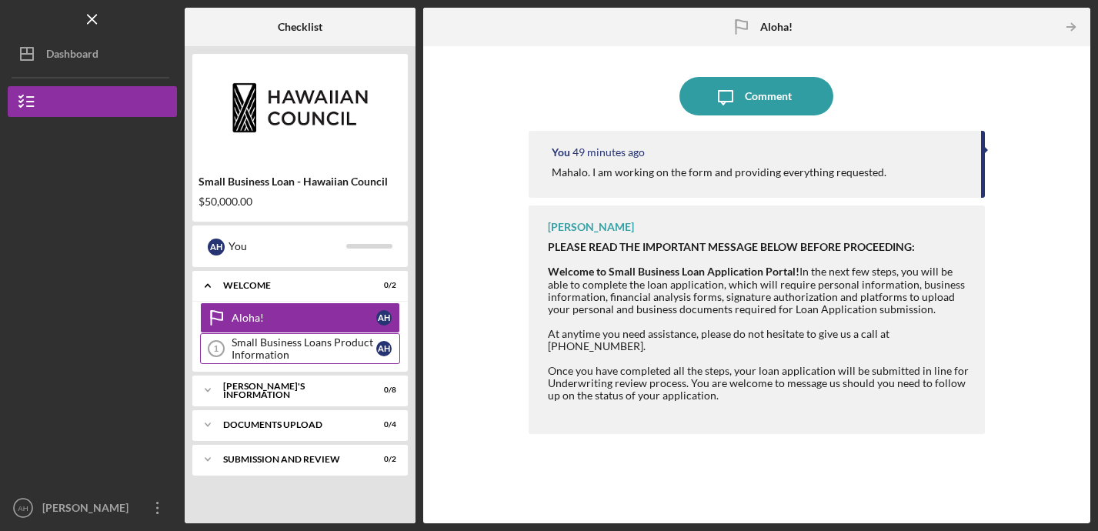
click at [298, 335] on link "Small Business Loans Product Information 1 Small Business Loans Product Informa…" at bounding box center [300, 348] width 200 height 31
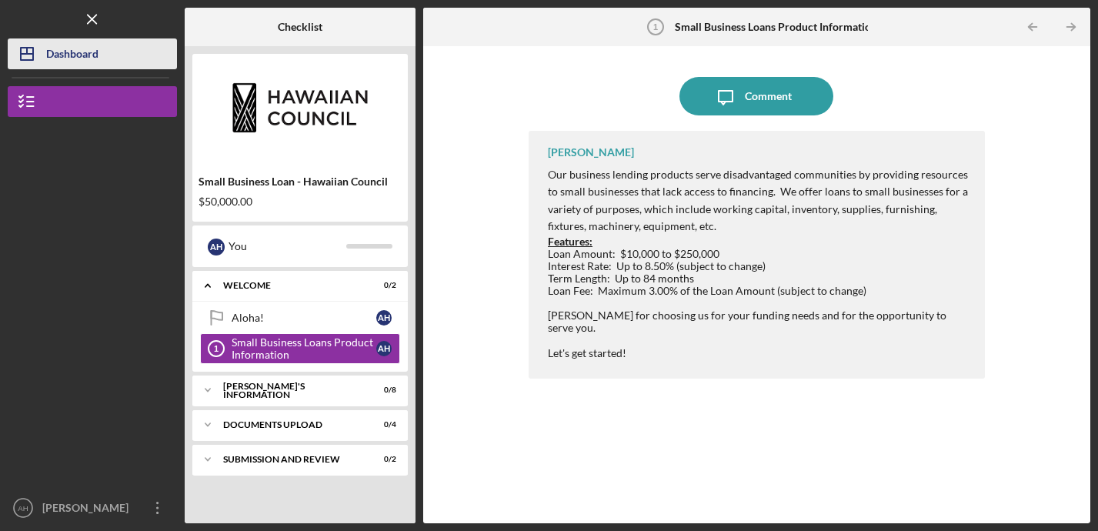
click at [91, 54] on div "Dashboard" at bounding box center [72, 55] width 52 height 35
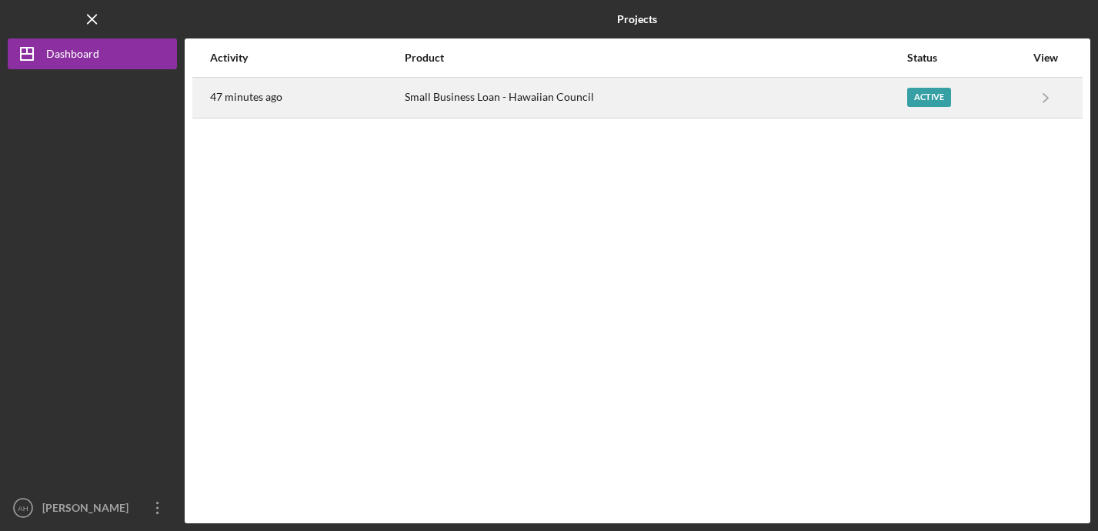
click at [254, 102] on time "47 minutes ago" at bounding box center [246, 97] width 72 height 12
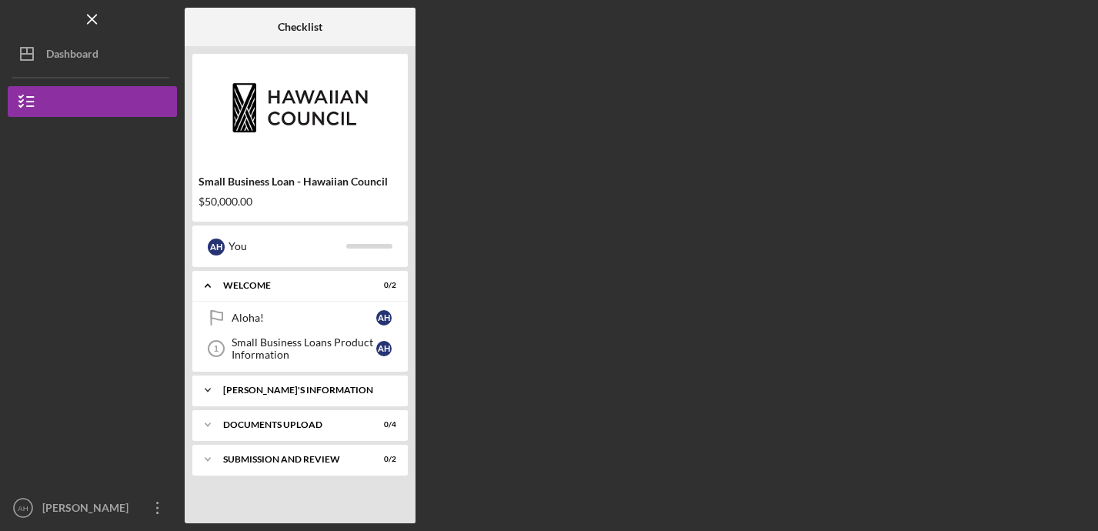
click at [283, 390] on div "[PERSON_NAME]'S INFORMATION" at bounding box center [305, 389] width 165 height 9
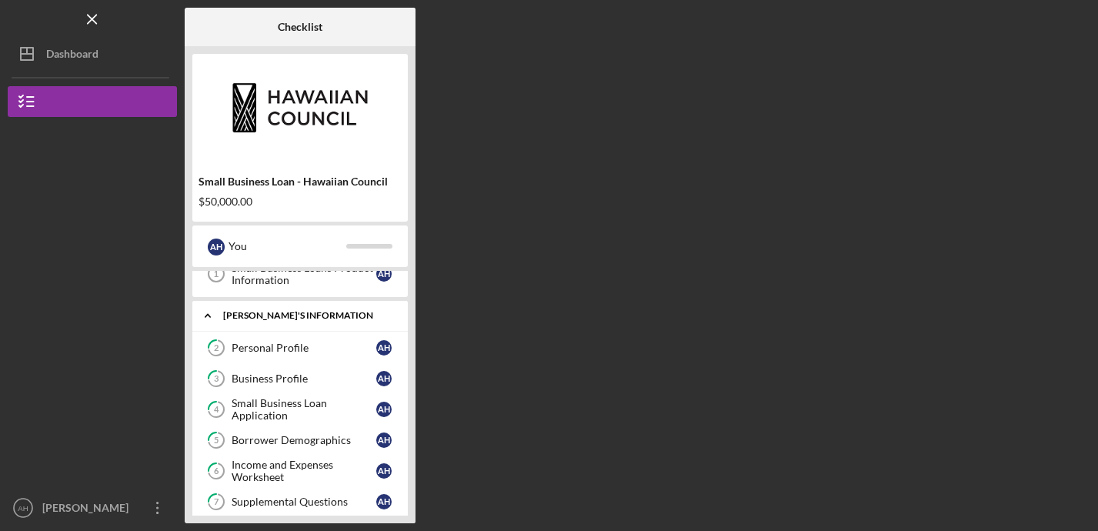
scroll to position [74, 0]
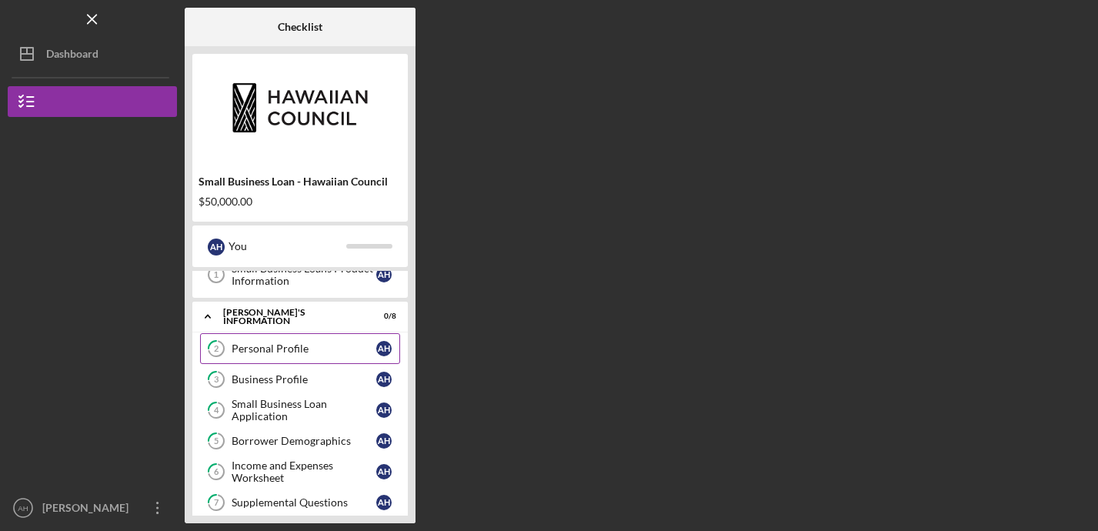
click at [285, 354] on div "Personal Profile" at bounding box center [304, 348] width 145 height 12
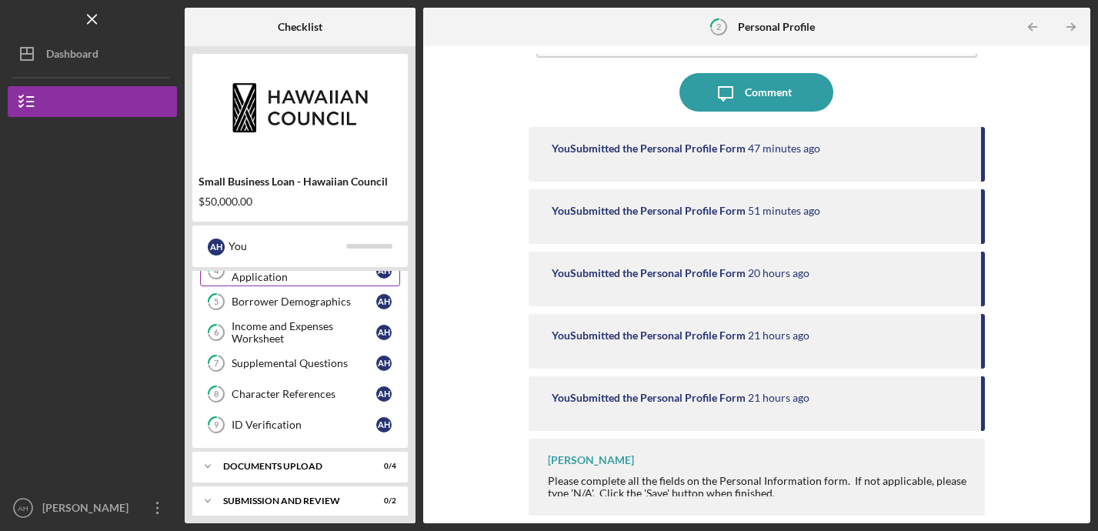
scroll to position [222, 0]
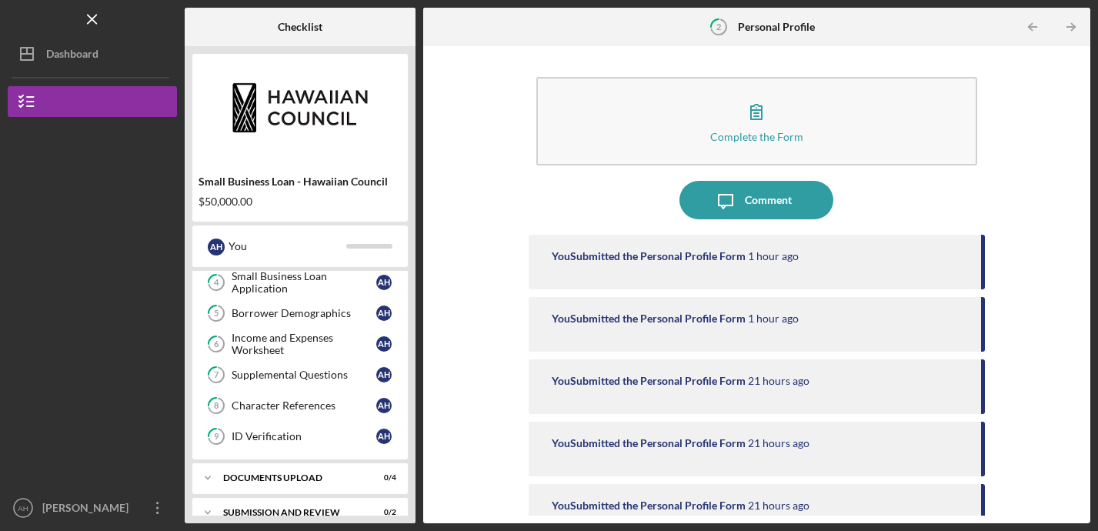
scroll to position [222, 0]
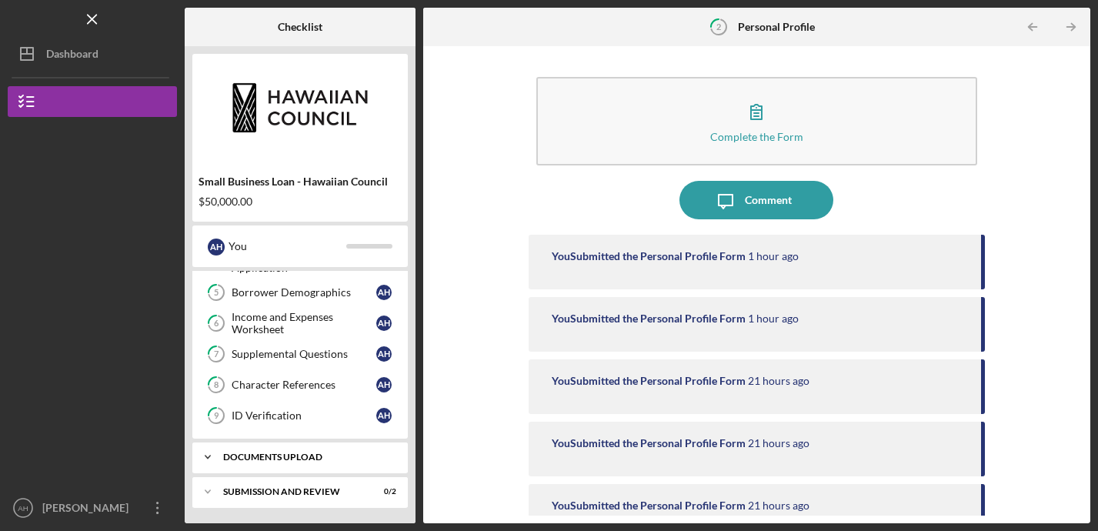
click at [286, 462] on div "Icon/Expander DOCUMENTS UPLOAD 0 / 4" at bounding box center [299, 457] width 215 height 31
click at [328, 490] on div "Business Entity Documents" at bounding box center [304, 489] width 145 height 12
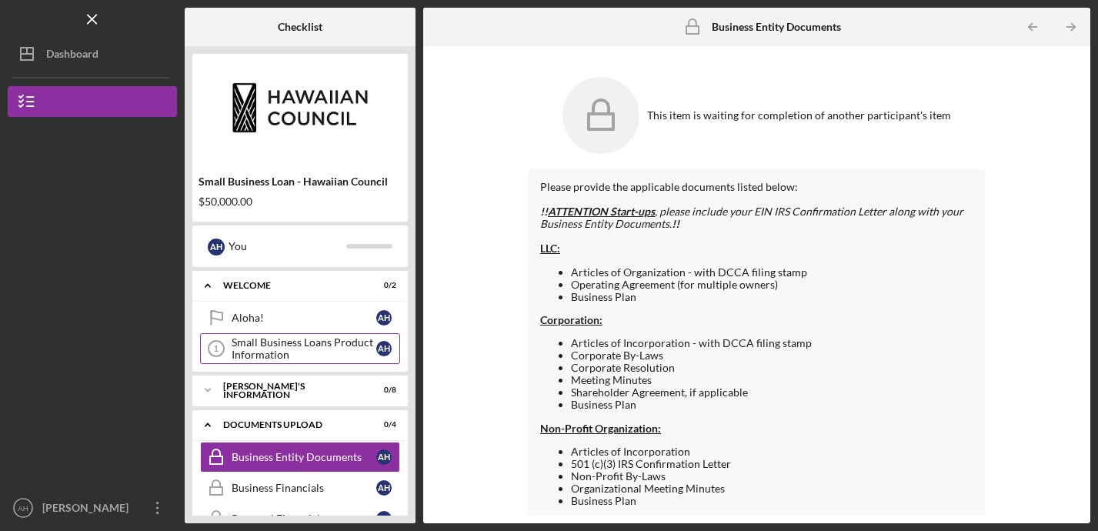
click at [301, 350] on div "Small Business Loans Product Information" at bounding box center [304, 348] width 145 height 25
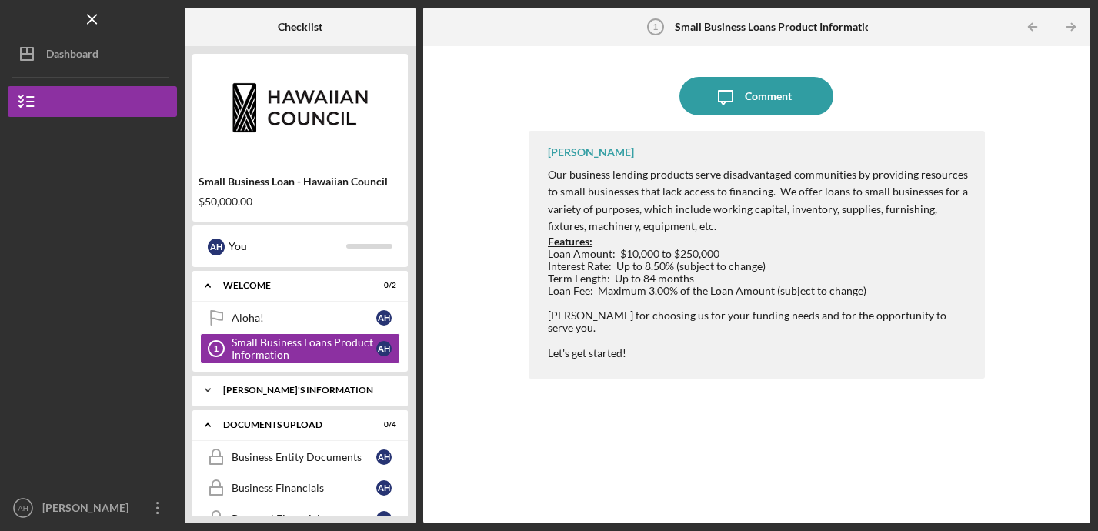
click at [298, 388] on div "[PERSON_NAME]'S INFORMATION" at bounding box center [305, 389] width 165 height 9
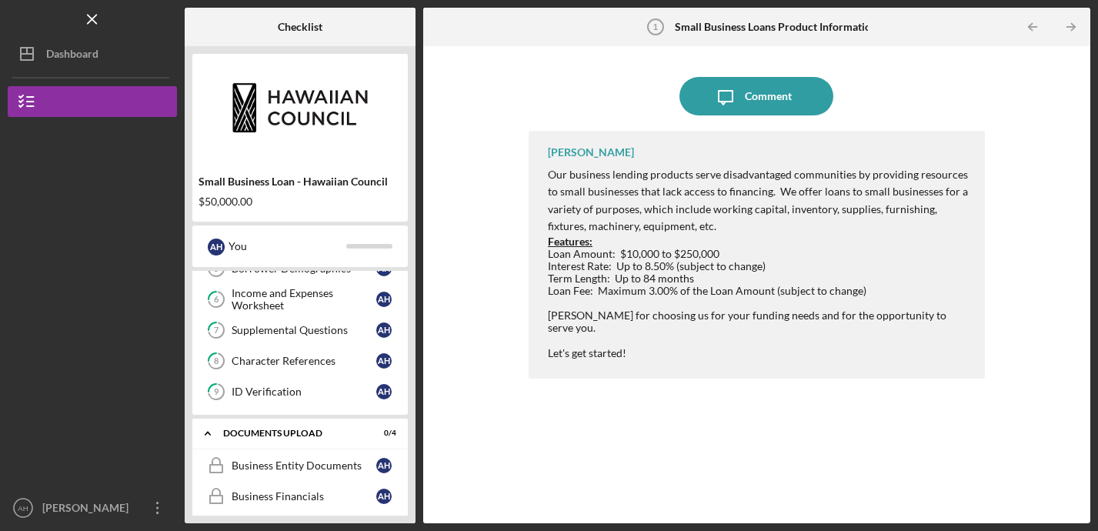
scroll to position [247, 0]
click at [298, 388] on div "ID Verification" at bounding box center [304, 391] width 145 height 12
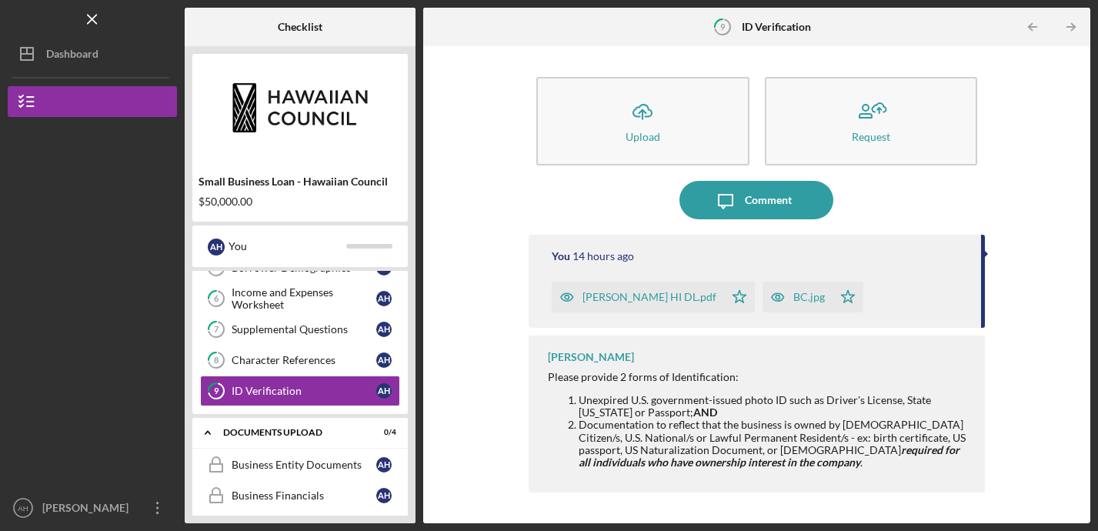
click at [629, 301] on div "HERRERA HI DL.pdf" at bounding box center [649, 297] width 134 height 12
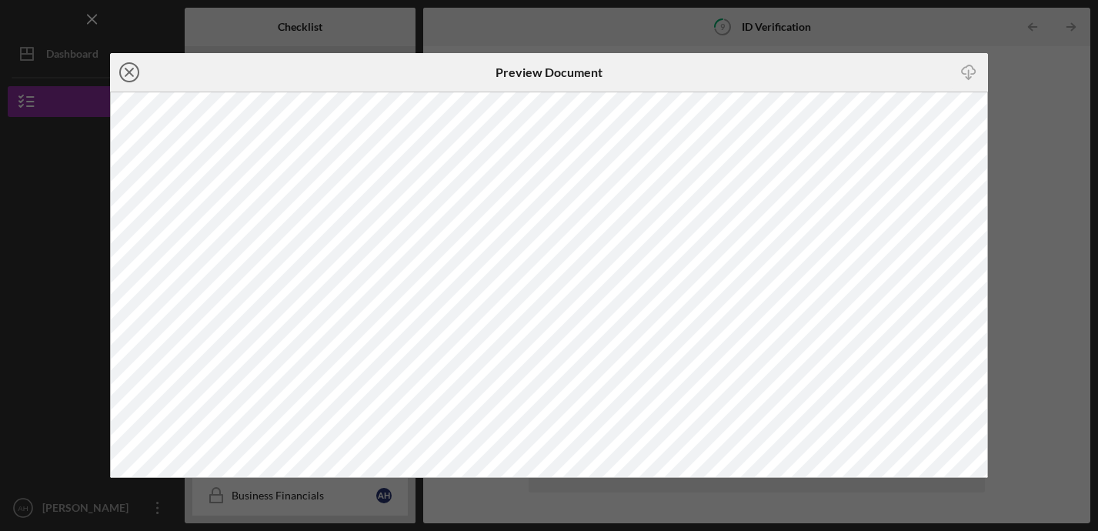
click at [129, 72] on line at bounding box center [129, 72] width 8 height 8
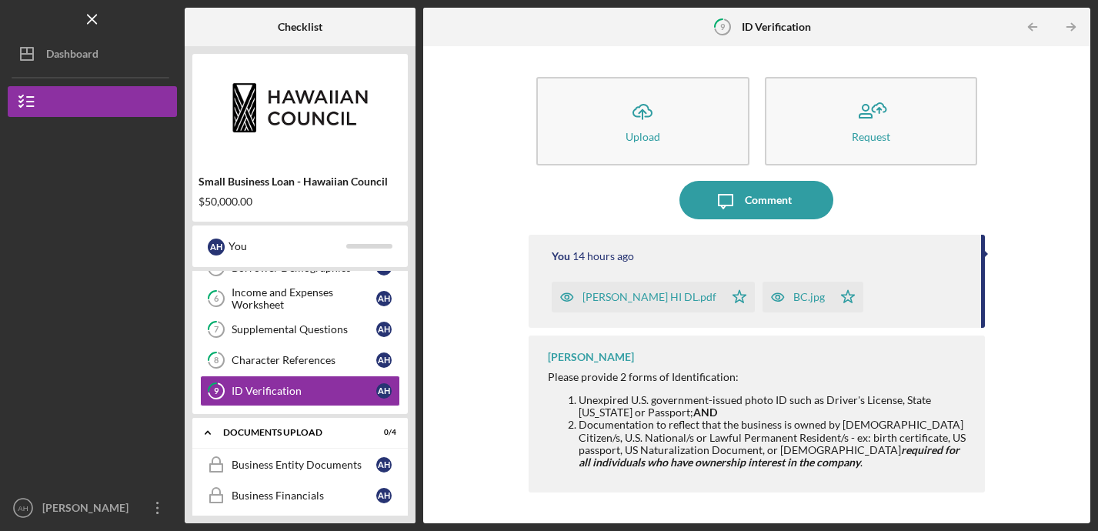
click at [793, 301] on div "BC.jpg" at bounding box center [809, 297] width 32 height 12
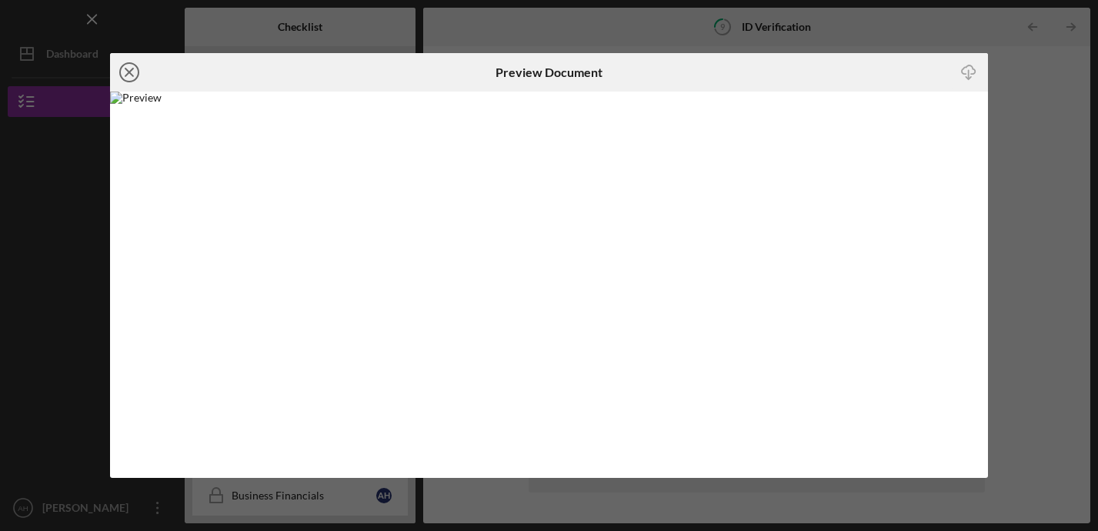
click at [127, 72] on icon "Icon/Close" at bounding box center [129, 72] width 38 height 38
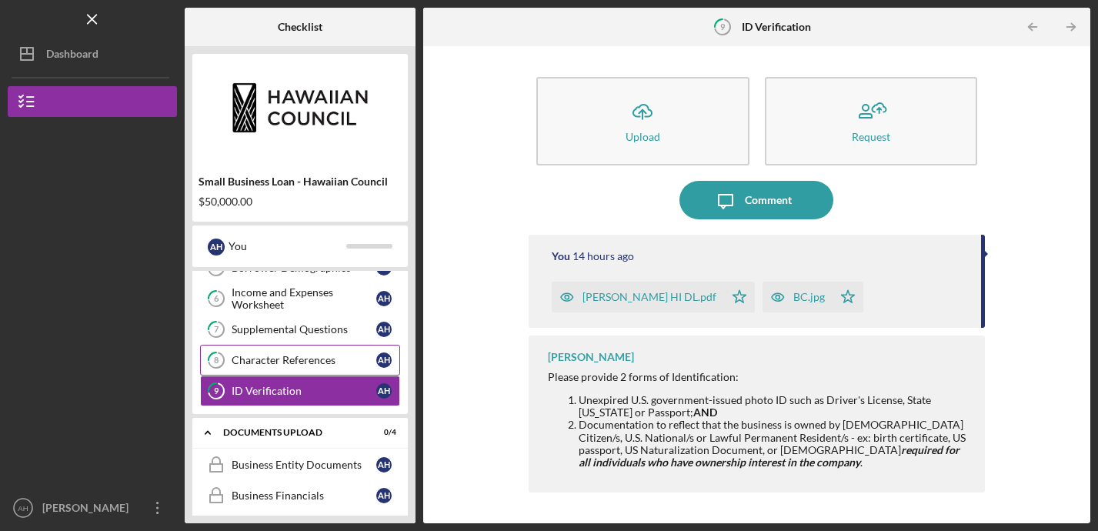
click at [310, 364] on div "Character References" at bounding box center [304, 360] width 145 height 12
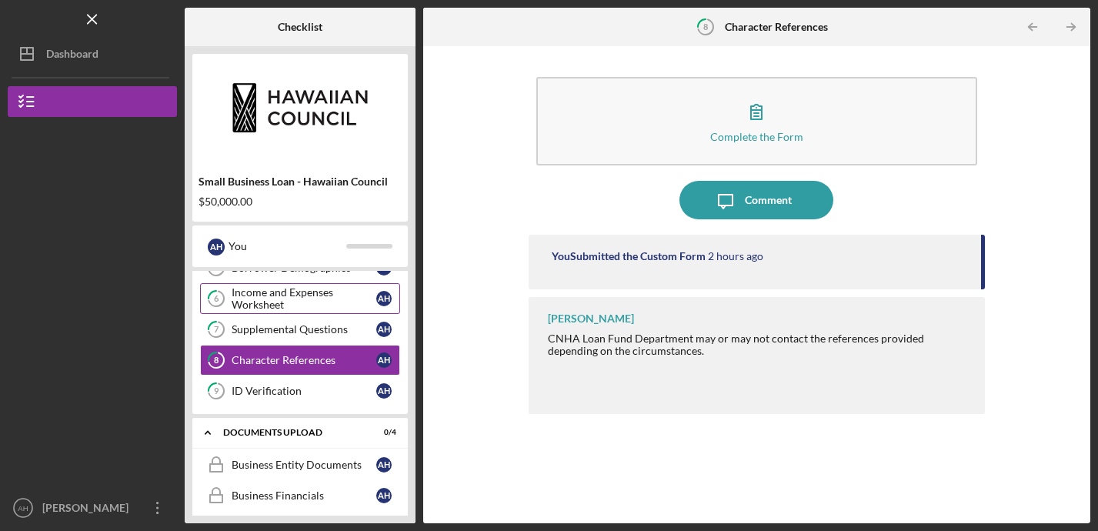
click at [267, 298] on div "Income and Expenses Worksheet" at bounding box center [304, 298] width 145 height 25
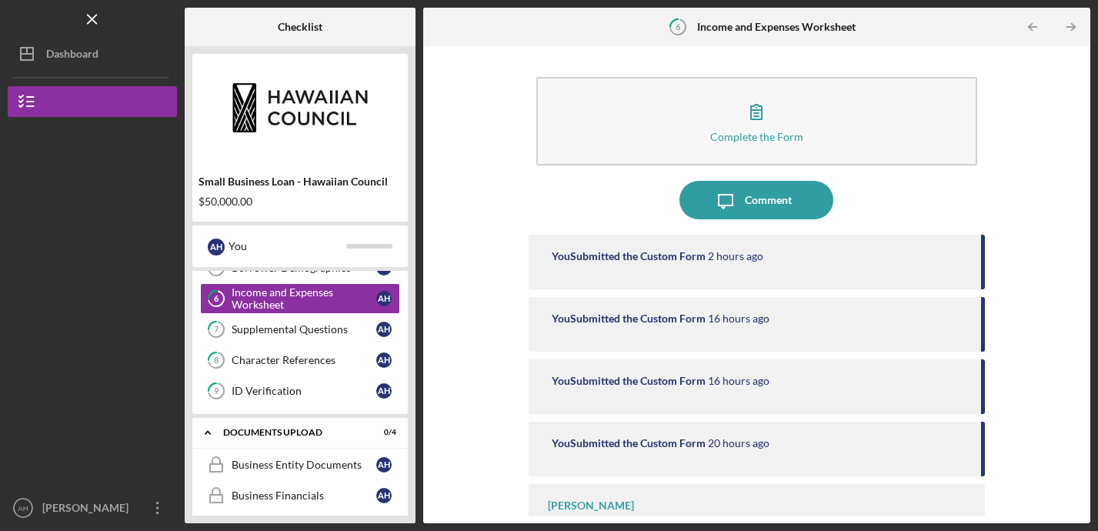
scroll to position [45, 0]
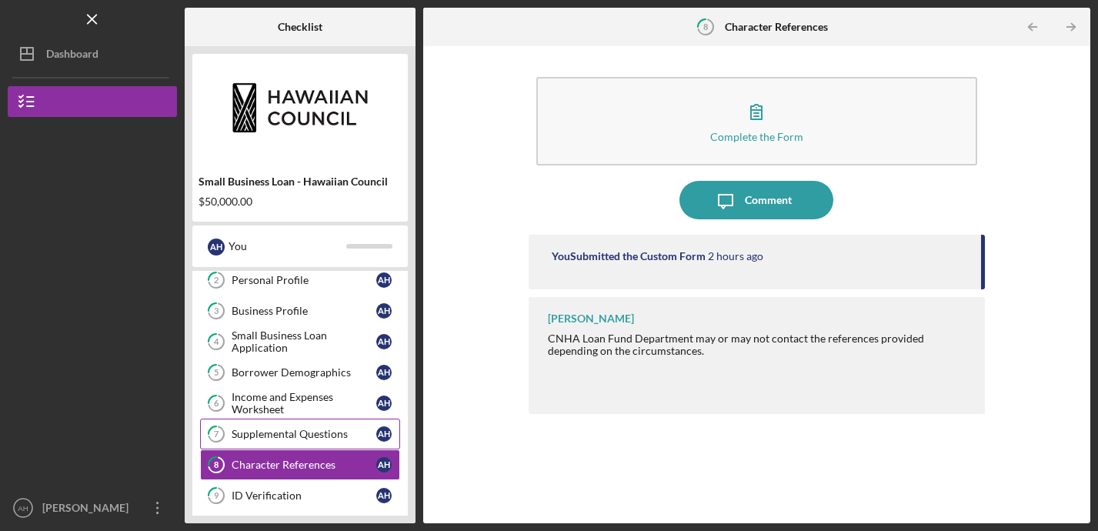
scroll to position [142, 0]
click at [272, 337] on div "Small Business Loan Application" at bounding box center [304, 342] width 145 height 25
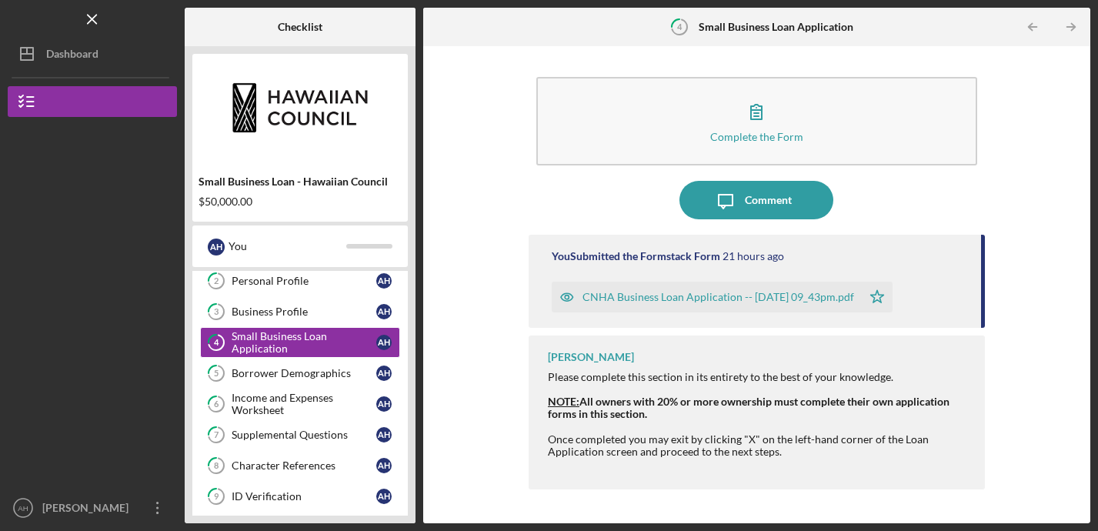
click at [648, 298] on div "CNHA Business Loan Application -- 2025-09-24 09_43pm.pdf" at bounding box center [718, 297] width 272 height 12
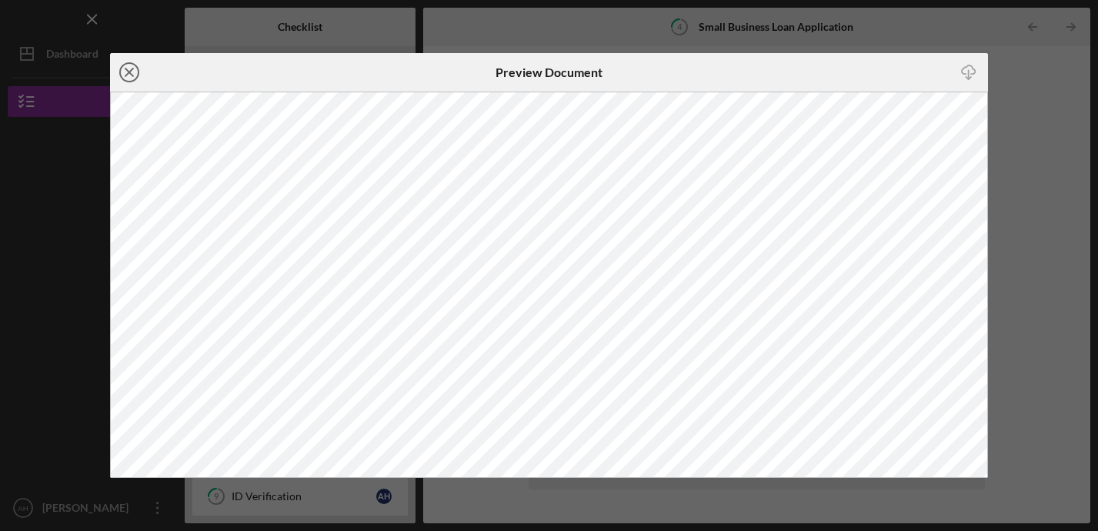
click at [126, 67] on icon "Icon/Close" at bounding box center [129, 72] width 38 height 38
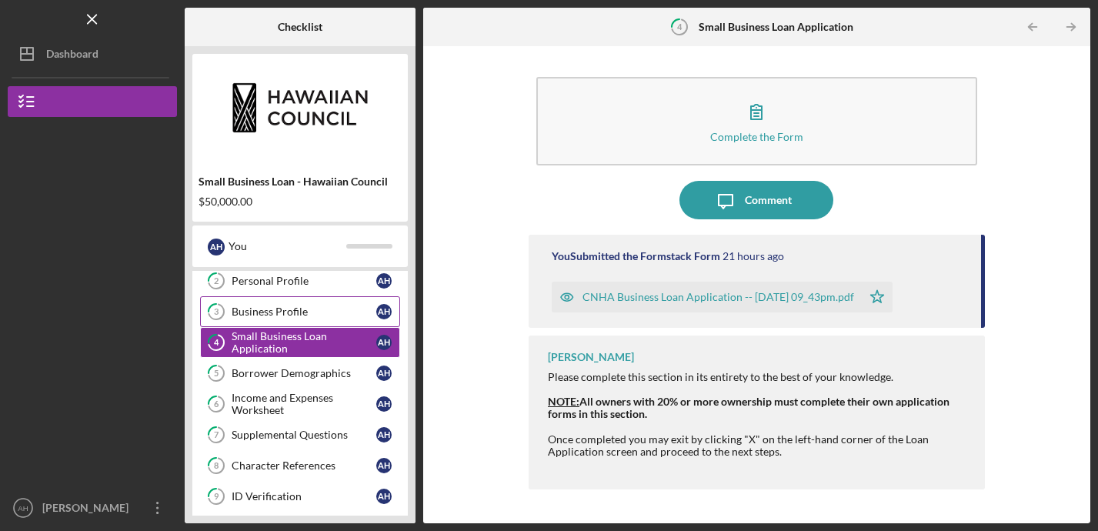
click at [258, 310] on div "Business Profile" at bounding box center [304, 311] width 145 height 12
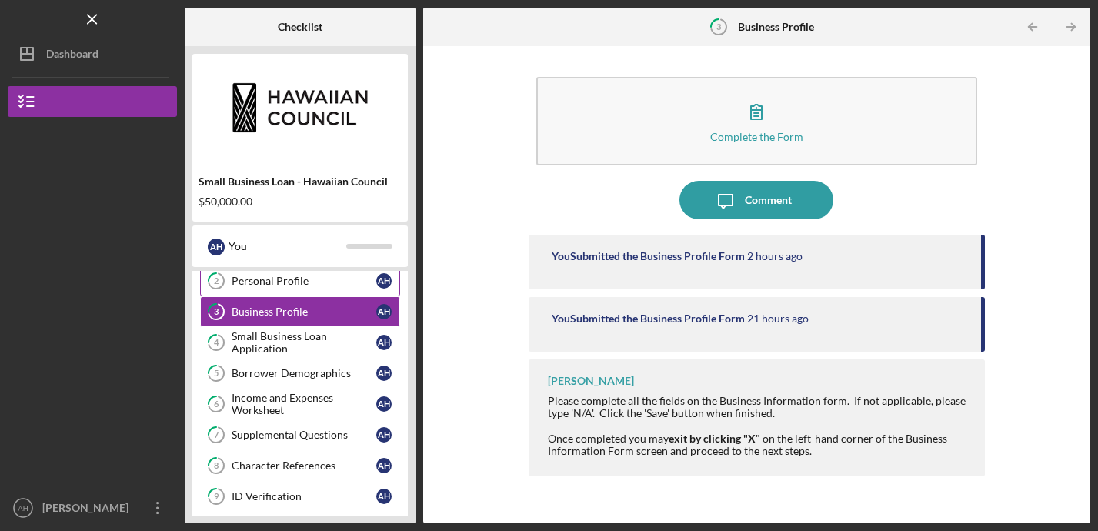
click at [308, 282] on div "Personal Profile" at bounding box center [304, 281] width 145 height 12
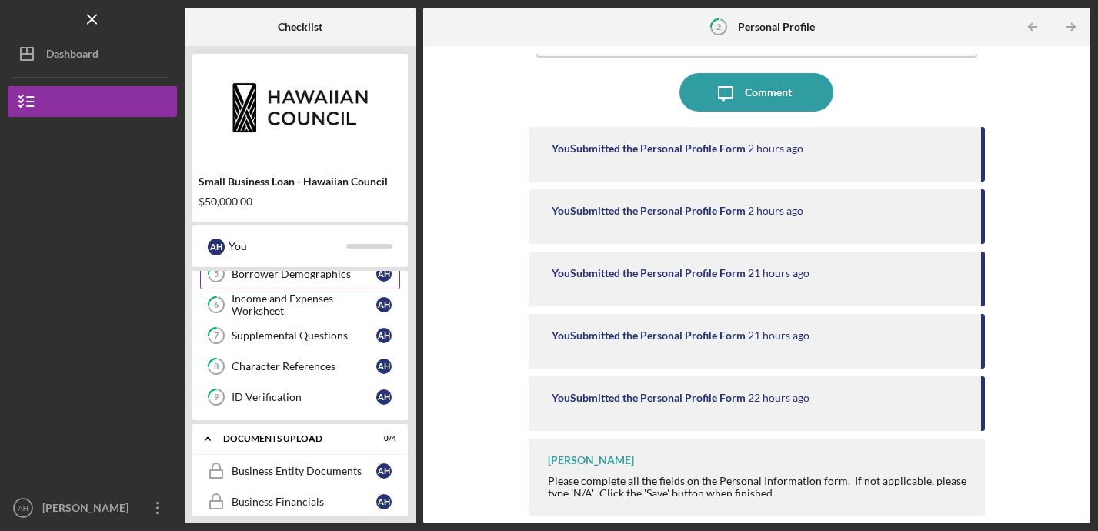
scroll to position [256, 0]
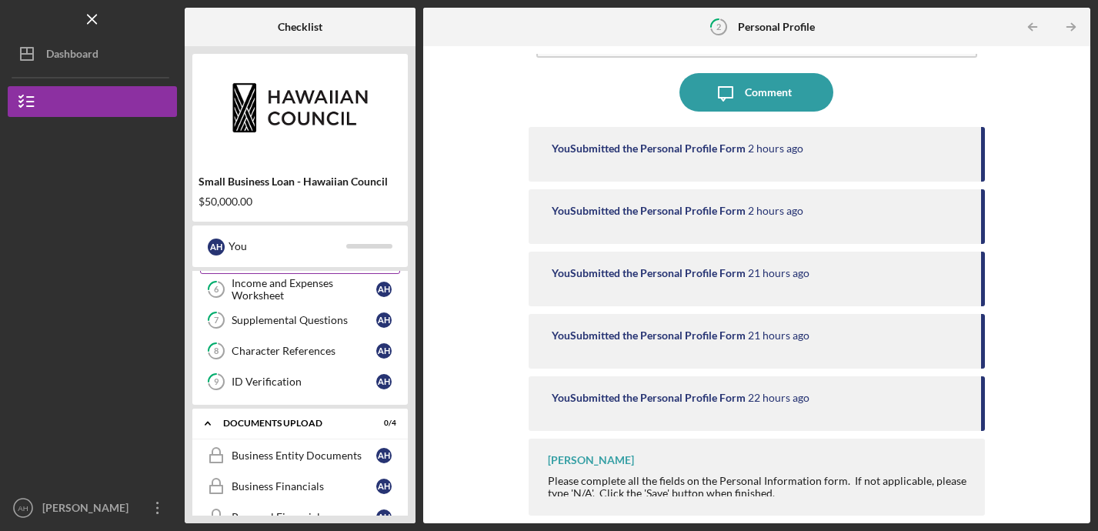
click at [255, 384] on div "ID Verification" at bounding box center [304, 381] width 145 height 12
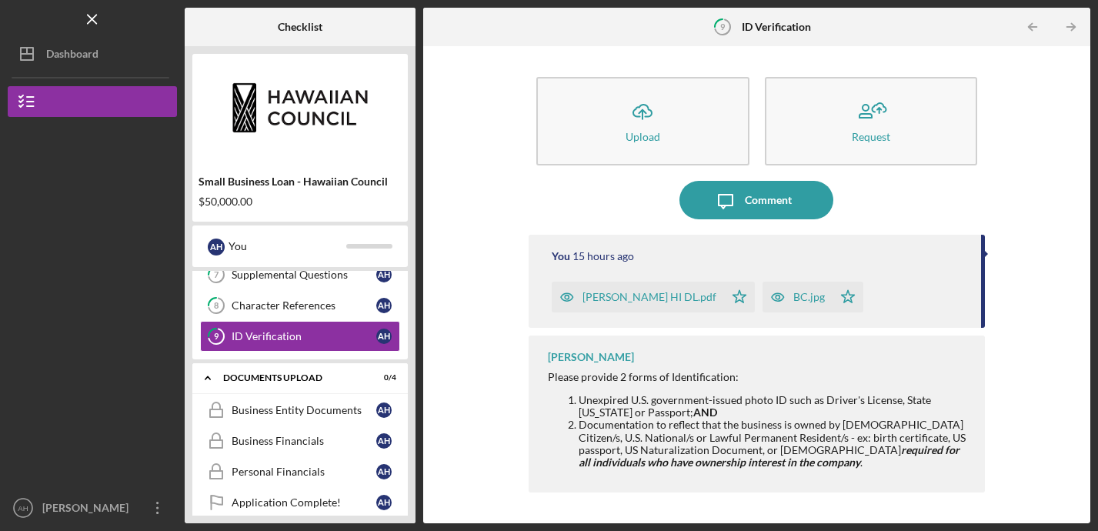
scroll to position [315, 0]
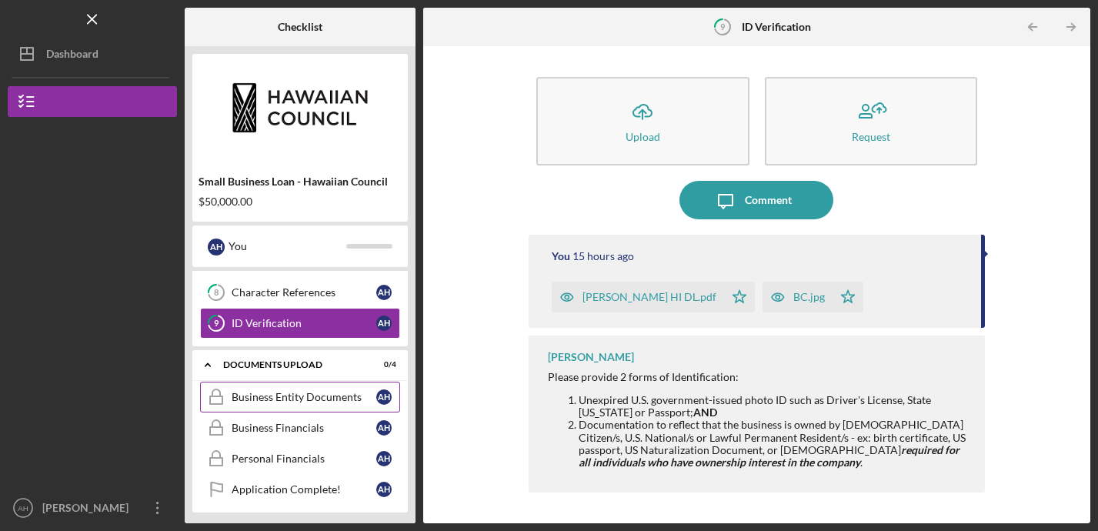
click at [259, 396] on div "Business Entity Documents" at bounding box center [304, 397] width 145 height 12
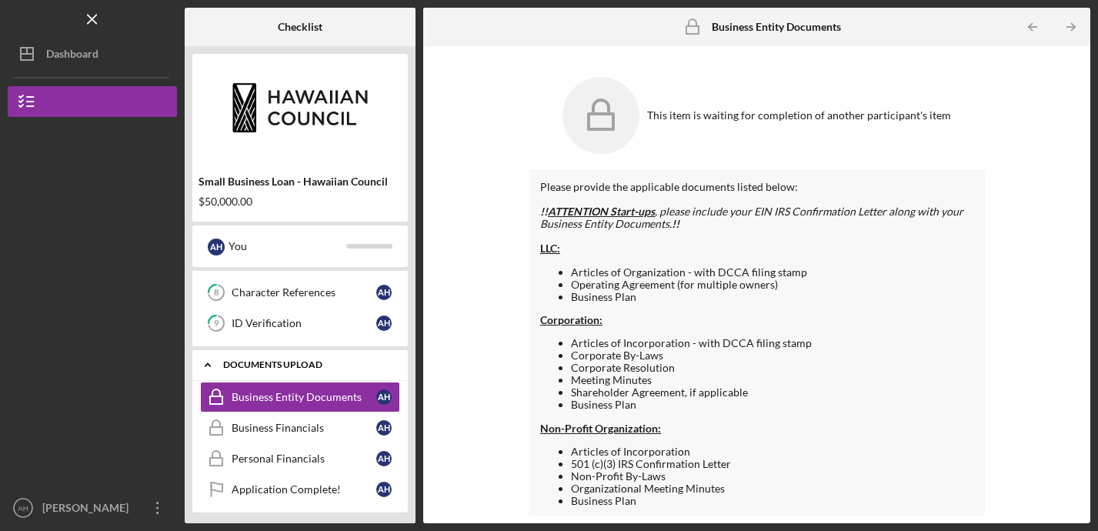
scroll to position [354, 0]
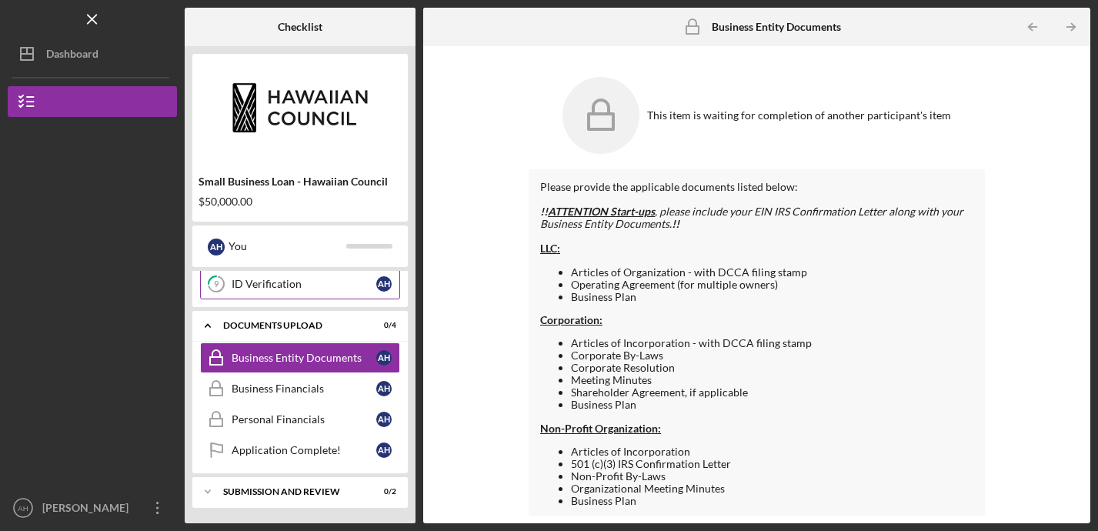
click at [298, 288] on div "ID Verification" at bounding box center [304, 284] width 145 height 12
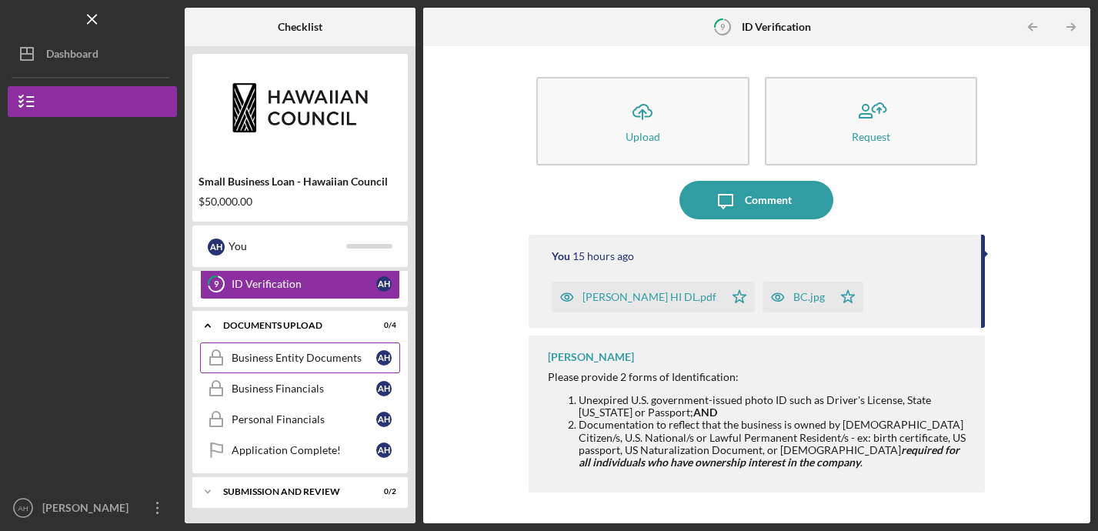
click at [292, 352] on div "Business Entity Documents" at bounding box center [304, 358] width 145 height 12
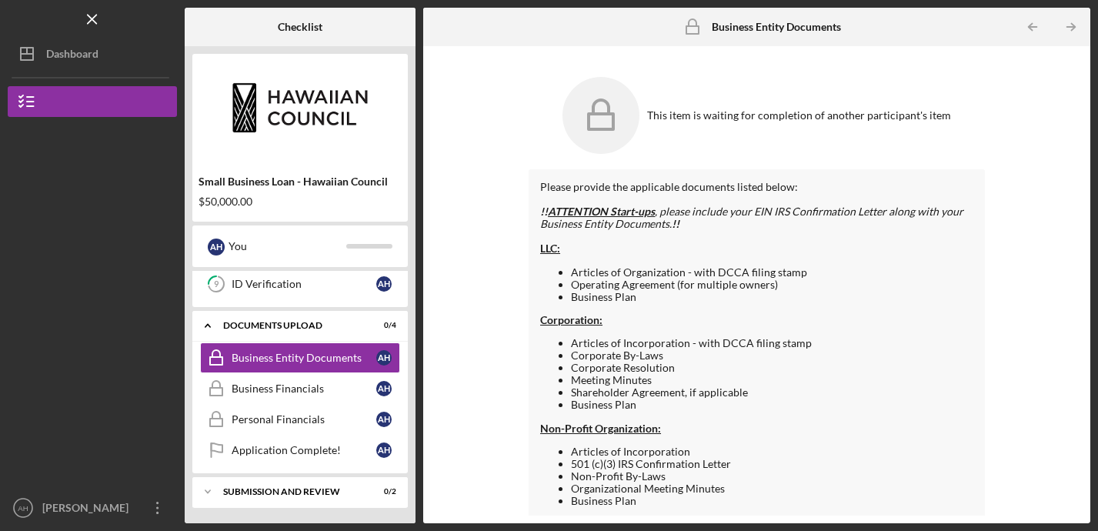
scroll to position [85, 0]
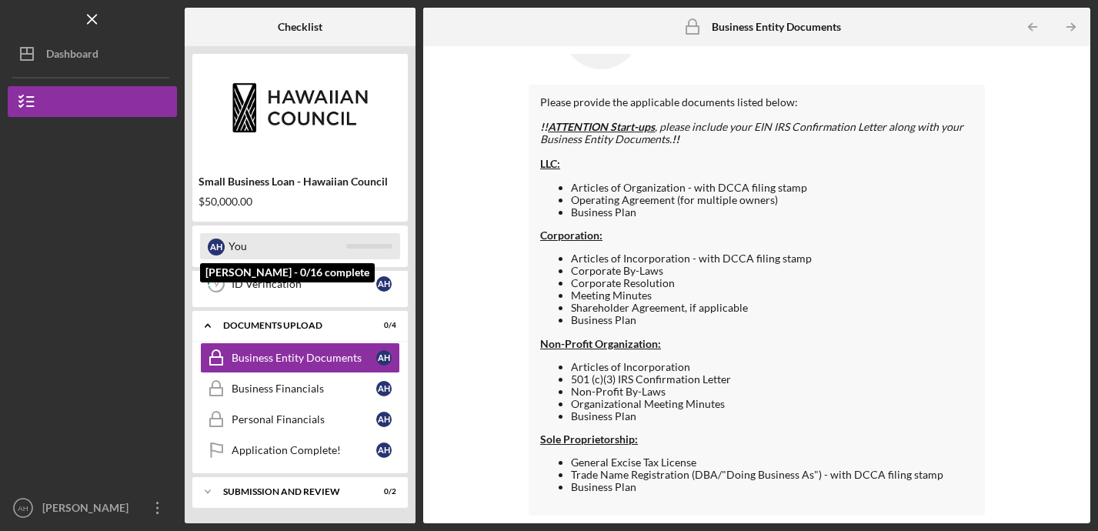
click at [264, 240] on div "You" at bounding box center [287, 246] width 118 height 26
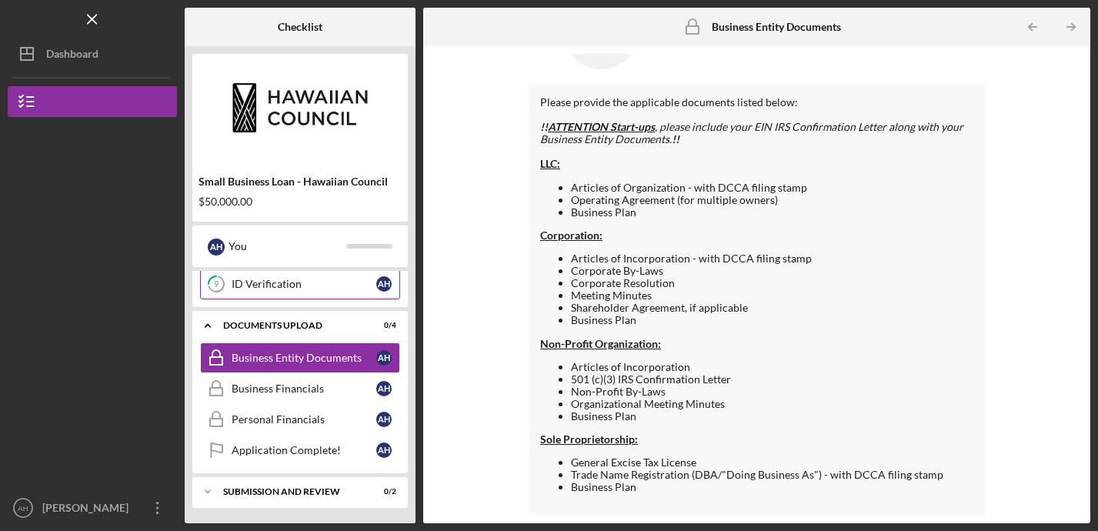
click at [295, 292] on link "9 ID Verification A H" at bounding box center [300, 283] width 200 height 31
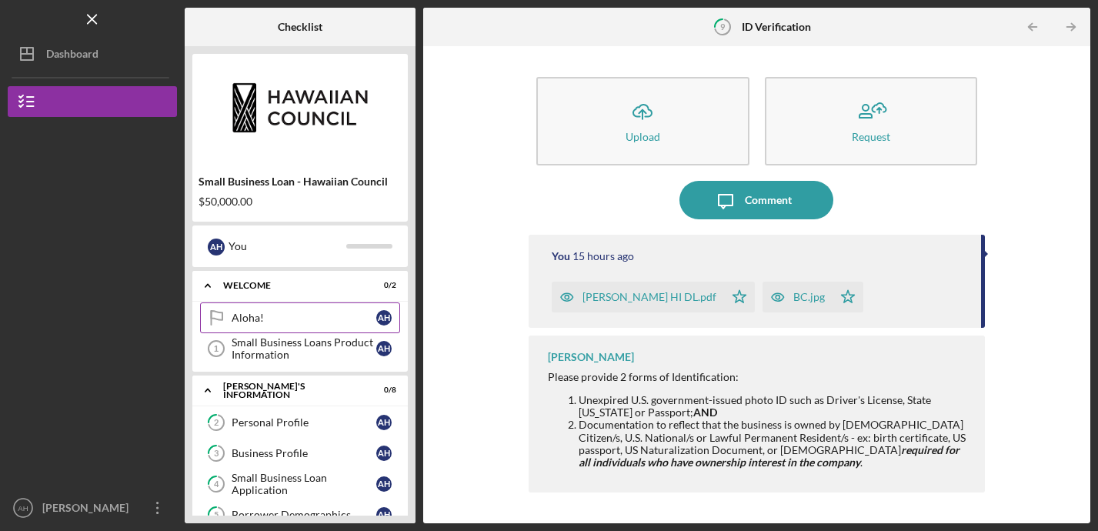
click at [267, 320] on div "Aloha!" at bounding box center [304, 318] width 145 height 12
